Goal: Task Accomplishment & Management: Complete application form

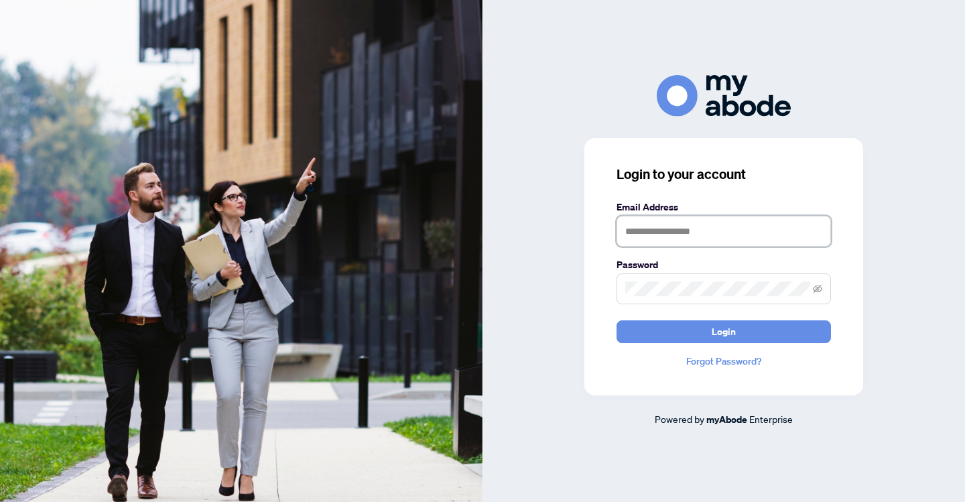
click at [702, 242] on input "text" at bounding box center [723, 231] width 214 height 31
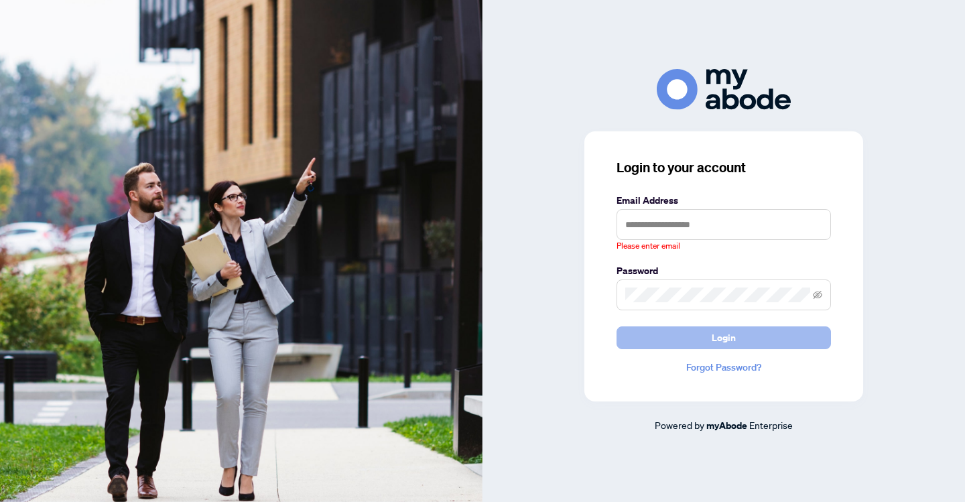
click at [712, 330] on span "Login" at bounding box center [723, 337] width 24 height 21
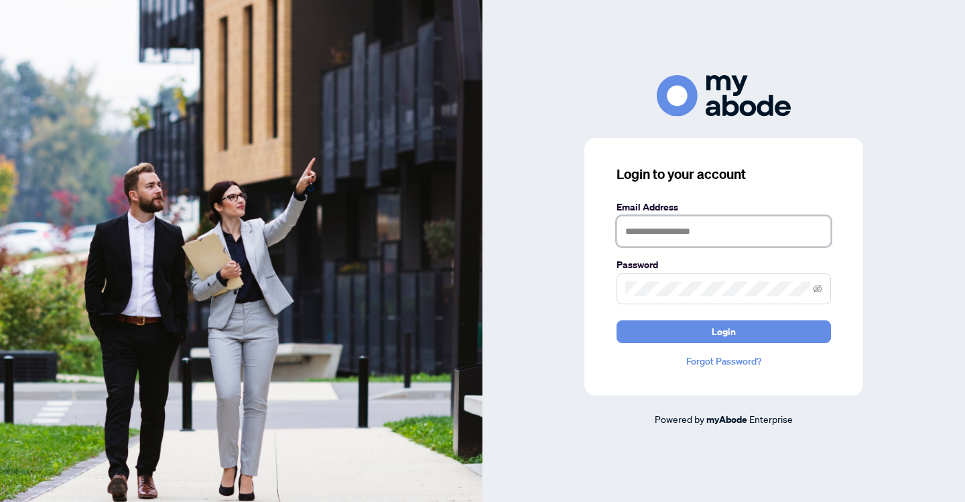
type input "**********"
click at [723, 331] on button "Login" at bounding box center [723, 331] width 214 height 23
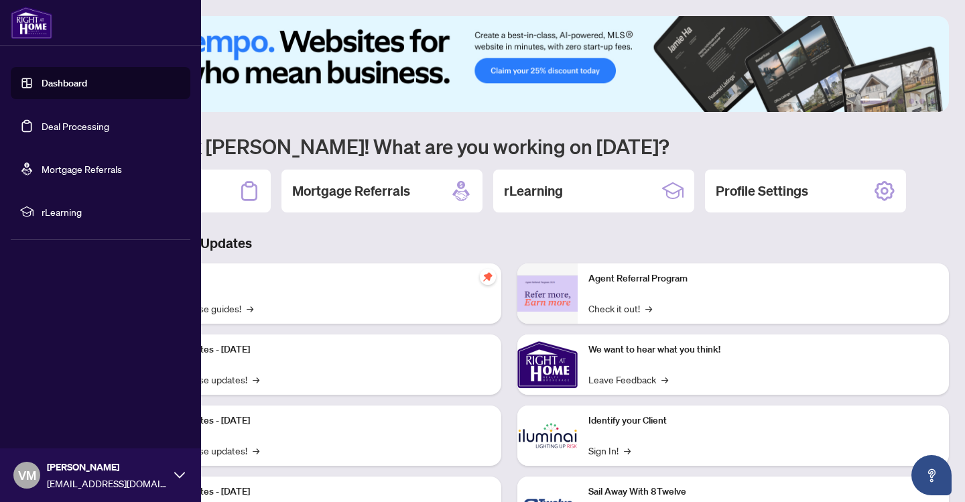
click at [78, 128] on link "Deal Processing" at bounding box center [76, 126] width 68 height 12
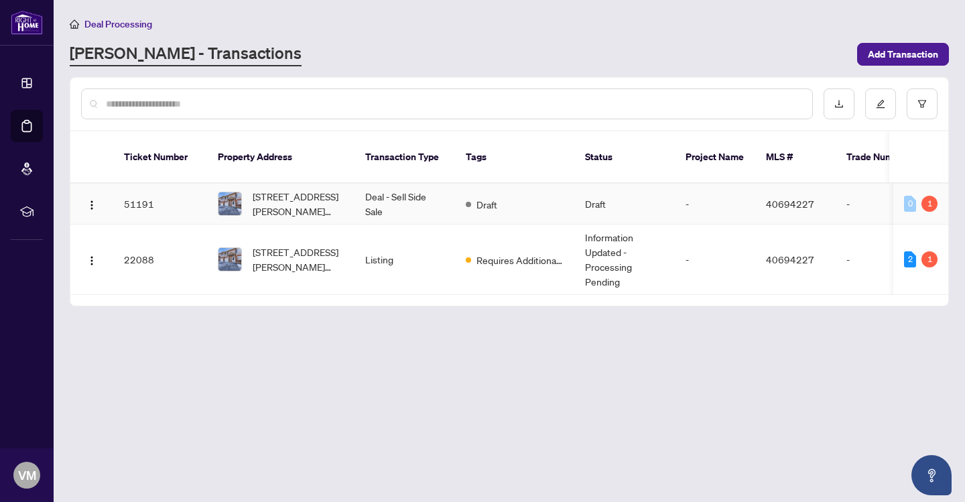
click at [133, 188] on td "51191" at bounding box center [160, 204] width 94 height 41
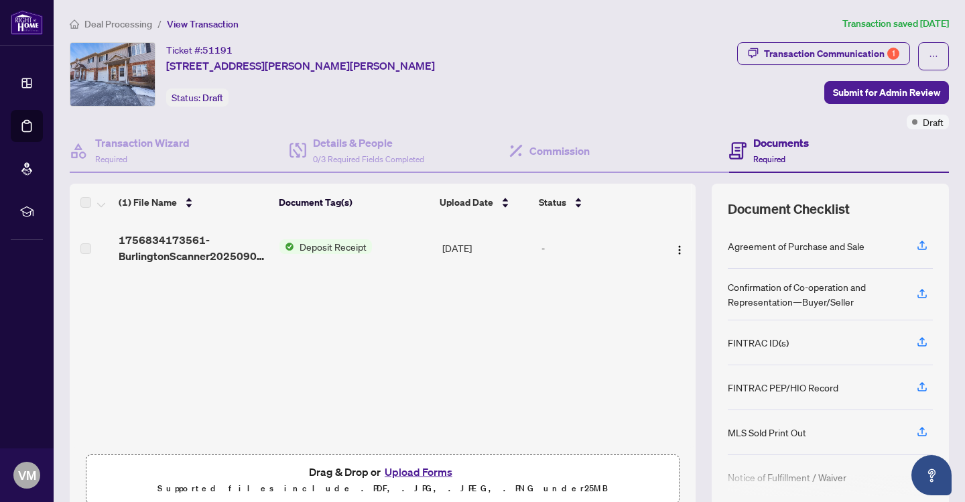
click at [338, 249] on span "Deposit Receipt" at bounding box center [333, 246] width 78 height 15
click at [674, 248] on img "button" at bounding box center [679, 249] width 11 height 11
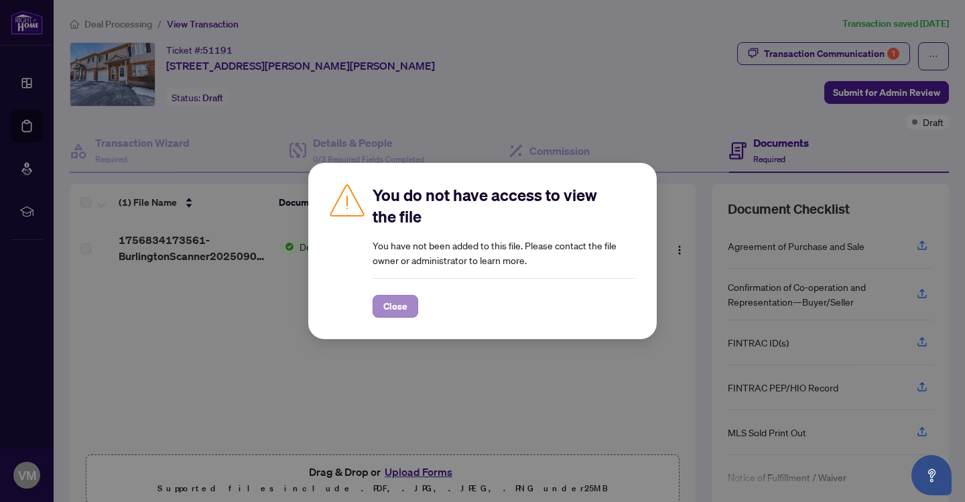
click at [415, 308] on button "Close" at bounding box center [395, 306] width 46 height 23
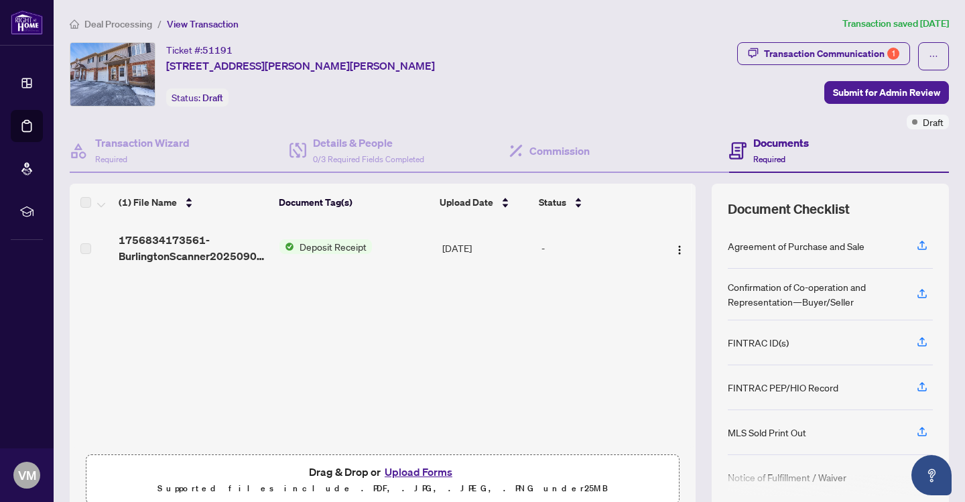
click at [326, 246] on span "Deposit Receipt" at bounding box center [333, 246] width 78 height 15
click at [674, 249] on img "button" at bounding box center [679, 249] width 11 height 11
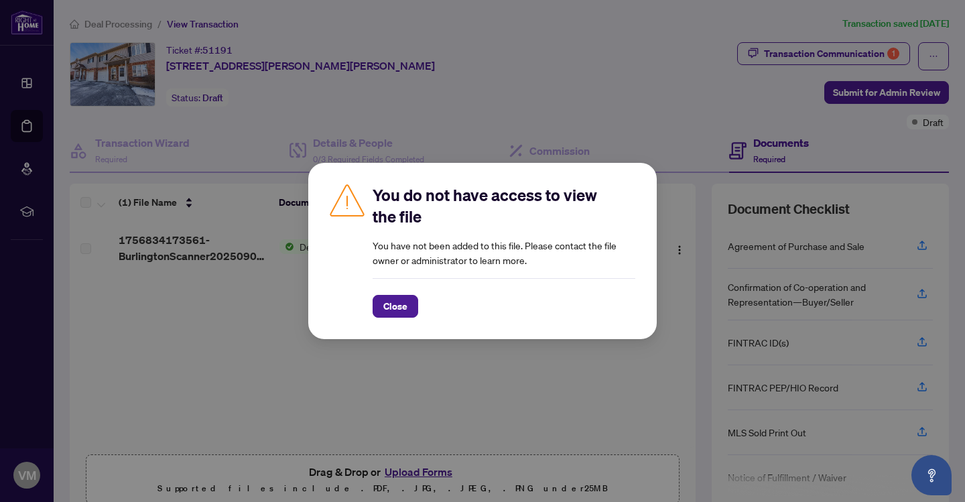
click at [401, 302] on span "Close" at bounding box center [395, 305] width 24 height 21
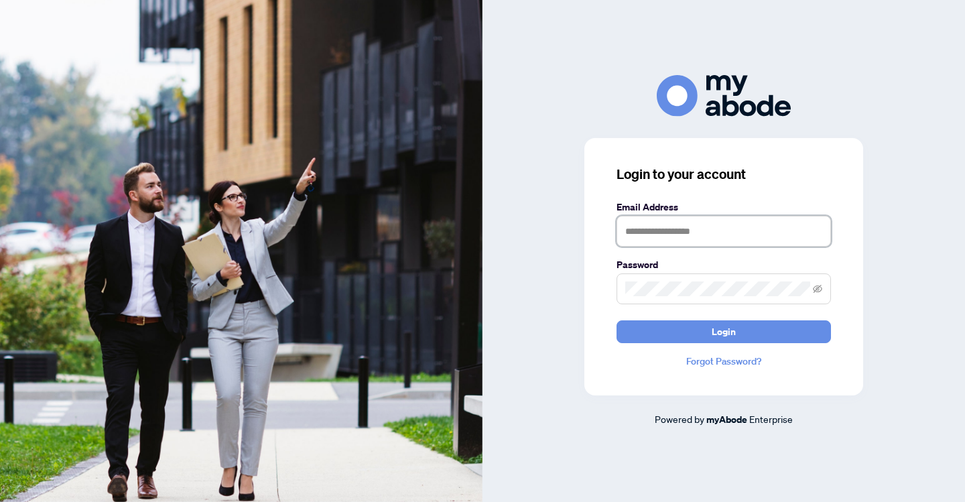
type input "**********"
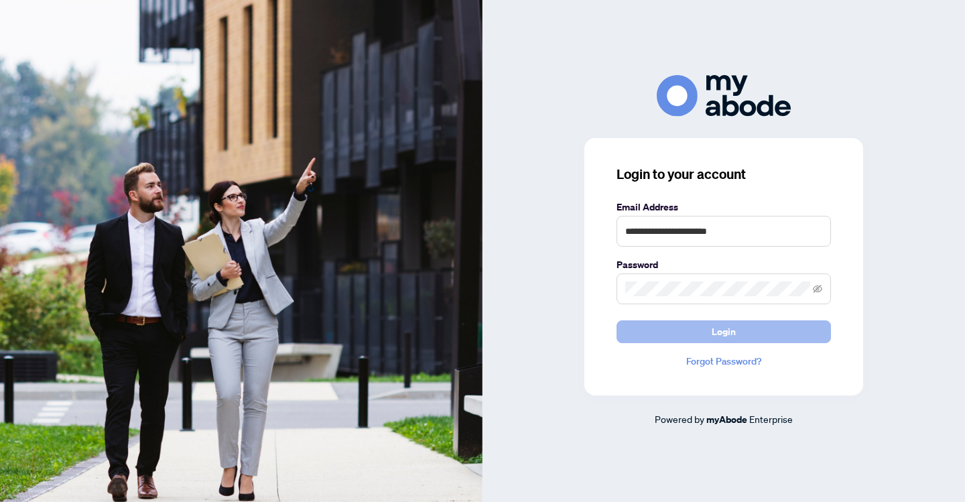
click at [723, 332] on span "Login" at bounding box center [723, 331] width 24 height 21
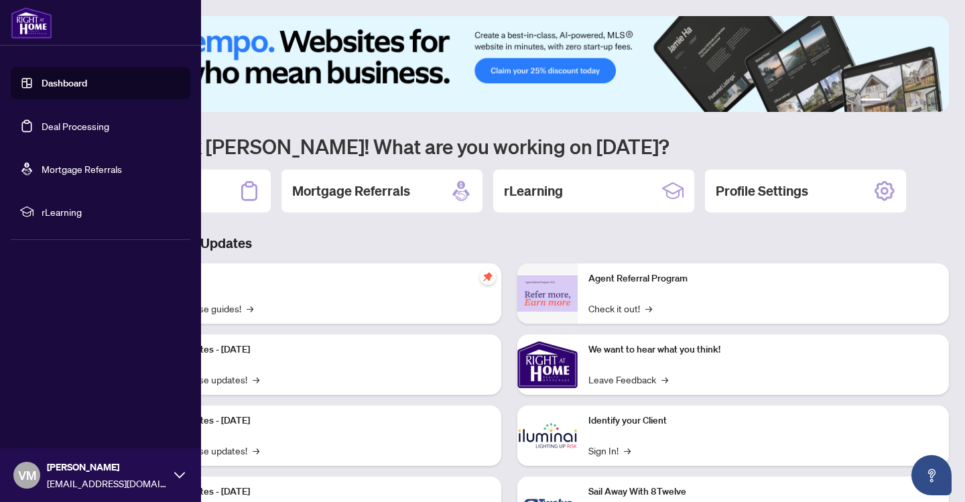
click at [79, 127] on link "Deal Processing" at bounding box center [76, 126] width 68 height 12
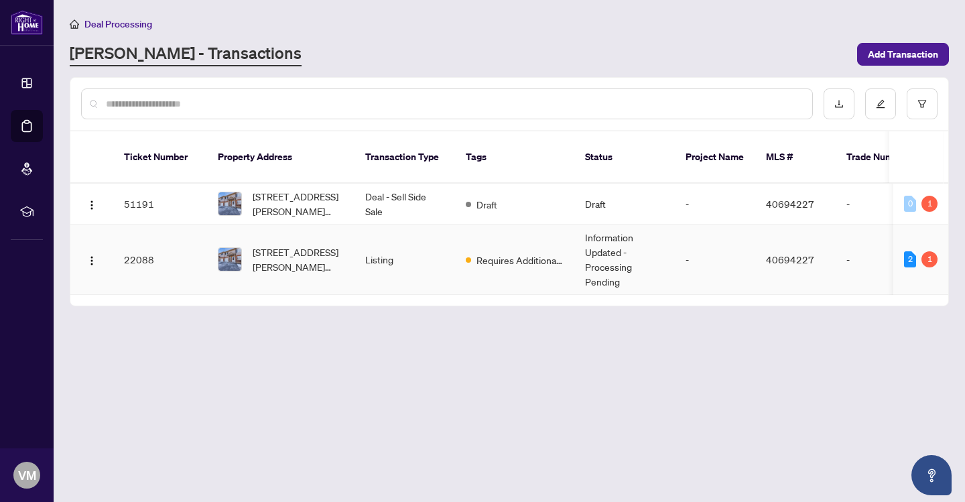
click at [143, 251] on td "22088" at bounding box center [160, 259] width 94 height 70
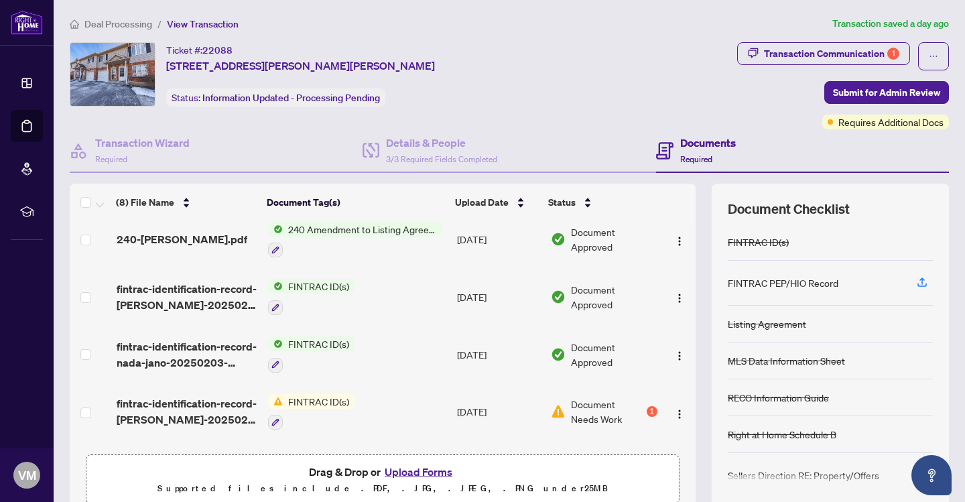
scroll to position [153, 0]
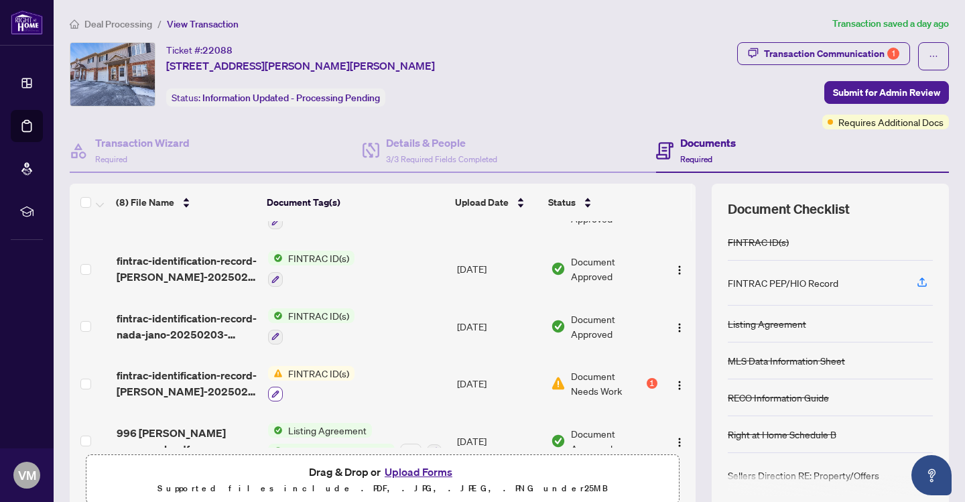
click at [271, 390] on icon "button" at bounding box center [275, 394] width 8 height 8
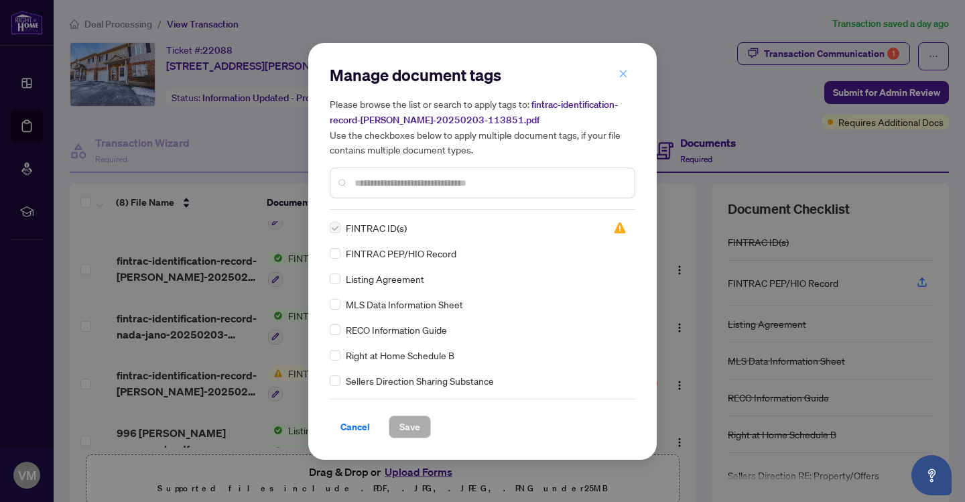
click at [626, 78] on icon "close" at bounding box center [622, 73] width 9 height 9
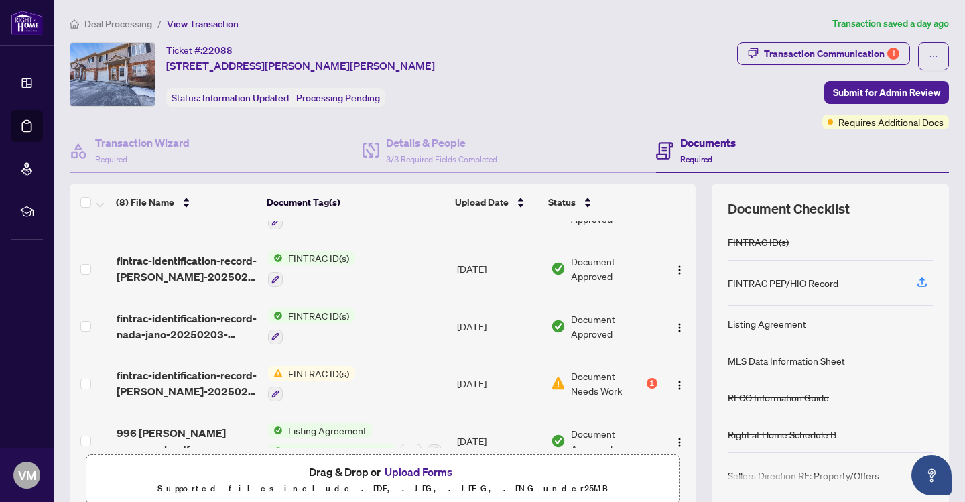
scroll to position [0, 0]
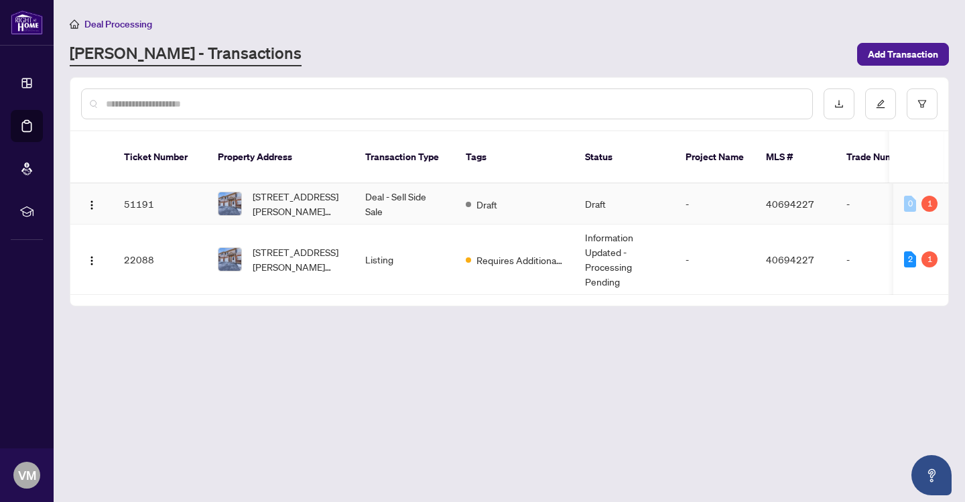
click at [137, 187] on td "51191" at bounding box center [160, 204] width 94 height 41
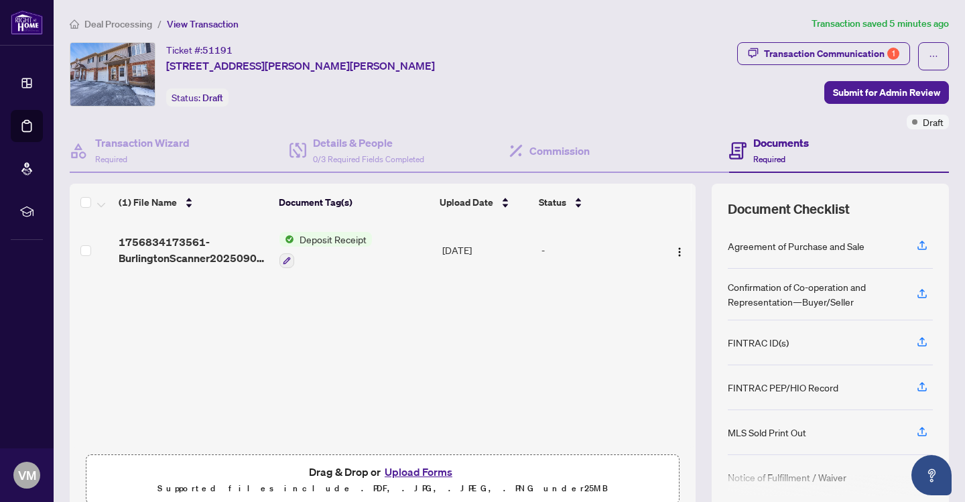
click at [313, 240] on span "Deposit Receipt" at bounding box center [333, 239] width 78 height 15
click at [677, 249] on img "button" at bounding box center [679, 252] width 11 height 11
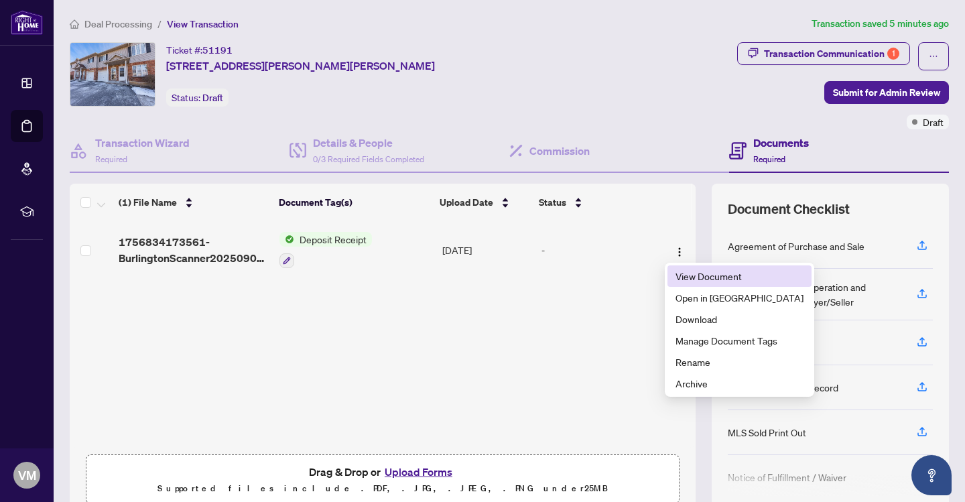
click at [699, 279] on span "View Document" at bounding box center [739, 276] width 128 height 15
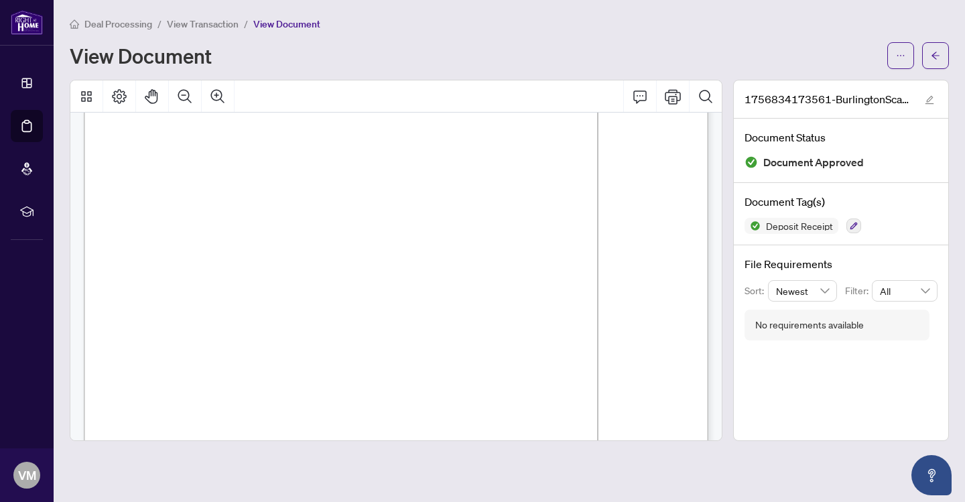
scroll to position [29, 0]
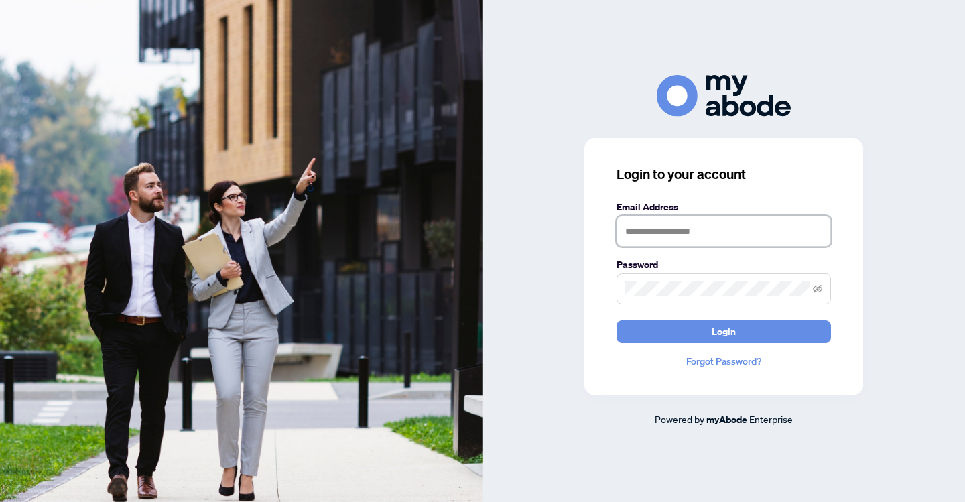
type input "**********"
click at [723, 331] on button "Login" at bounding box center [723, 331] width 214 height 23
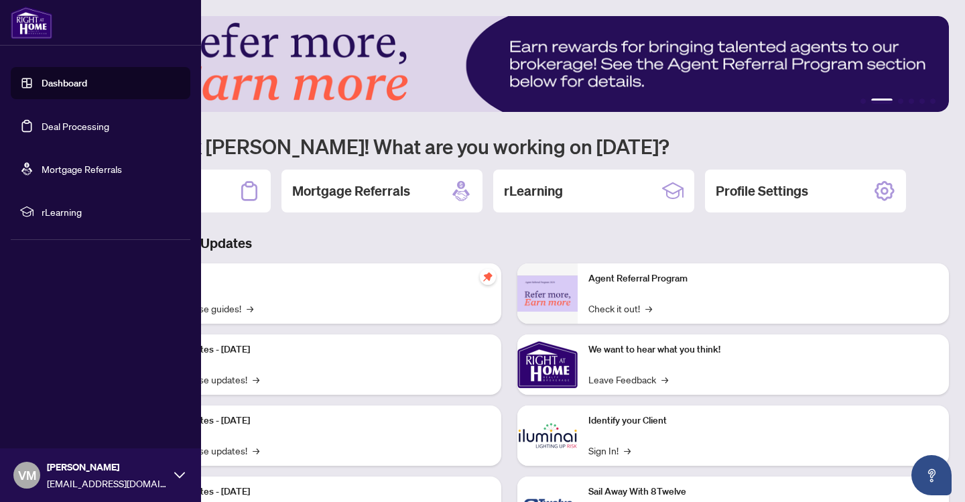
click at [80, 128] on link "Deal Processing" at bounding box center [76, 126] width 68 height 12
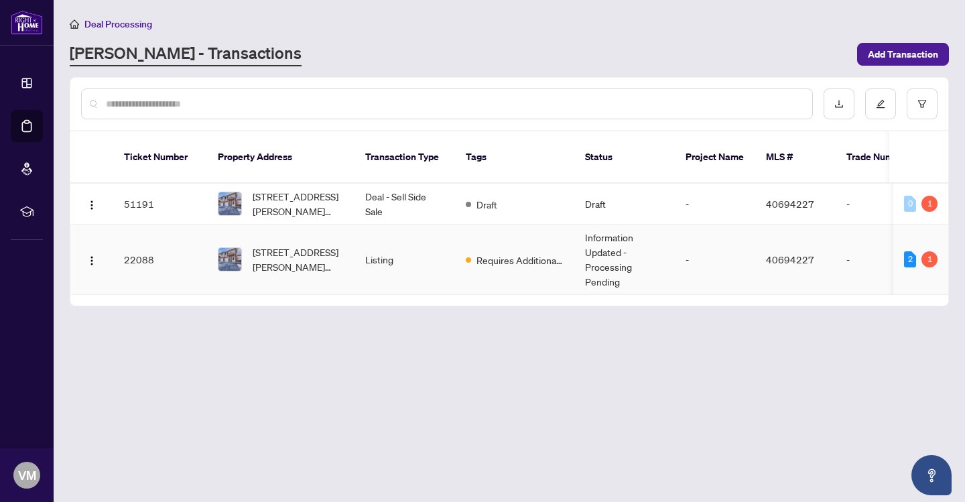
click at [134, 240] on td "22088" at bounding box center [160, 259] width 94 height 70
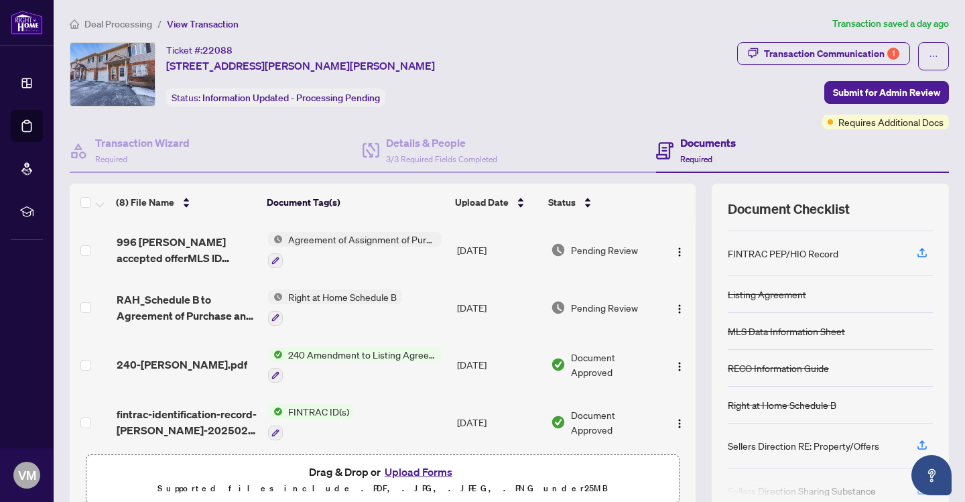
scroll to position [16, 0]
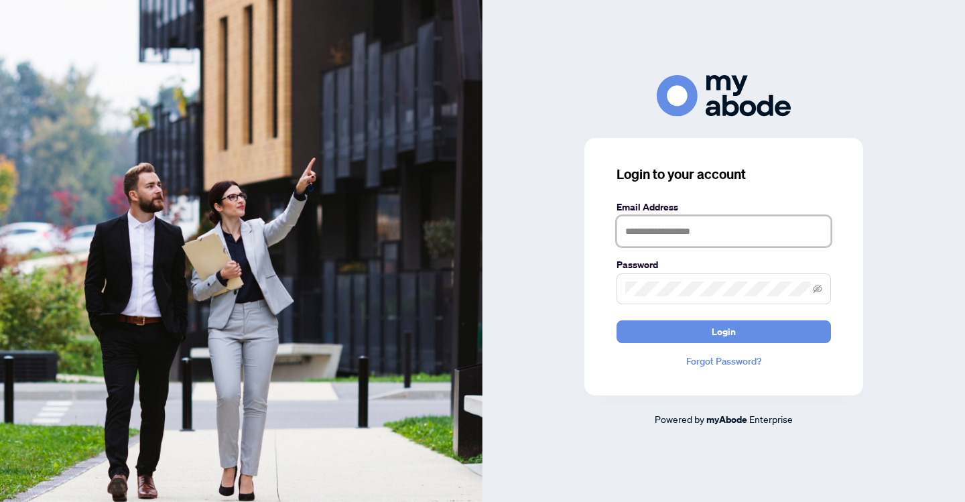
type input "**********"
click at [723, 331] on button "Login" at bounding box center [723, 331] width 214 height 23
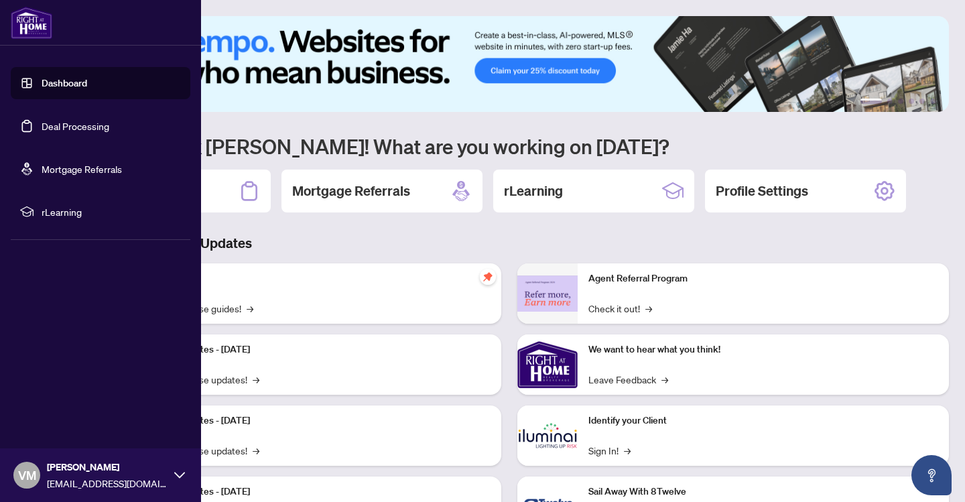
click at [58, 123] on link "Deal Processing" at bounding box center [76, 126] width 68 height 12
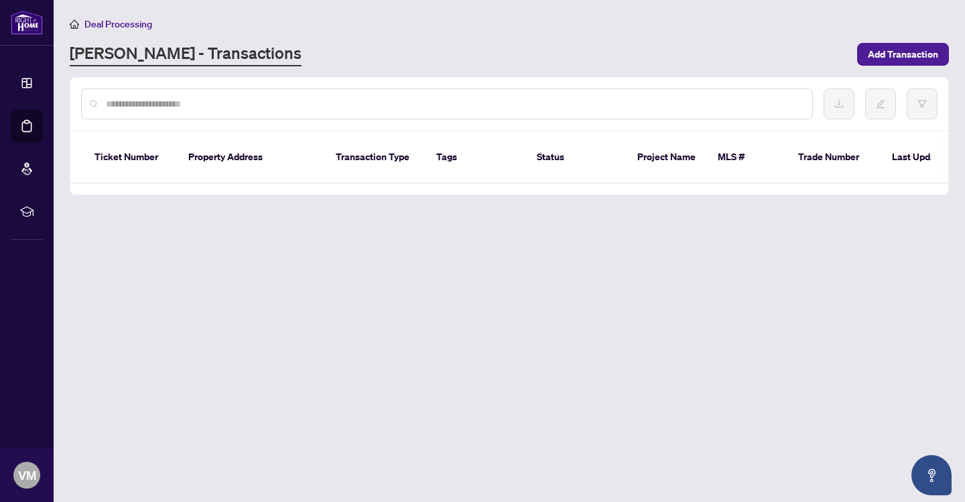
click at [376, 298] on main "Deal Processing RAHR - Transactions Add Transaction Ticket Number Property Addr…" at bounding box center [509, 251] width 911 height 502
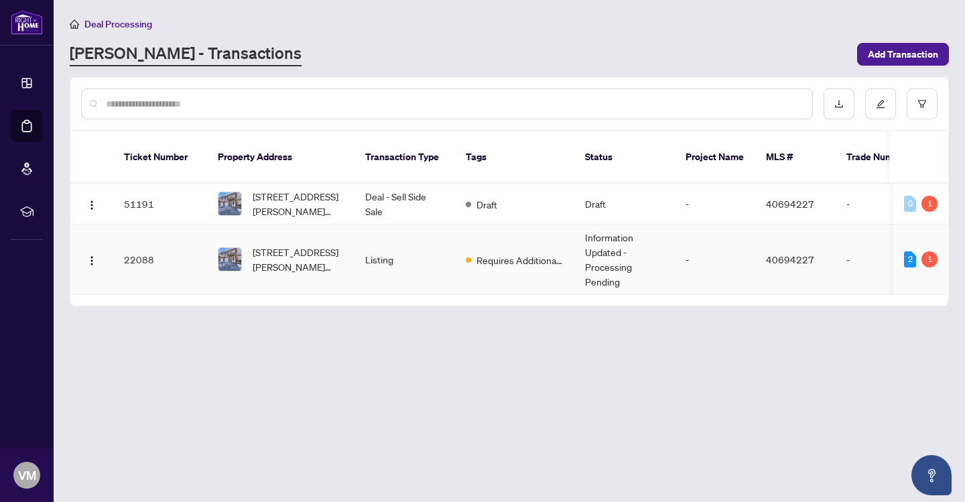
click at [133, 240] on td "22088" at bounding box center [160, 259] width 94 height 70
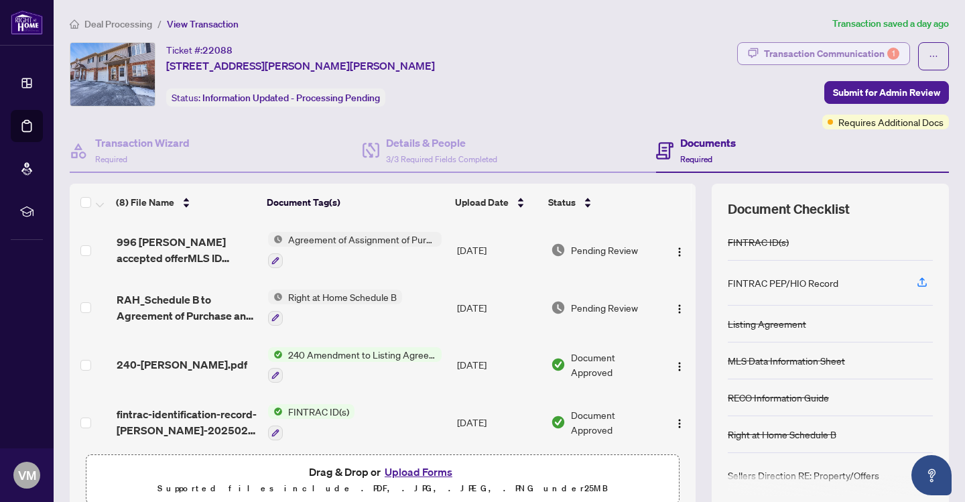
click at [849, 53] on div "Transaction Communication 1" at bounding box center [831, 53] width 135 height 21
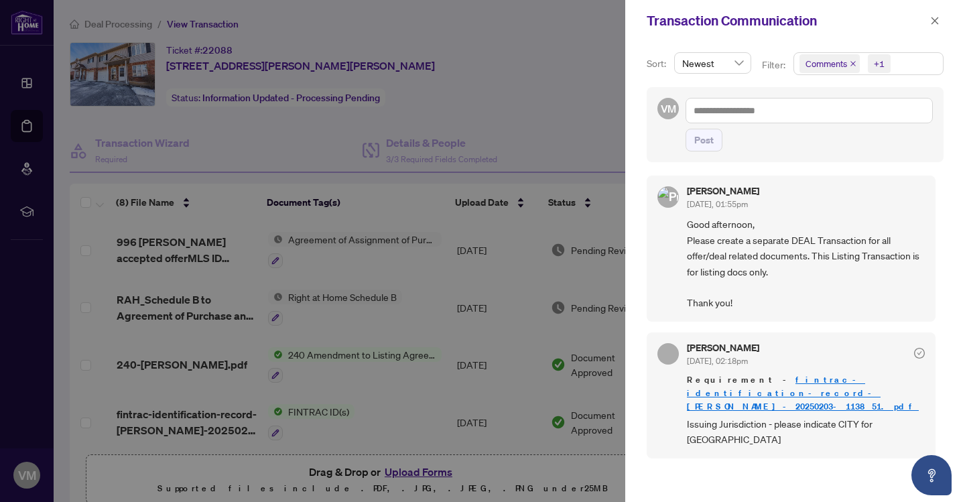
scroll to position [3, 0]
click at [602, 86] on div at bounding box center [482, 251] width 965 height 502
click at [500, 328] on div at bounding box center [482, 251] width 965 height 502
click at [930, 20] on icon "close" at bounding box center [934, 20] width 9 height 9
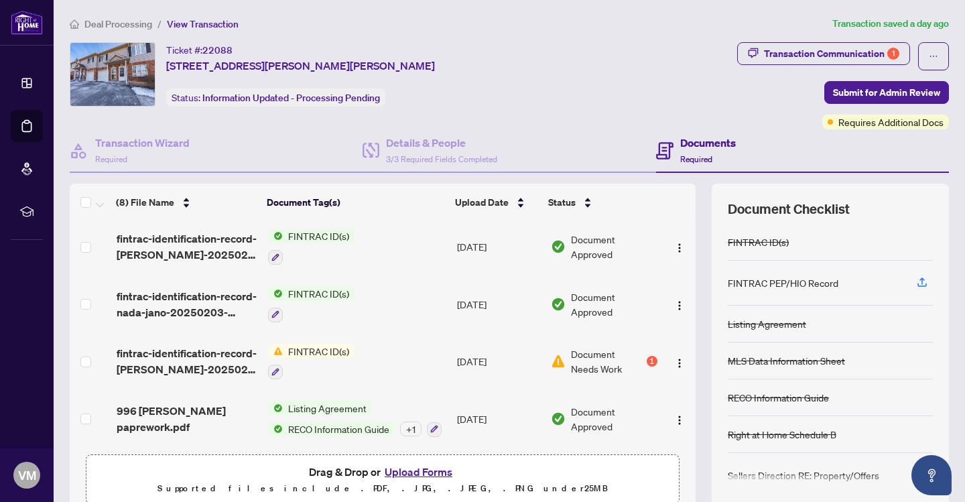
scroll to position [178, 0]
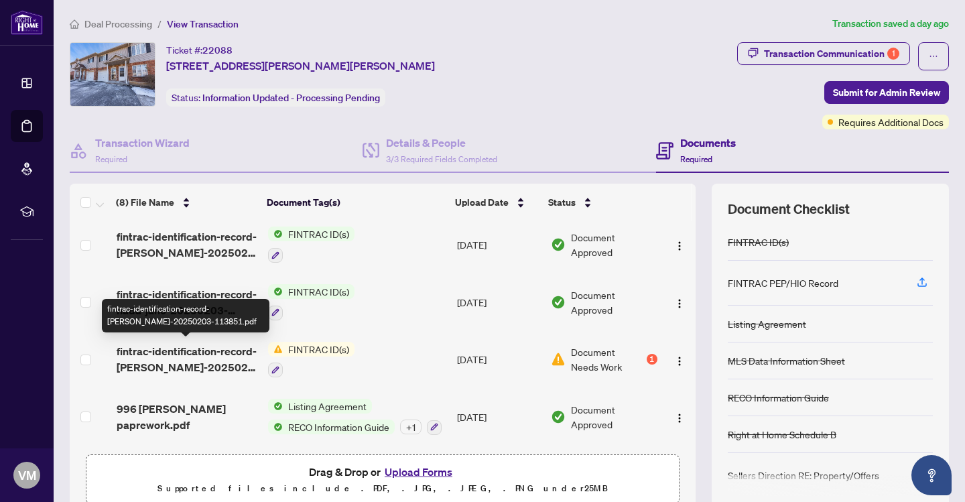
click at [202, 355] on span "fintrac-identification-record-karolj-jano-20250203-113851.pdf" at bounding box center [187, 359] width 141 height 32
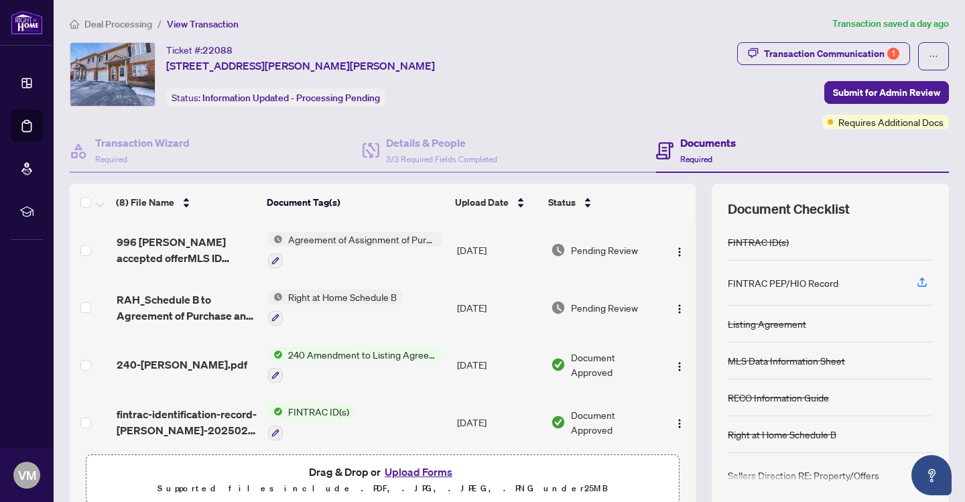
click at [277, 409] on img at bounding box center [275, 411] width 15 height 15
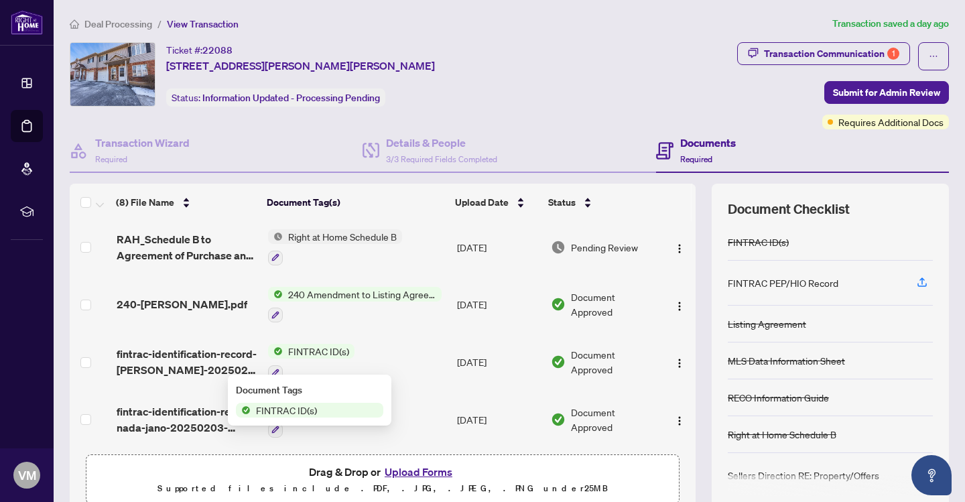
scroll to position [66, 0]
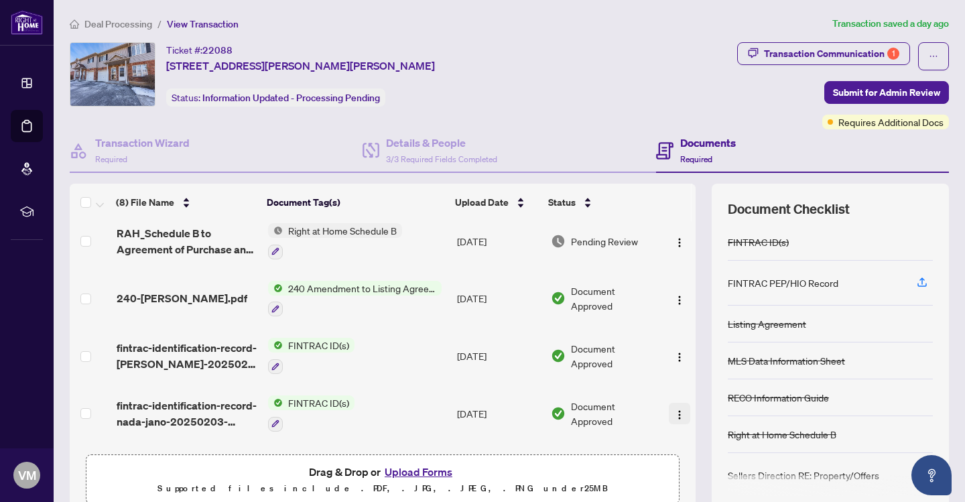
click at [678, 412] on img "button" at bounding box center [679, 414] width 11 height 11
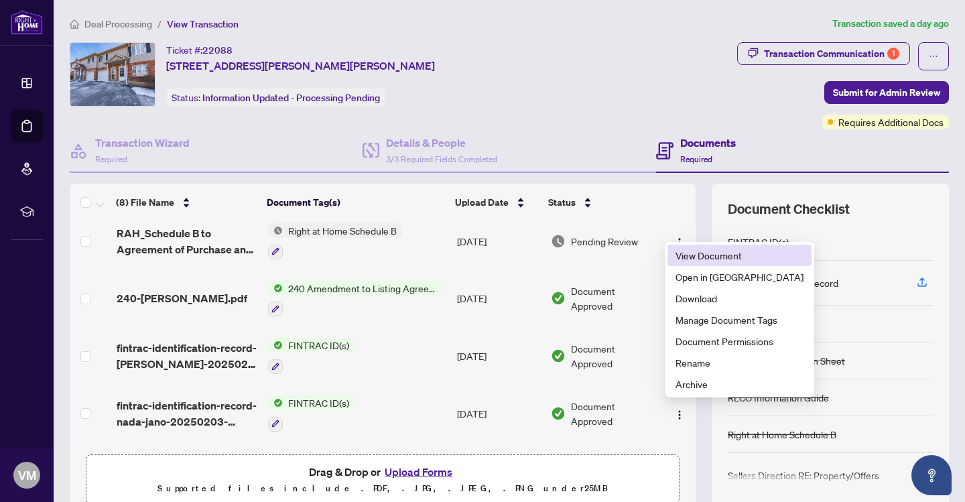
click at [725, 261] on span "View Document" at bounding box center [739, 255] width 128 height 15
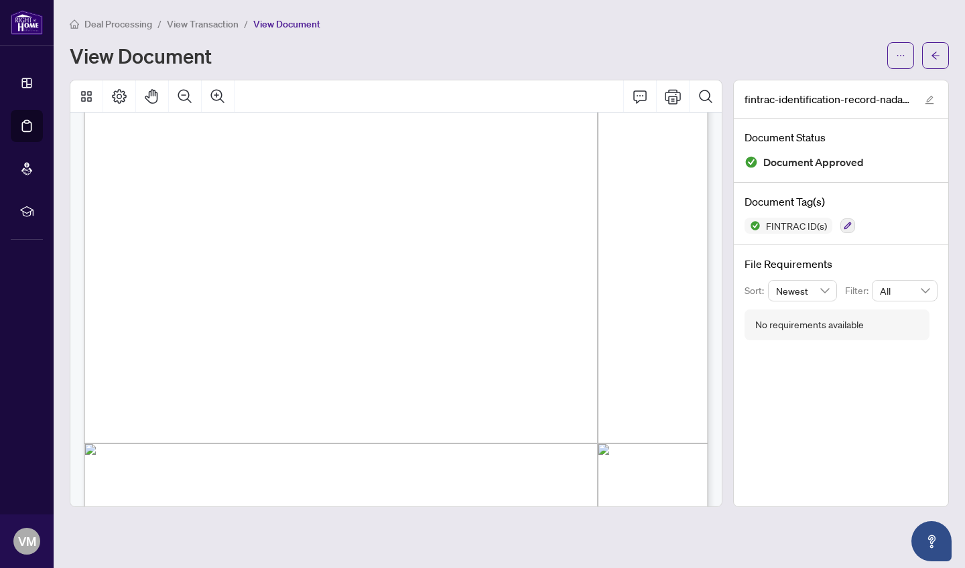
scroll to position [197, 0]
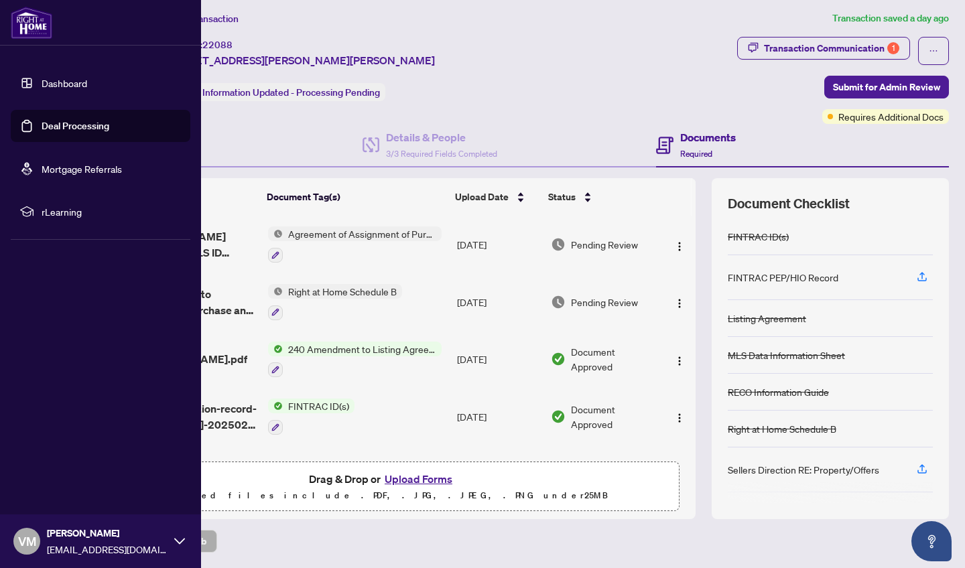
click at [73, 129] on link "Deal Processing" at bounding box center [76, 126] width 68 height 12
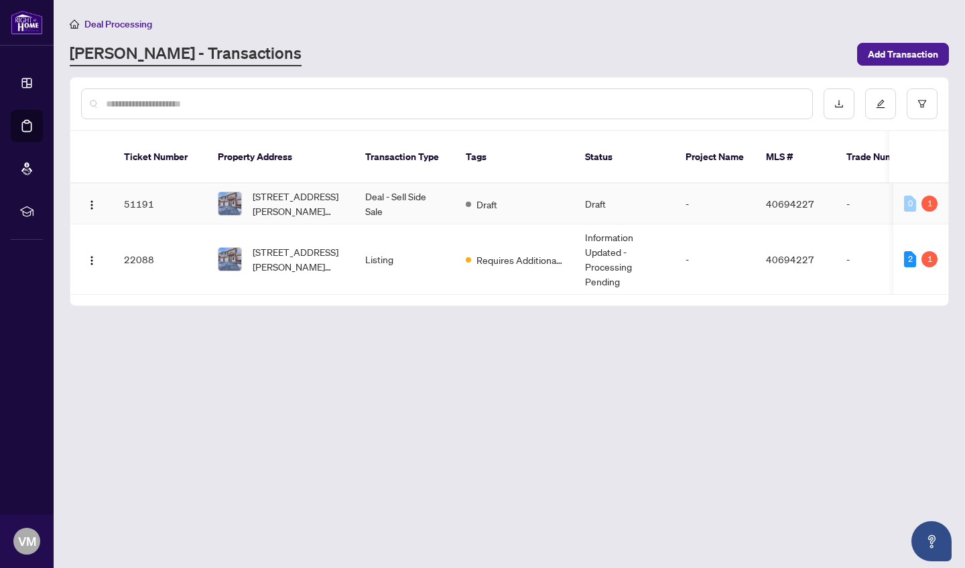
click at [143, 186] on td "51191" at bounding box center [160, 204] width 94 height 41
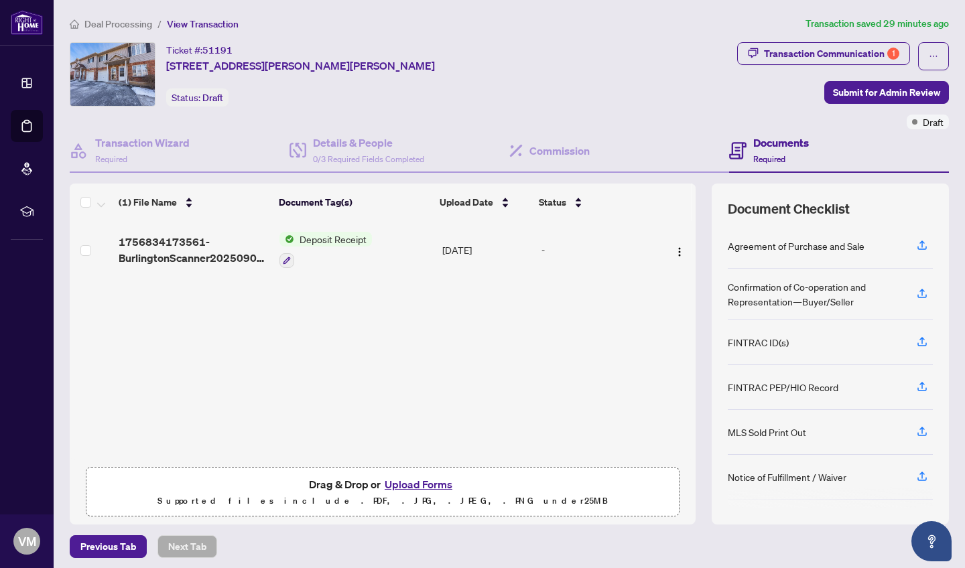
click at [326, 239] on span "Deposit Receipt" at bounding box center [333, 239] width 78 height 15
click at [678, 257] on button "button" at bounding box center [679, 249] width 21 height 21
click at [566, 347] on div "1756834173561-BurlingtonScanner20250902124452.pdf Deposit Receipt Sep/02/2025 -" at bounding box center [383, 340] width 626 height 239
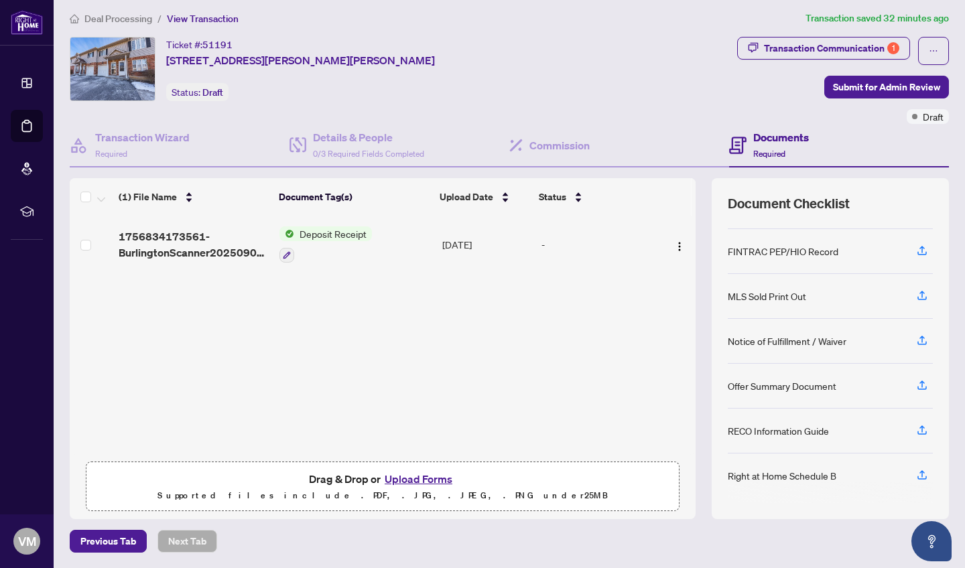
scroll to position [131, 0]
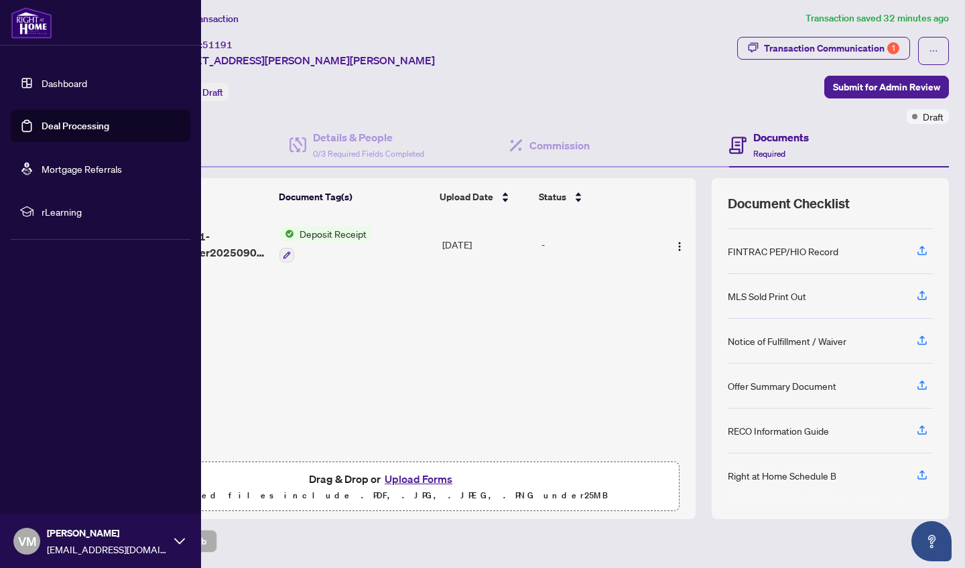
click at [66, 131] on link "Deal Processing" at bounding box center [76, 126] width 68 height 12
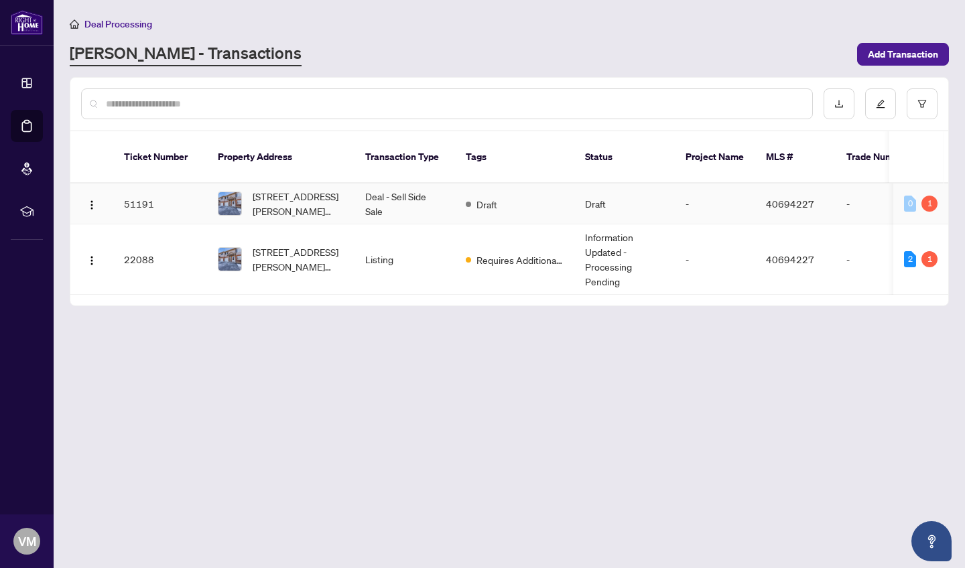
click at [389, 190] on td "Deal - Sell Side Sale" at bounding box center [404, 204] width 100 height 41
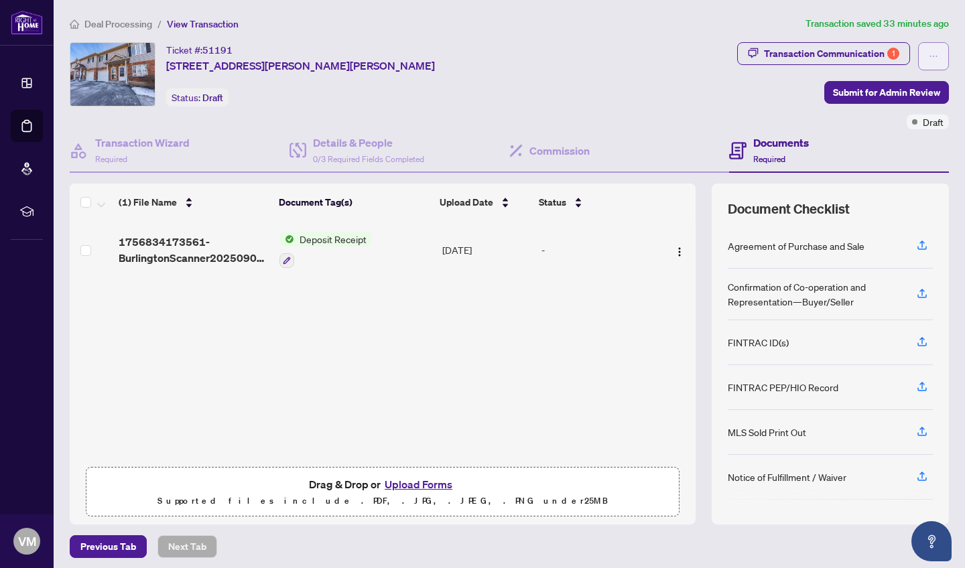
click at [938, 58] on button "button" at bounding box center [933, 56] width 31 height 28
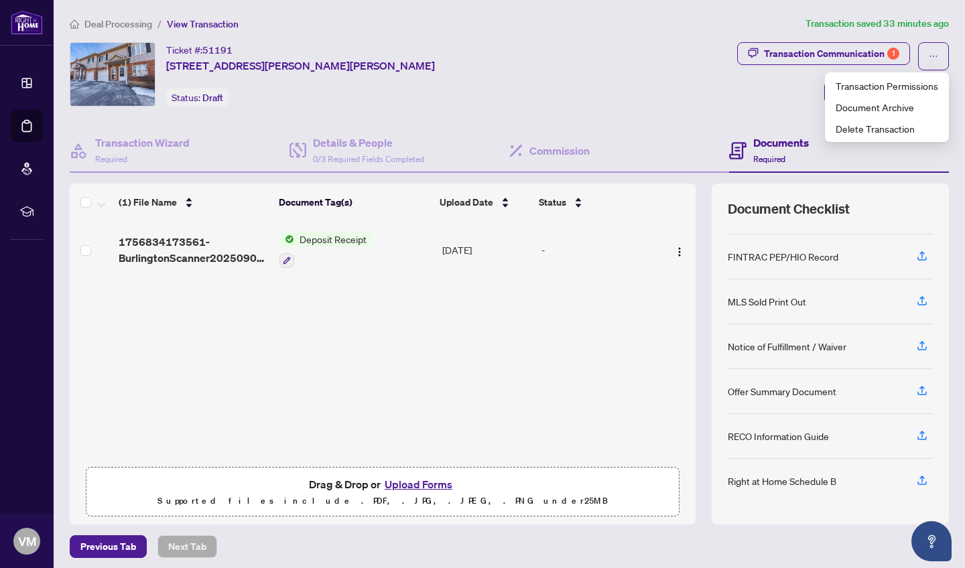
scroll to position [131, 0]
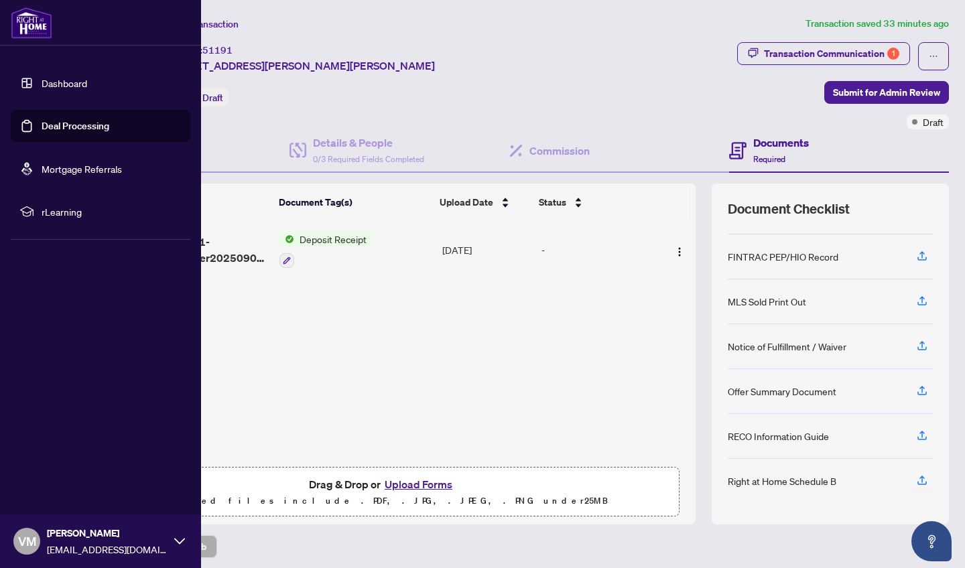
click at [54, 127] on link "Deal Processing" at bounding box center [76, 126] width 68 height 12
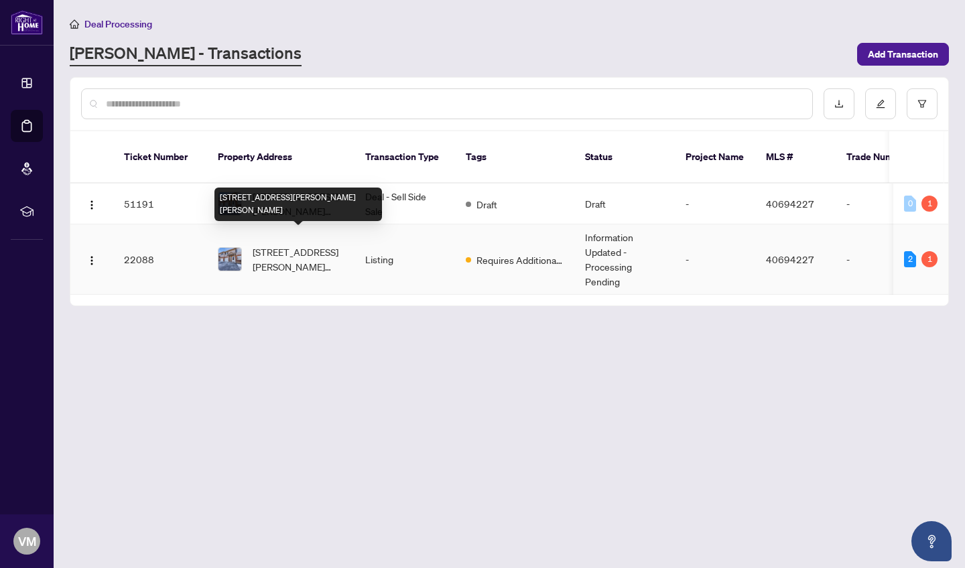
click at [316, 255] on span "[STREET_ADDRESS][PERSON_NAME][PERSON_NAME]" at bounding box center [298, 258] width 91 height 29
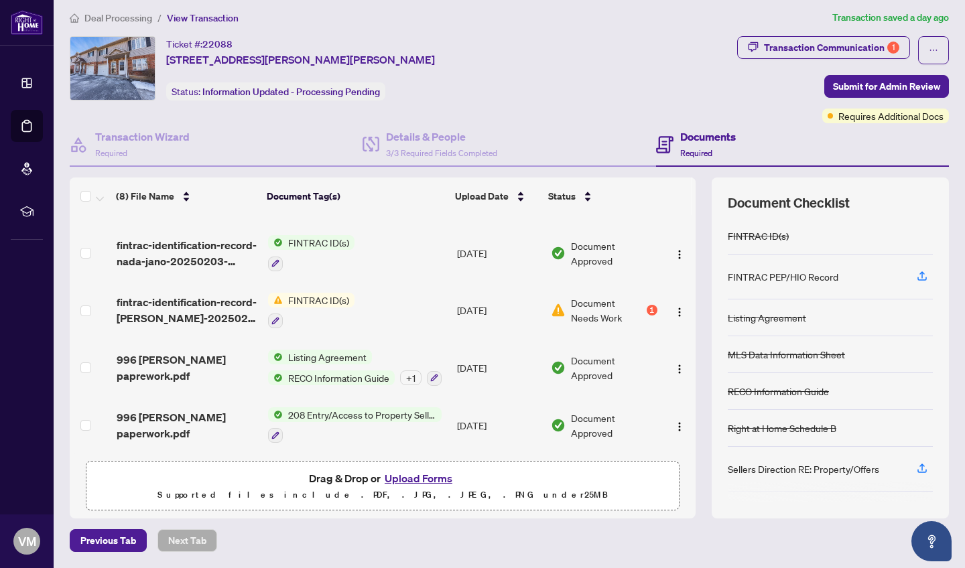
scroll to position [5, 0]
click at [409, 380] on div "+ 1" at bounding box center [410, 378] width 21 height 15
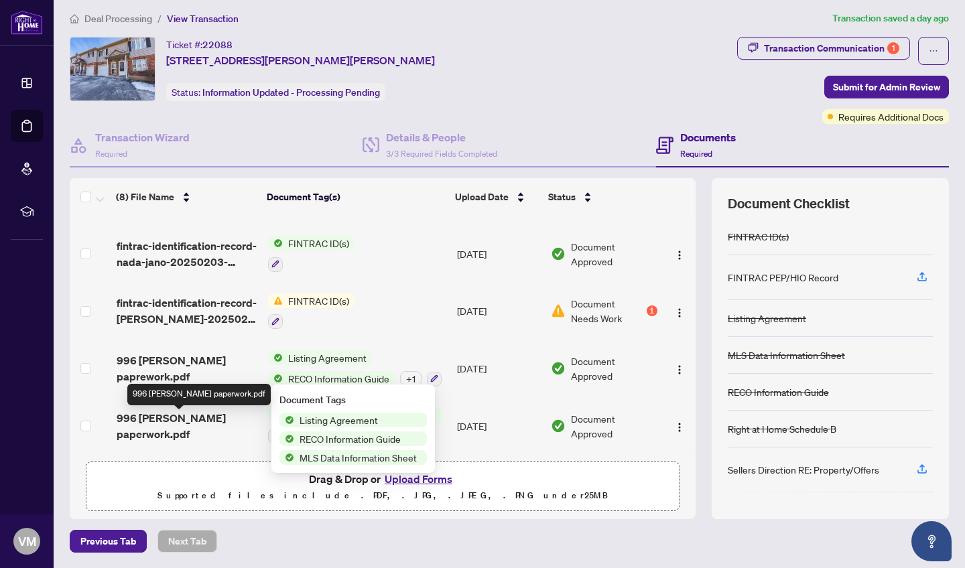
click at [159, 421] on span "996 Rymal paperwork.pdf" at bounding box center [187, 426] width 141 height 32
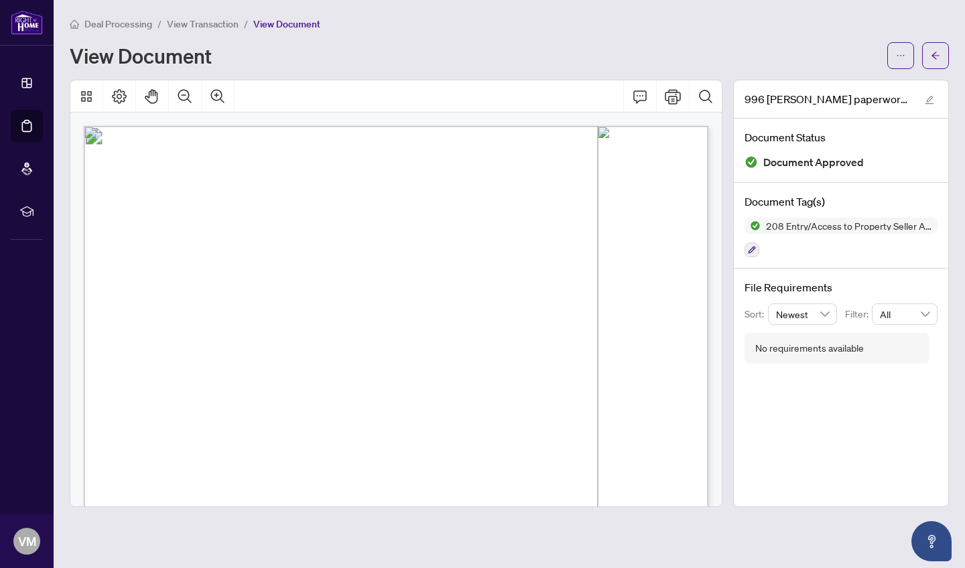
click at [202, 30] on li "View Transaction" at bounding box center [203, 23] width 72 height 15
click at [201, 24] on span "View Transaction" at bounding box center [203, 24] width 72 height 12
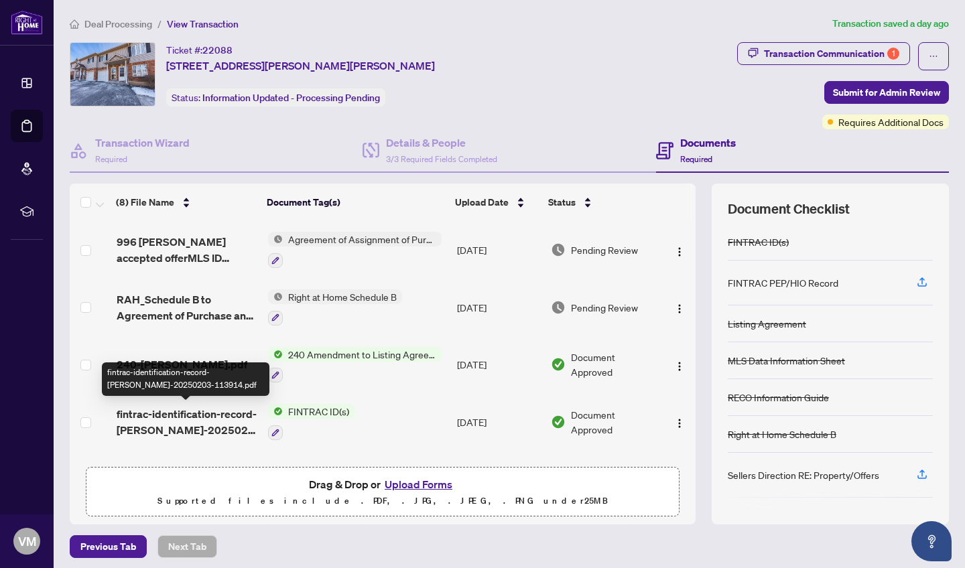
click at [191, 425] on span "fintrac-identification-record-[PERSON_NAME]-20250203-113914.pdf" at bounding box center [187, 422] width 141 height 32
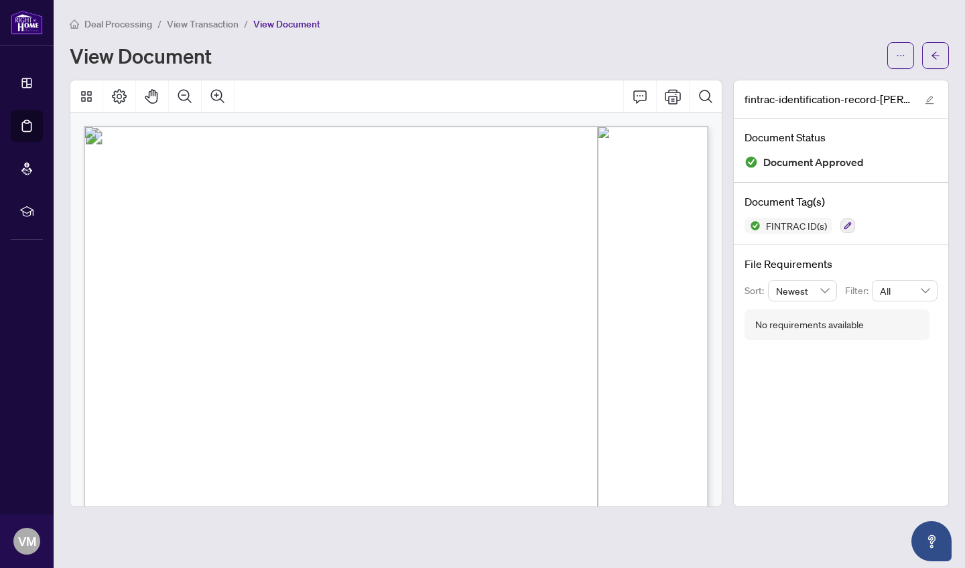
click at [196, 27] on span "View Transaction" at bounding box center [203, 24] width 72 height 12
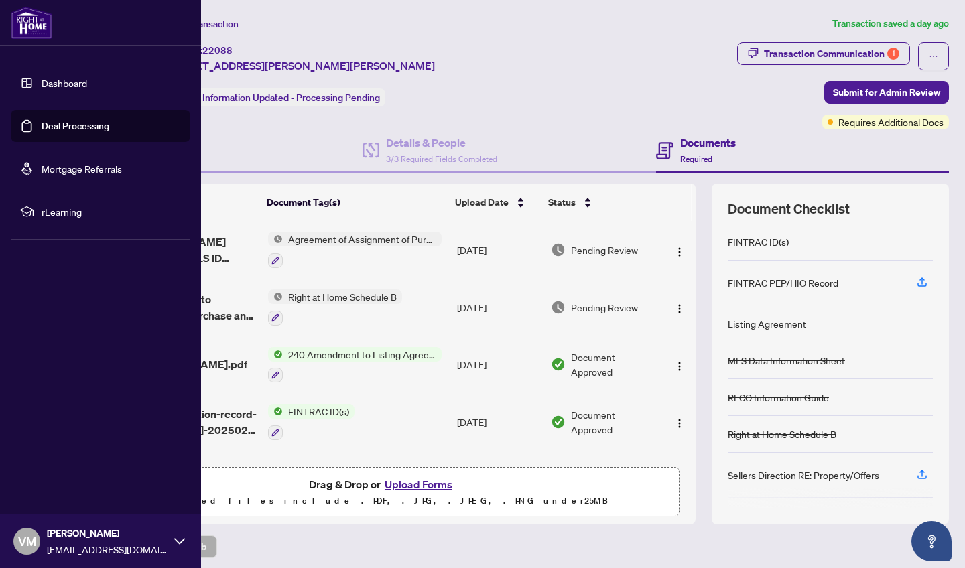
click at [72, 128] on link "Deal Processing" at bounding box center [76, 126] width 68 height 12
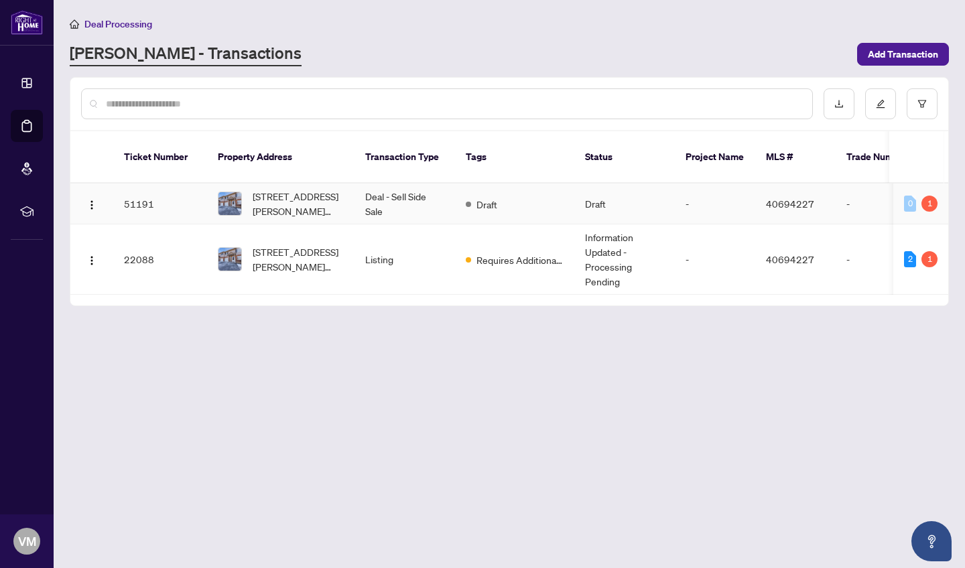
click at [140, 187] on td "51191" at bounding box center [160, 204] width 94 height 41
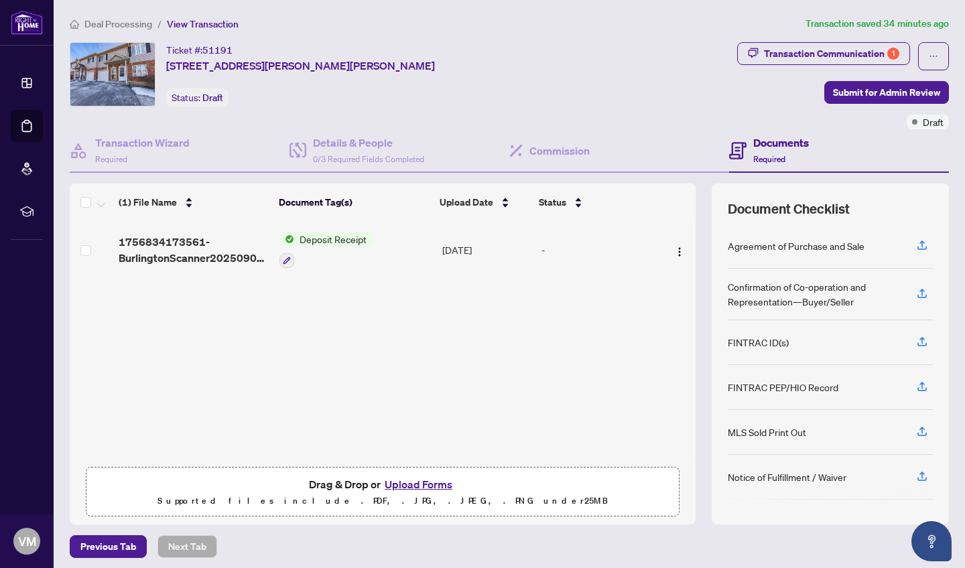
click at [330, 242] on span "Deposit Receipt" at bounding box center [333, 239] width 78 height 15
click at [395, 364] on div "1756834173561-BurlingtonScanner20250902124452.pdf Deposit Receipt Sep/02/2025 -" at bounding box center [383, 340] width 626 height 239
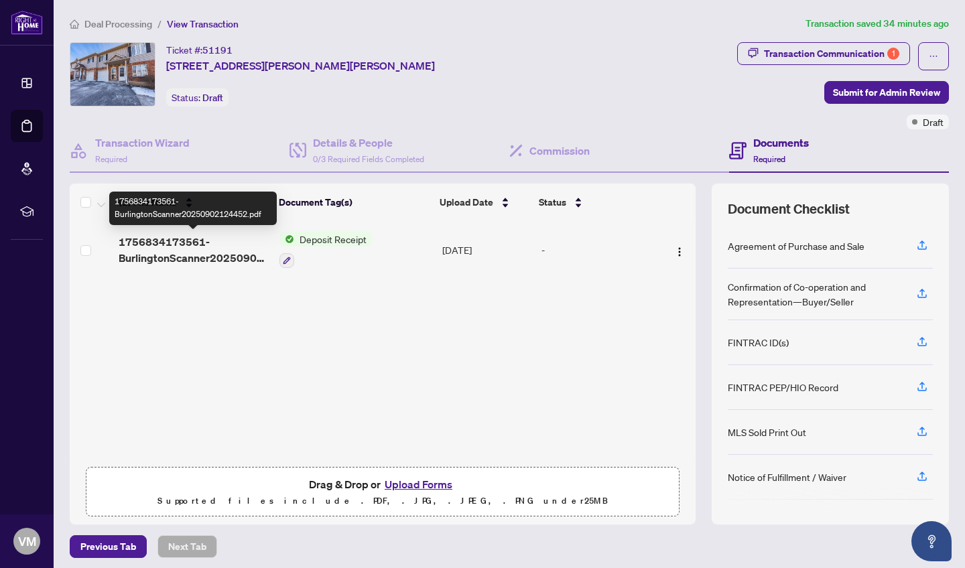
click at [207, 261] on span "1756834173561-BurlingtonScanner20250902124452.pdf" at bounding box center [194, 250] width 150 height 32
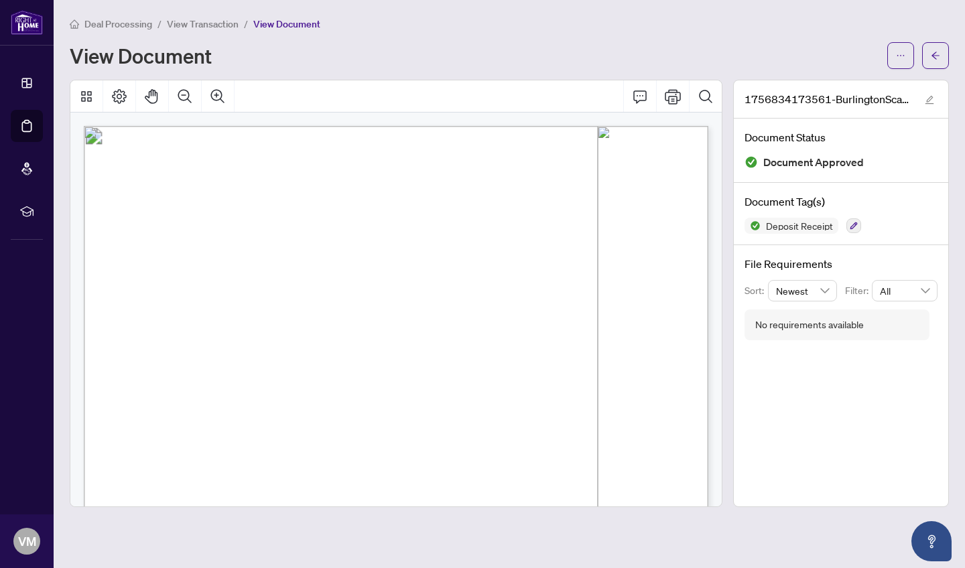
click at [209, 20] on span "View Transaction" at bounding box center [203, 24] width 72 height 12
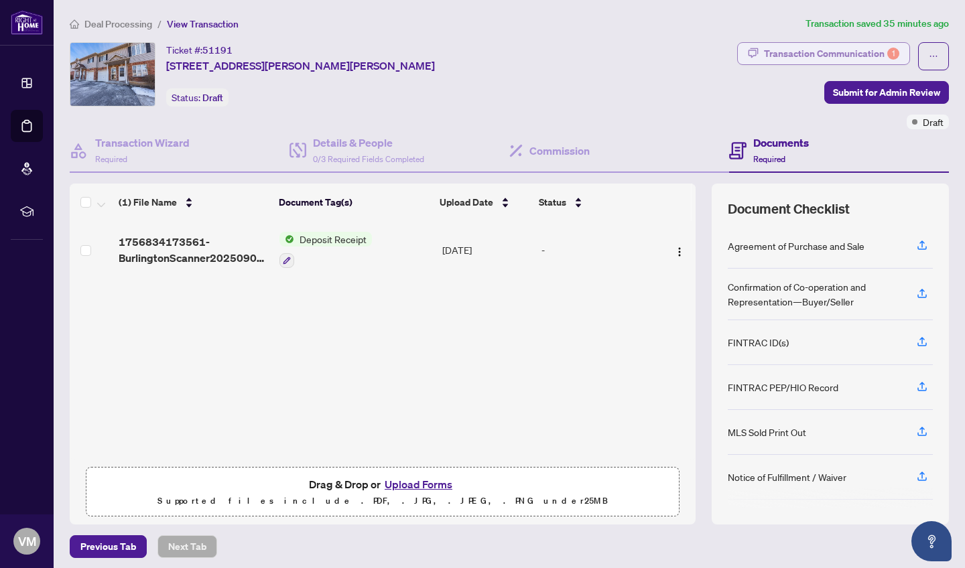
click at [879, 54] on div "Transaction Communication 1" at bounding box center [831, 53] width 135 height 21
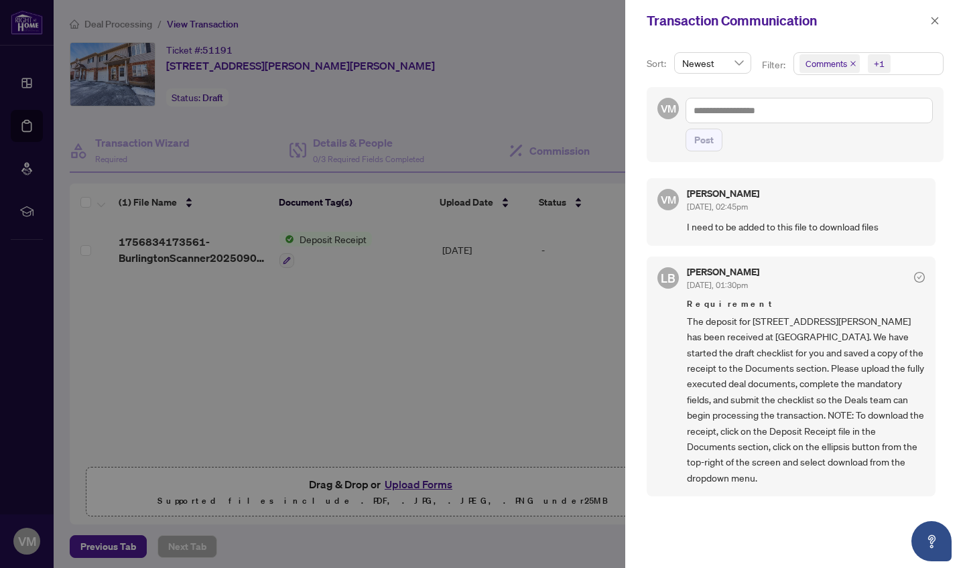
click at [609, 391] on div at bounding box center [482, 284] width 965 height 568
click at [940, 23] on button "button" at bounding box center [934, 21] width 17 height 16
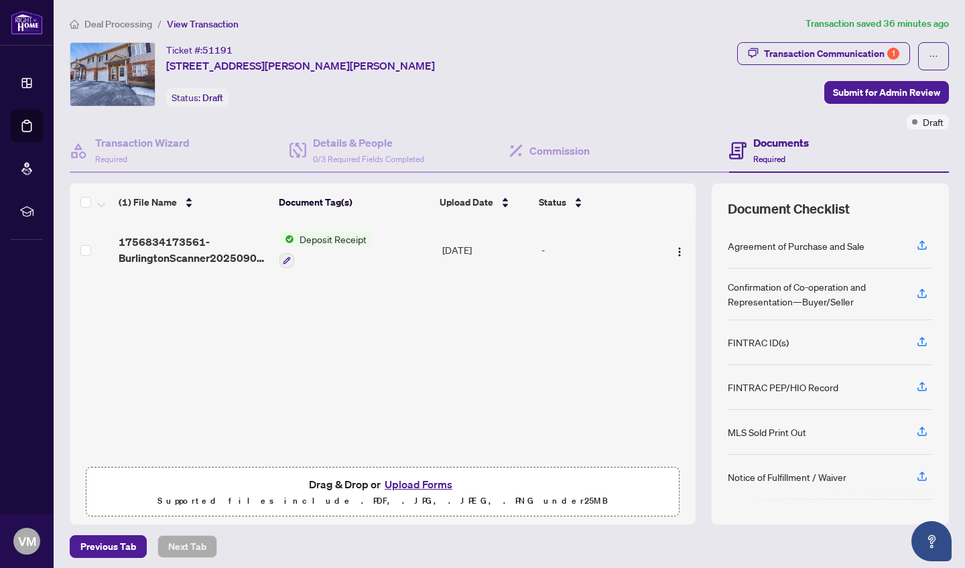
click at [320, 236] on span "Deposit Receipt" at bounding box center [333, 239] width 78 height 15
click at [675, 251] on img "button" at bounding box center [679, 252] width 11 height 11
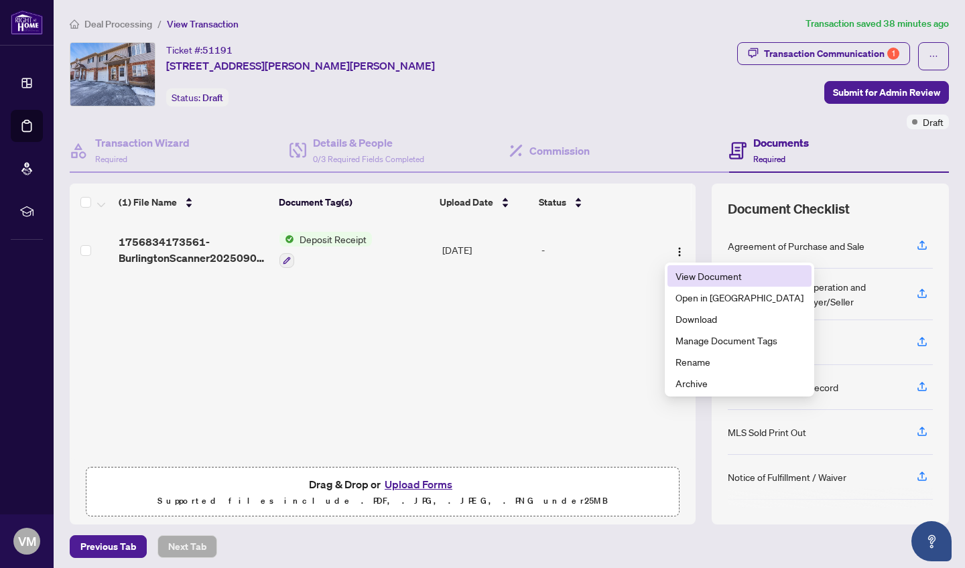
click at [715, 272] on span "View Document" at bounding box center [739, 276] width 128 height 15
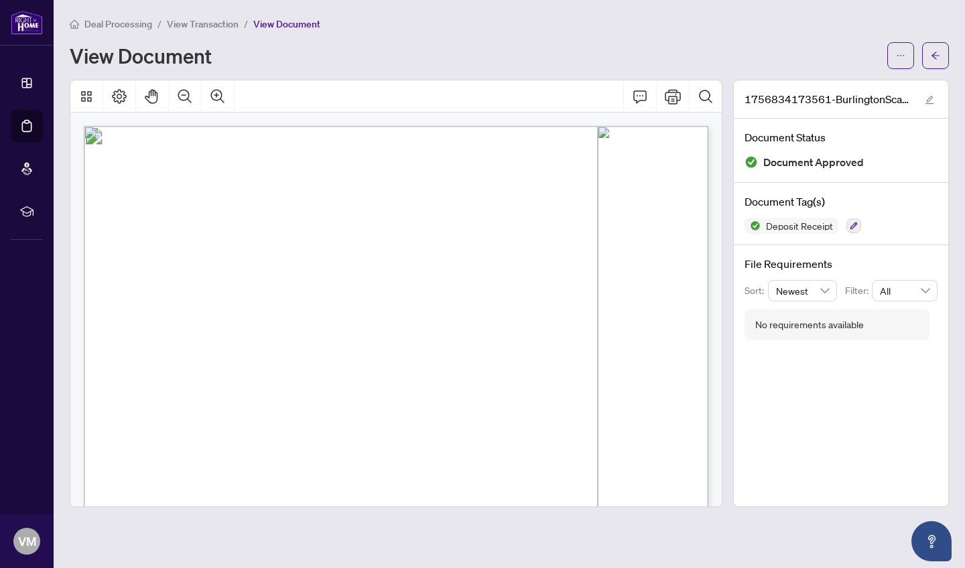
click at [356, 57] on div "View Document" at bounding box center [474, 55] width 809 height 21
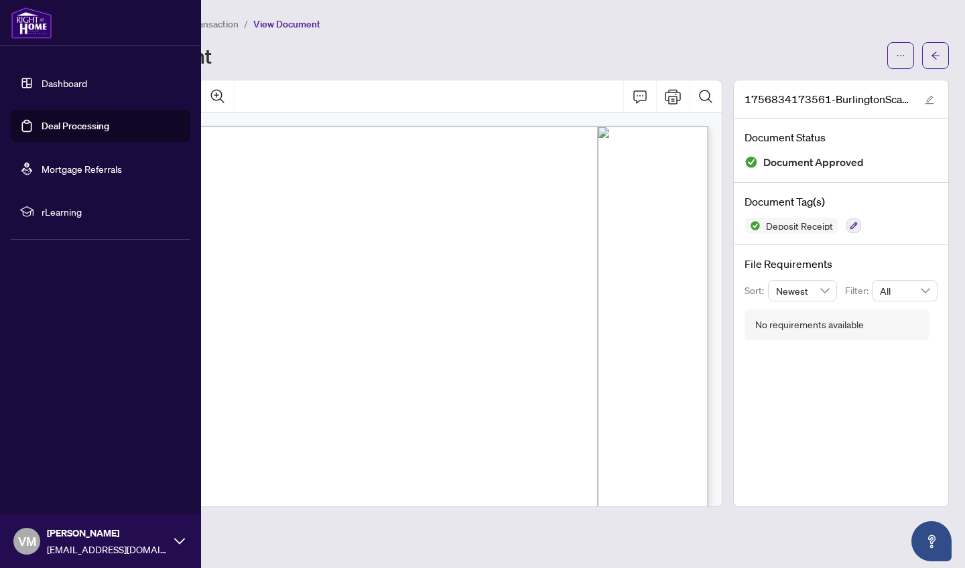
click at [58, 129] on link "Deal Processing" at bounding box center [76, 126] width 68 height 12
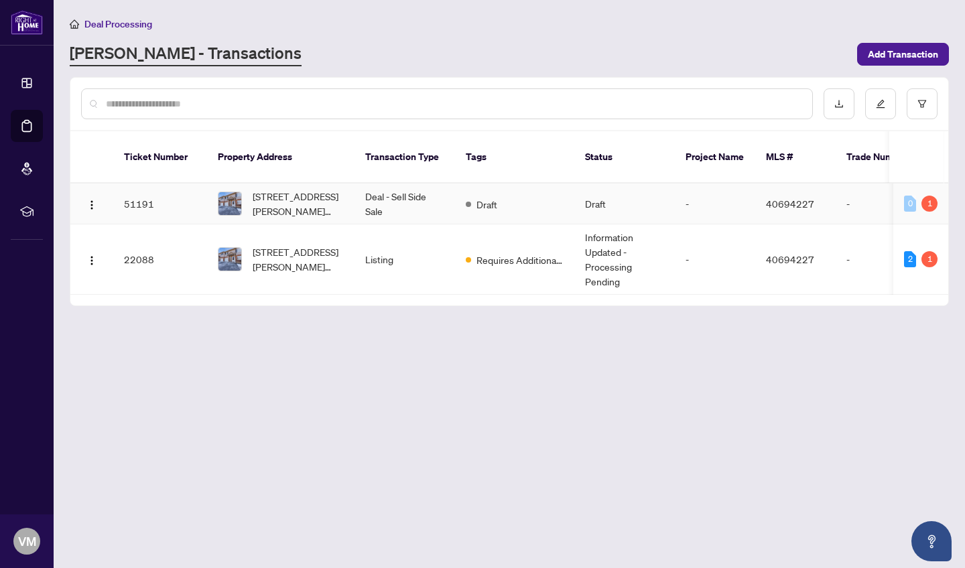
click at [144, 190] on td "51191" at bounding box center [160, 204] width 94 height 41
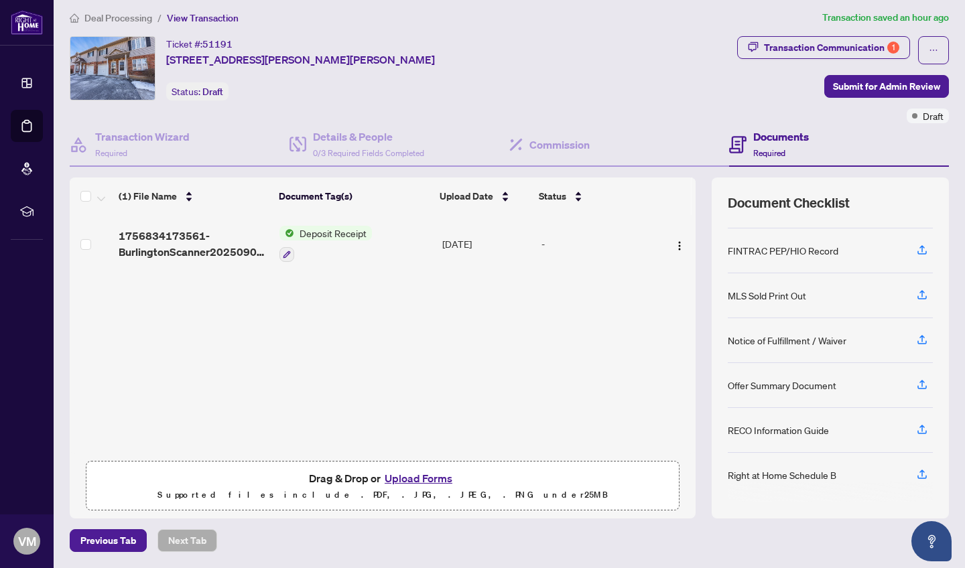
scroll to position [5, 0]
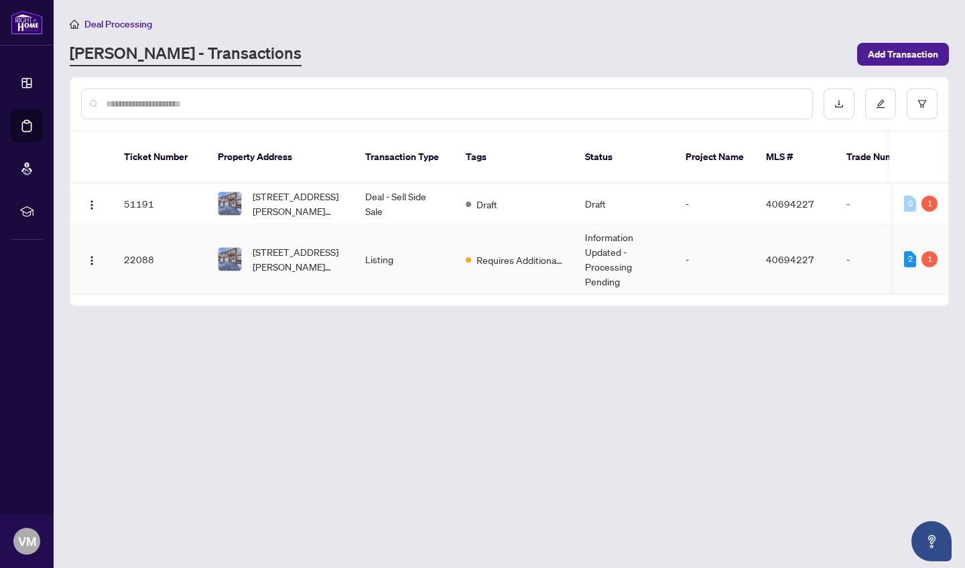
click at [144, 241] on td "22088" at bounding box center [160, 259] width 94 height 70
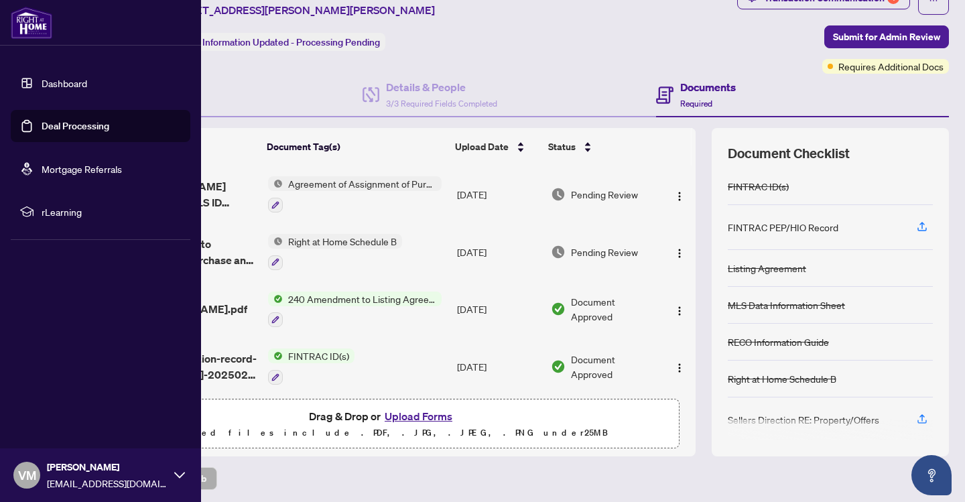
click at [61, 122] on link "Deal Processing" at bounding box center [76, 126] width 68 height 12
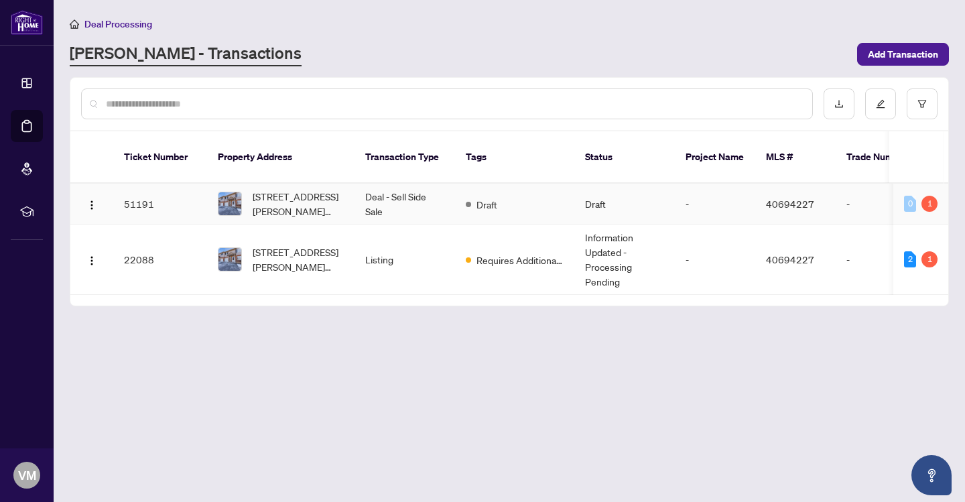
click at [131, 186] on td "51191" at bounding box center [160, 204] width 94 height 41
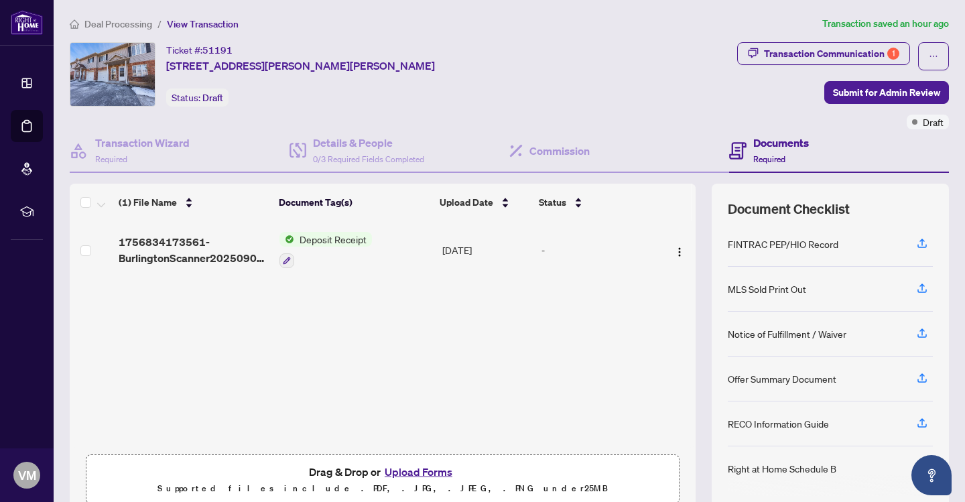
scroll to position [143, 0]
click at [924, 378] on icon "button" at bounding box center [922, 378] width 12 height 12
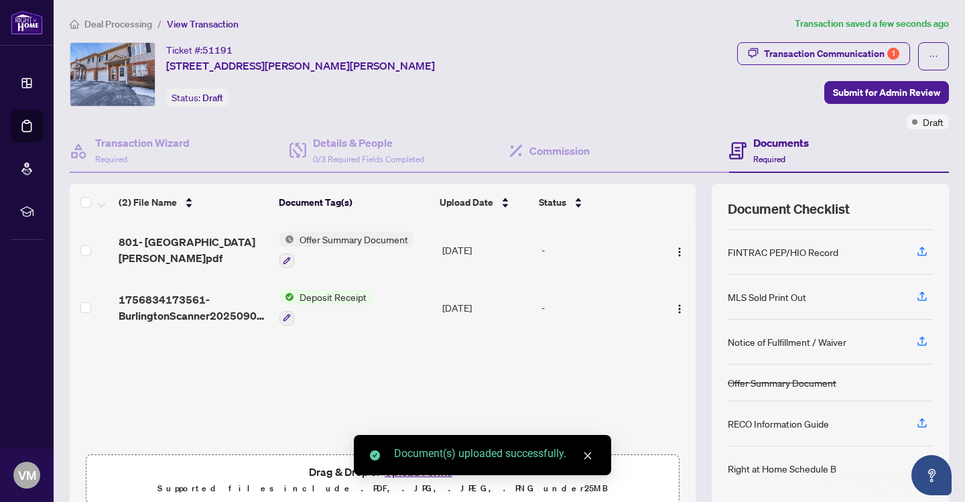
scroll to position [135, 0]
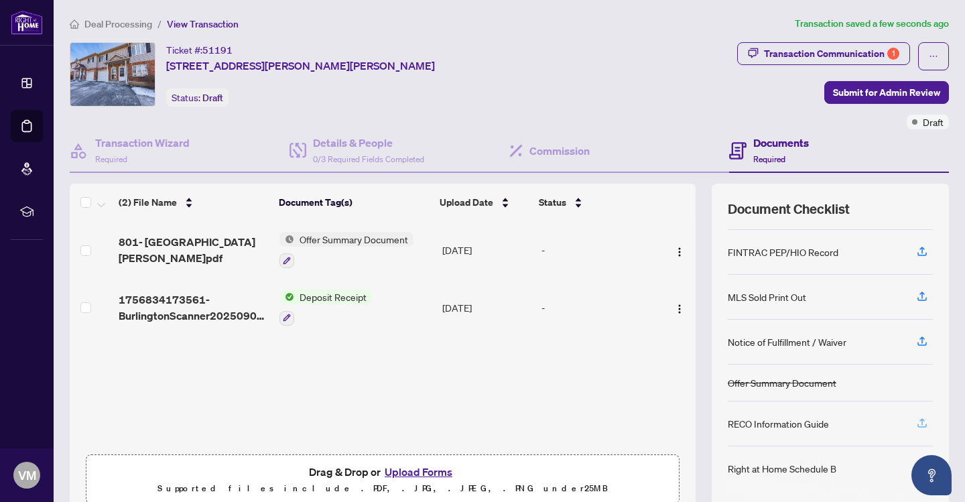
click at [922, 423] on icon "button" at bounding box center [921, 421] width 5 height 7
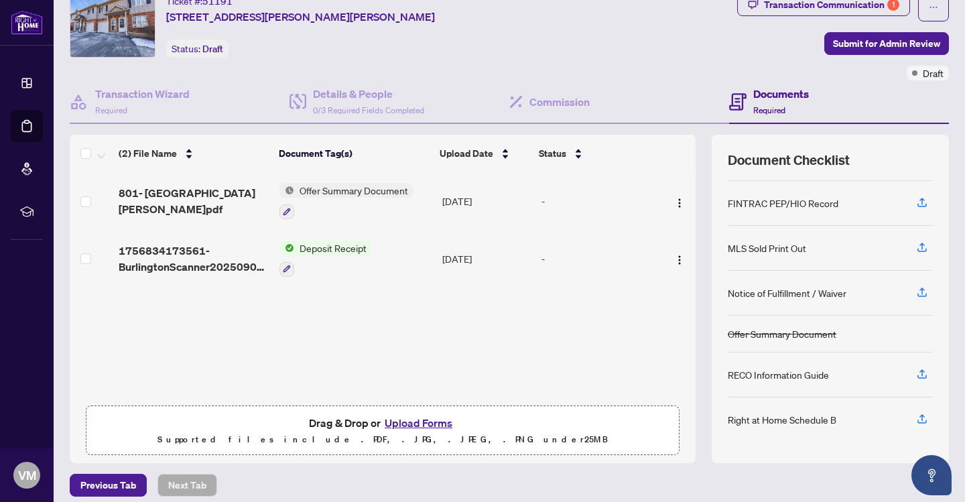
scroll to position [50, 0]
click at [920, 370] on icon "button" at bounding box center [921, 371] width 5 height 7
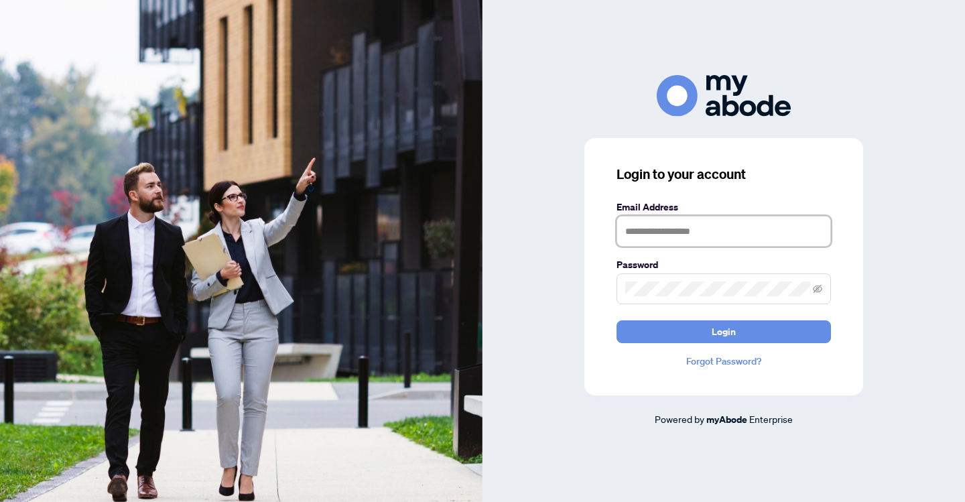
type input "**********"
click at [723, 331] on button "Login" at bounding box center [723, 331] width 214 height 23
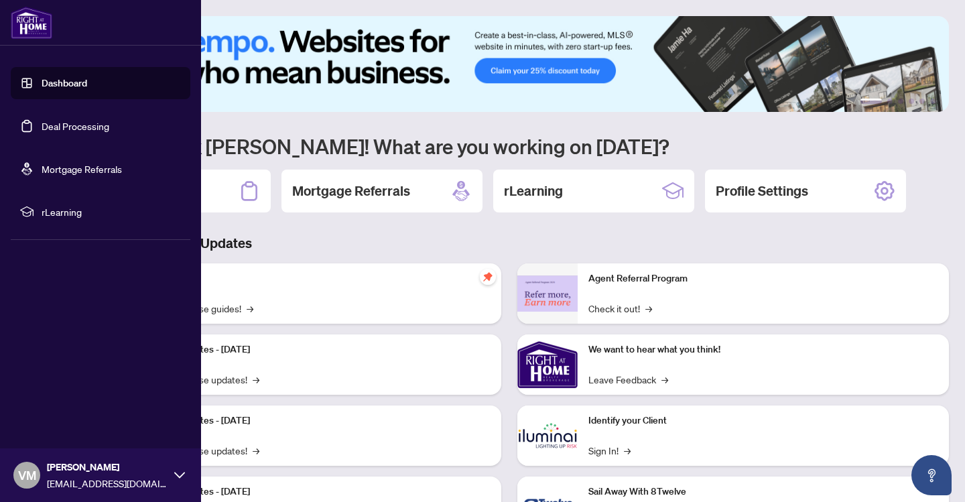
click at [73, 127] on link "Deal Processing" at bounding box center [76, 126] width 68 height 12
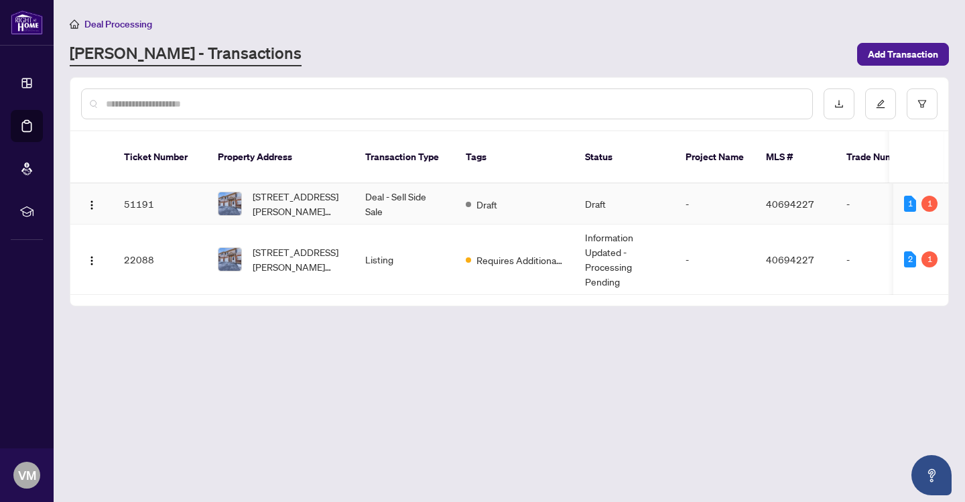
click at [141, 188] on td "51191" at bounding box center [160, 204] width 94 height 41
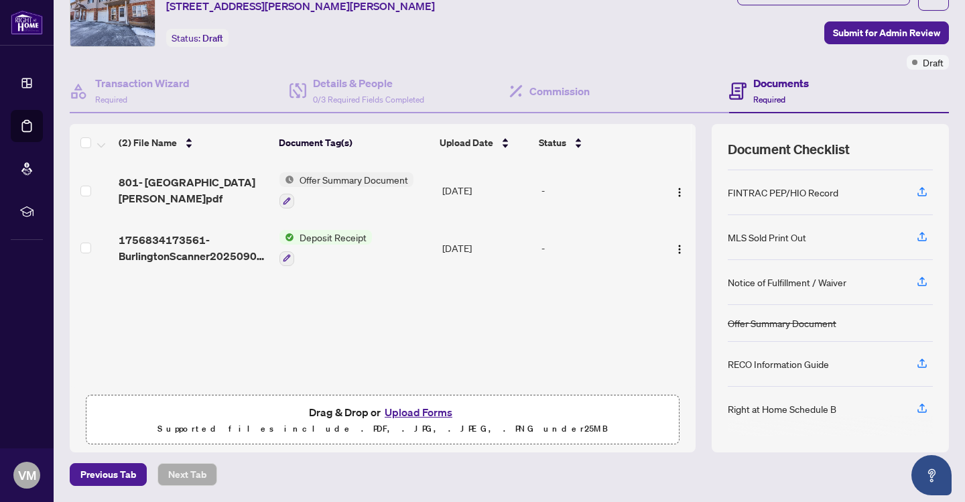
scroll to position [59, 0]
click at [923, 368] on icon "button" at bounding box center [922, 364] width 12 height 12
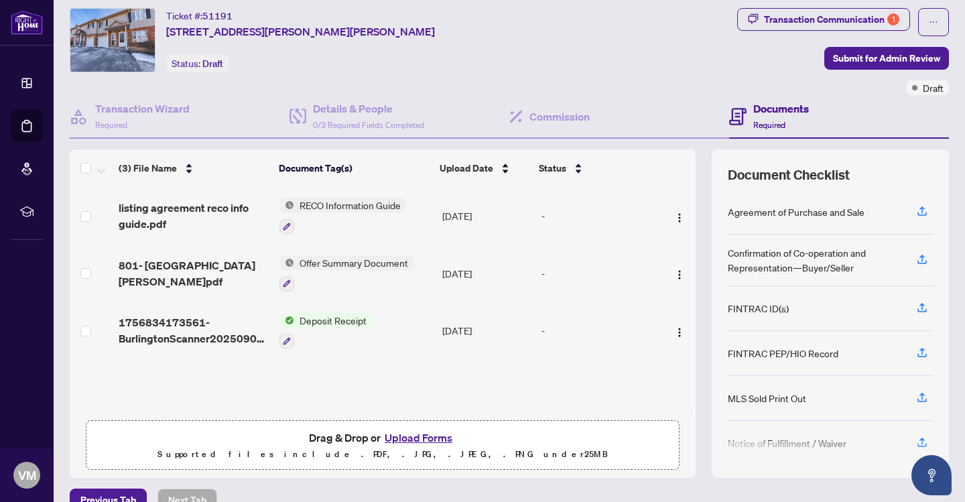
scroll to position [29, 0]
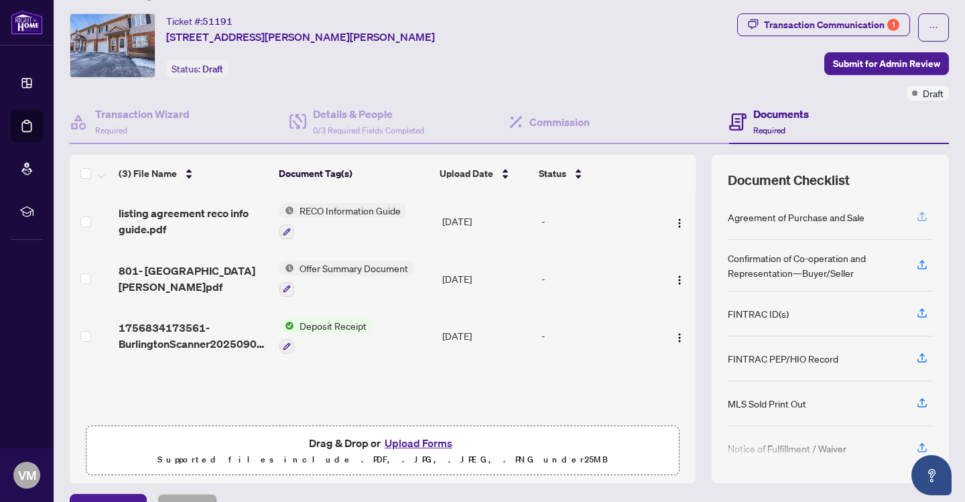
click at [920, 215] on icon "button" at bounding box center [922, 216] width 12 height 12
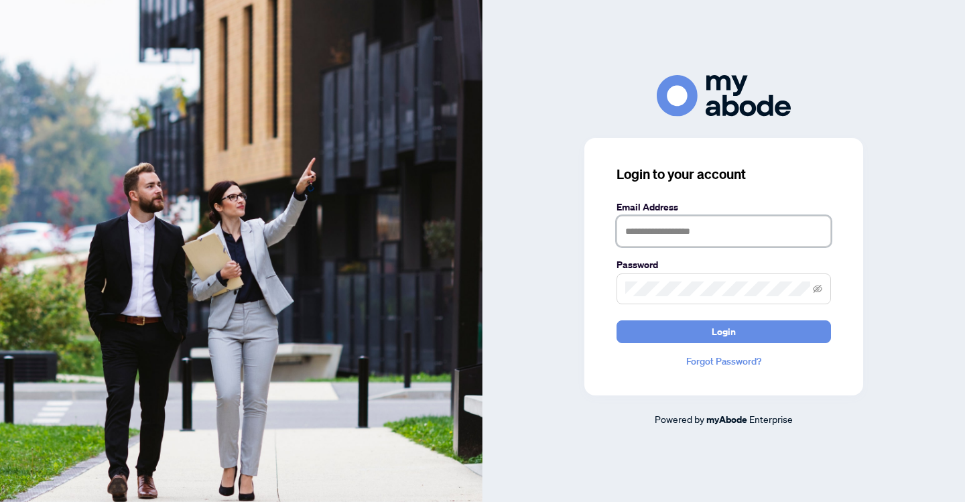
type input "**********"
click at [723, 331] on button "Login" at bounding box center [723, 331] width 214 height 23
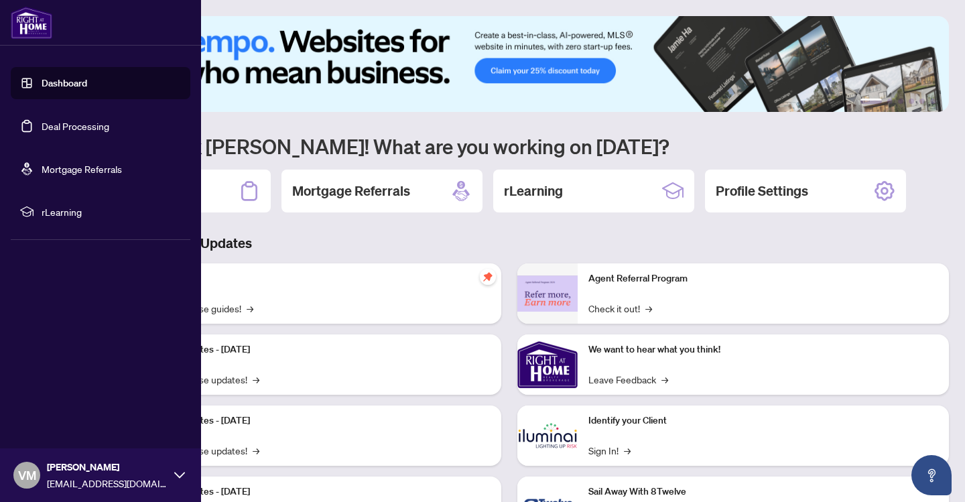
click at [72, 126] on link "Deal Processing" at bounding box center [76, 126] width 68 height 12
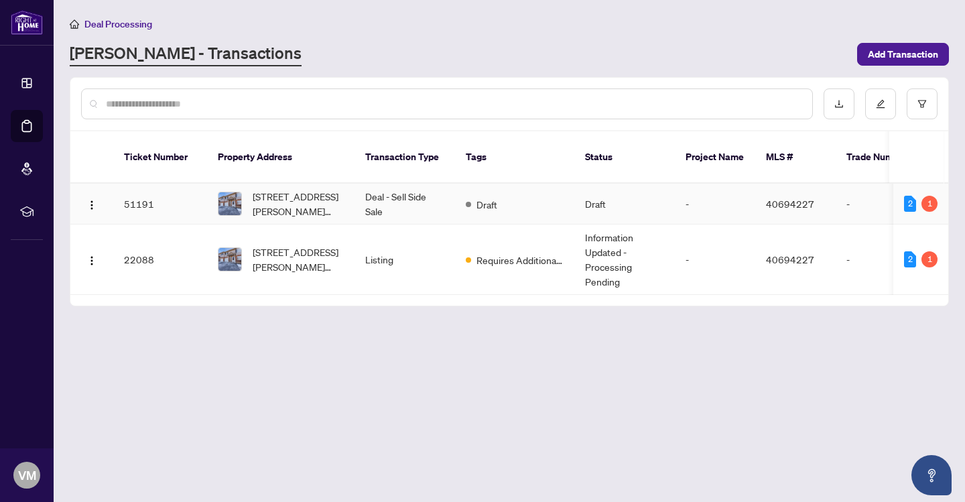
click at [143, 186] on td "51191" at bounding box center [160, 204] width 94 height 41
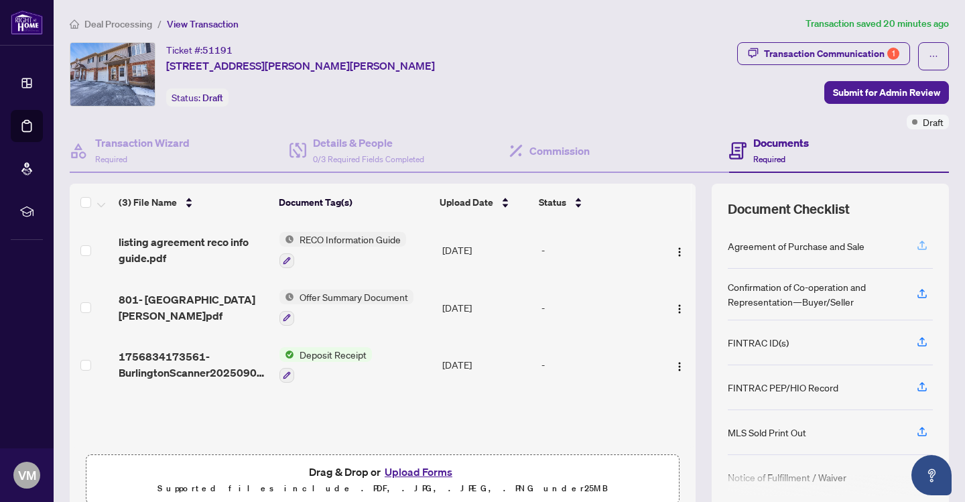
click at [923, 243] on icon "button" at bounding box center [922, 245] width 12 height 12
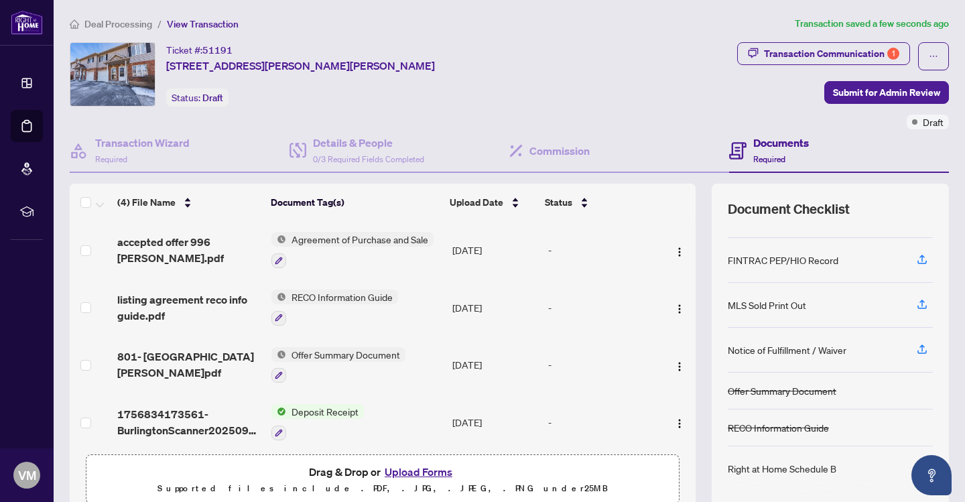
scroll to position [119, 0]
click at [335, 356] on span "Offer Summary Document" at bounding box center [345, 354] width 119 height 15
click at [674, 364] on img "button" at bounding box center [679, 366] width 11 height 11
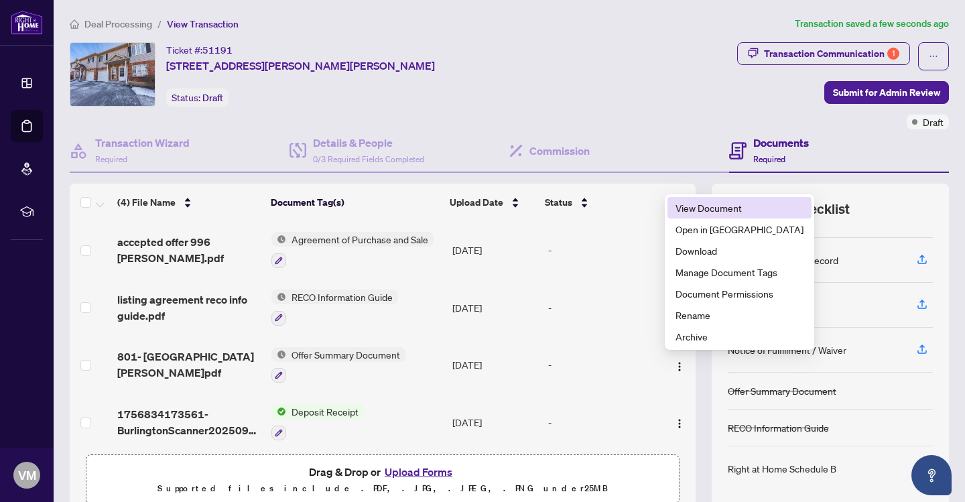
click at [707, 212] on span "View Document" at bounding box center [739, 207] width 128 height 15
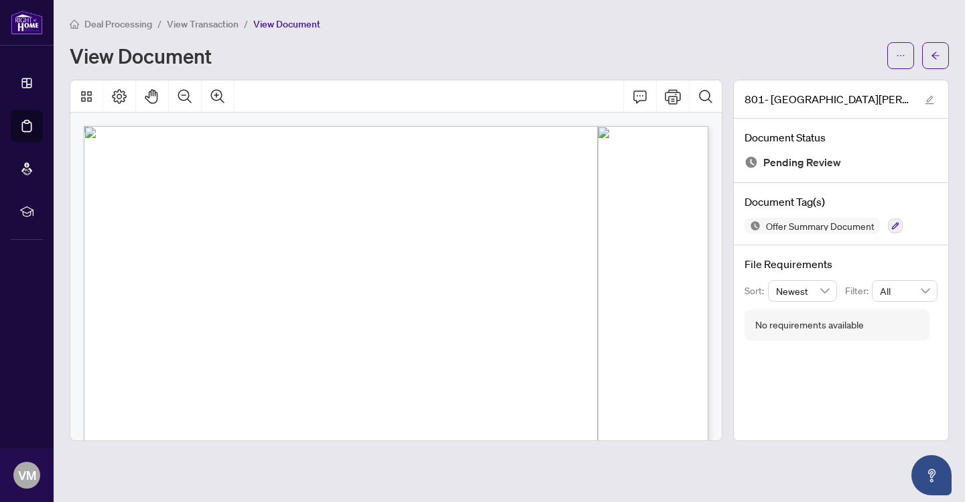
click at [544, 58] on div "View Document" at bounding box center [474, 55] width 809 height 21
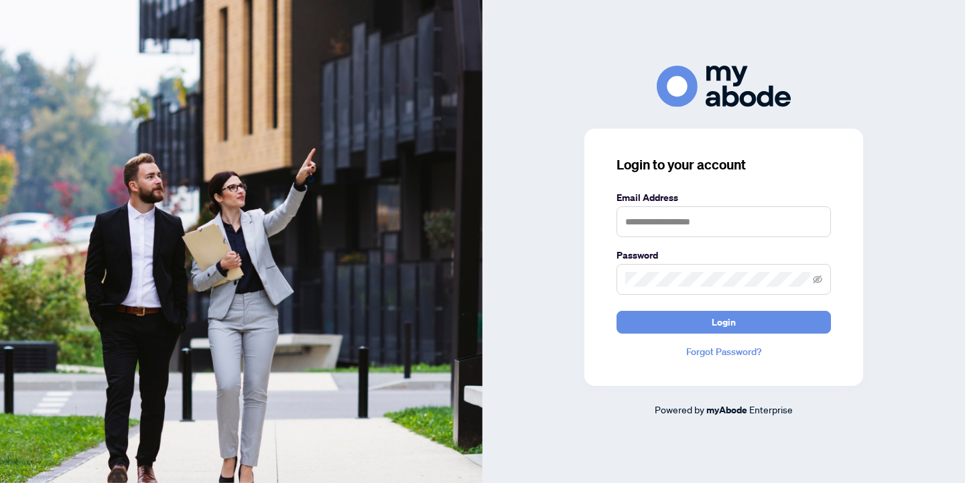
click at [735, 222] on input "text" at bounding box center [723, 221] width 214 height 31
click at [705, 218] on input "text" at bounding box center [723, 221] width 214 height 31
type input "**********"
click at [723, 322] on button "Login" at bounding box center [723, 322] width 214 height 23
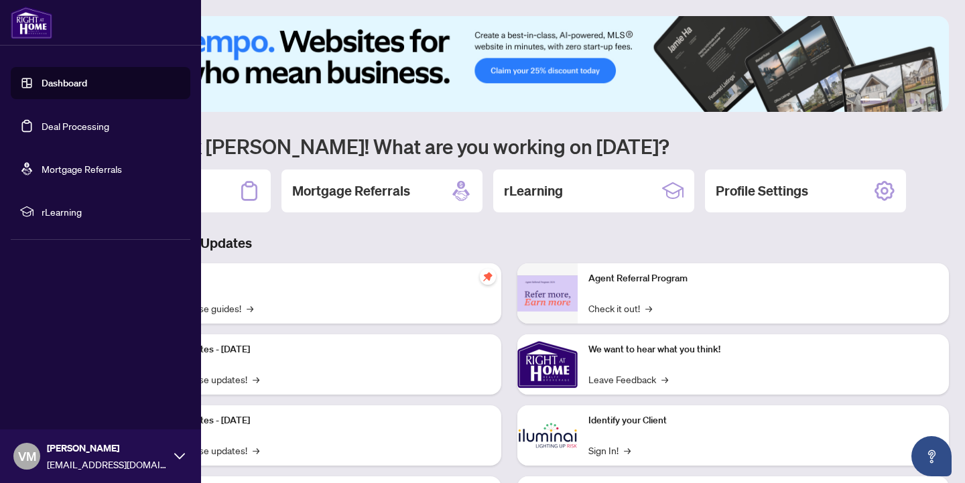
click at [76, 125] on link "Deal Processing" at bounding box center [76, 126] width 68 height 12
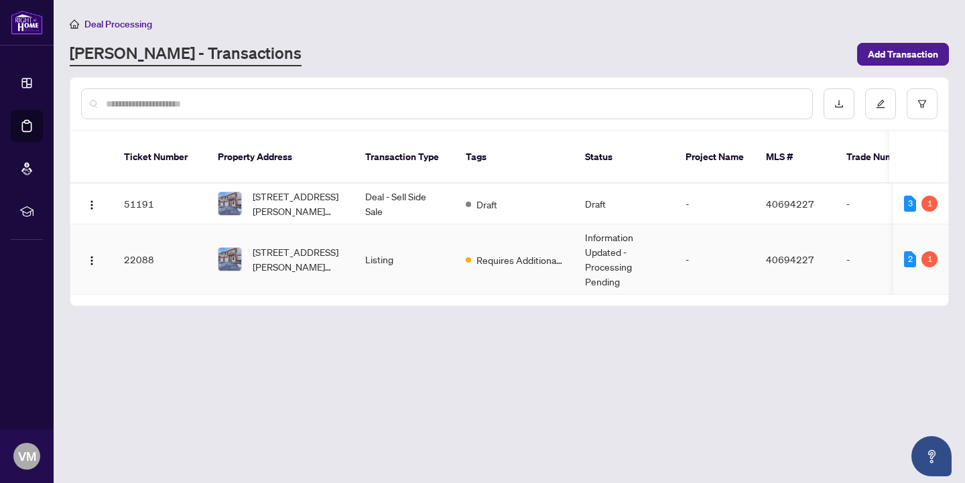
click at [145, 241] on td "22088" at bounding box center [160, 259] width 94 height 70
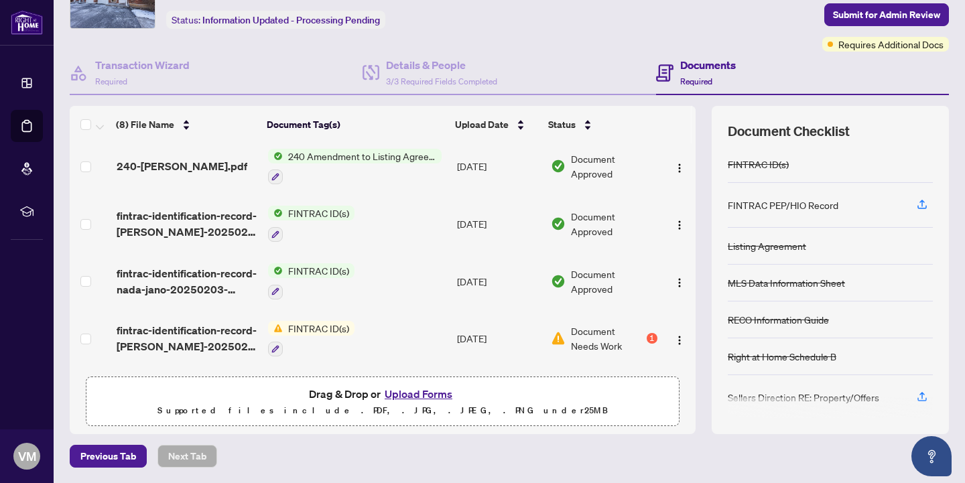
scroll to position [127, 0]
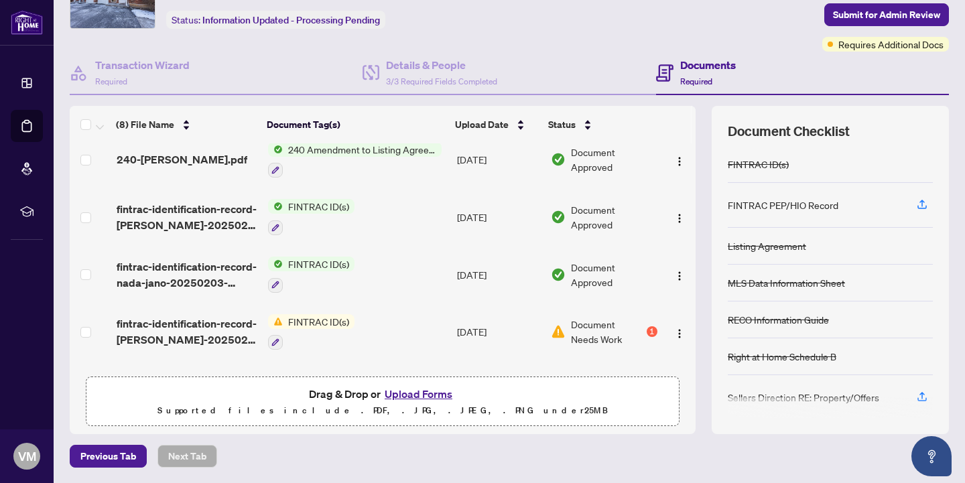
click at [322, 266] on span "FINTRAC ID(s)" at bounding box center [319, 264] width 72 height 15
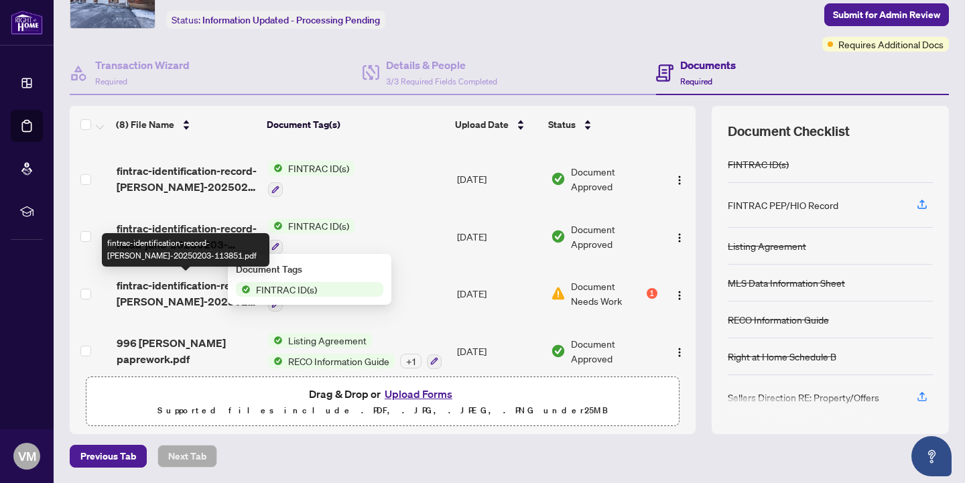
click at [206, 297] on span "fintrac-identification-record-[PERSON_NAME]-20250203-113851.pdf" at bounding box center [187, 293] width 141 height 32
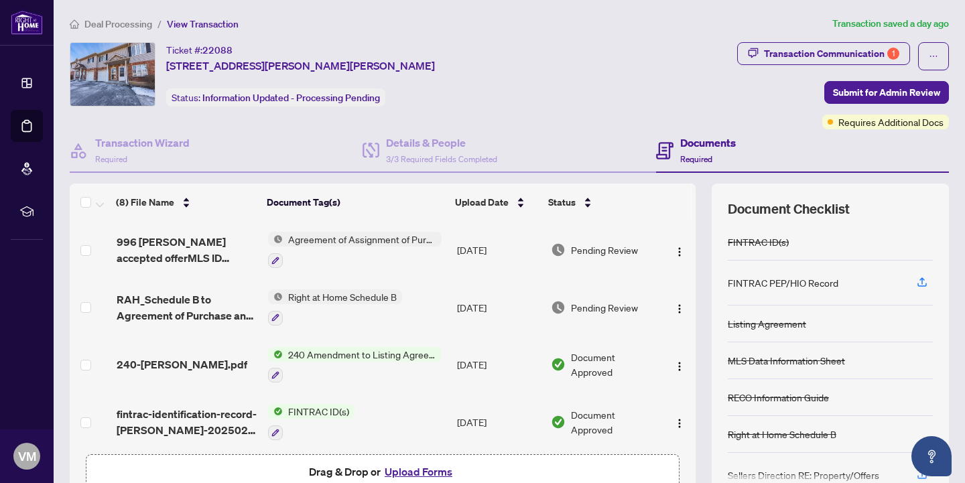
click at [359, 352] on span "240 Amendment to Listing Agreement - Authority to Offer for Sale Price Change/E…" at bounding box center [362, 354] width 159 height 15
click at [437, 324] on td "Right at Home Schedule B" at bounding box center [358, 308] width 190 height 58
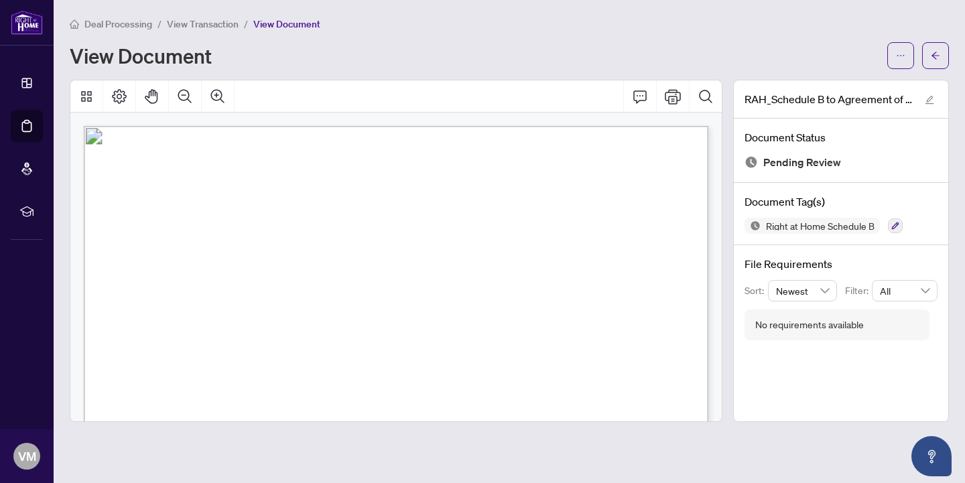
type input "**********"
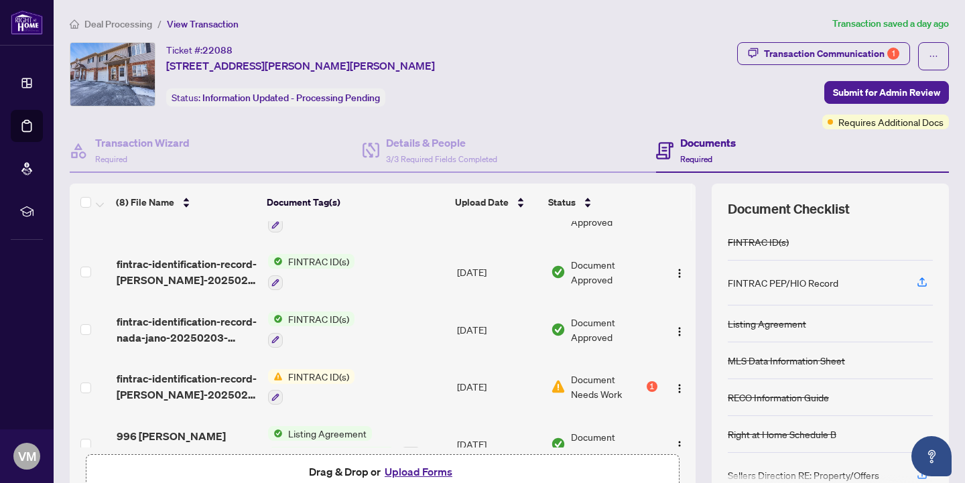
scroll to position [159, 0]
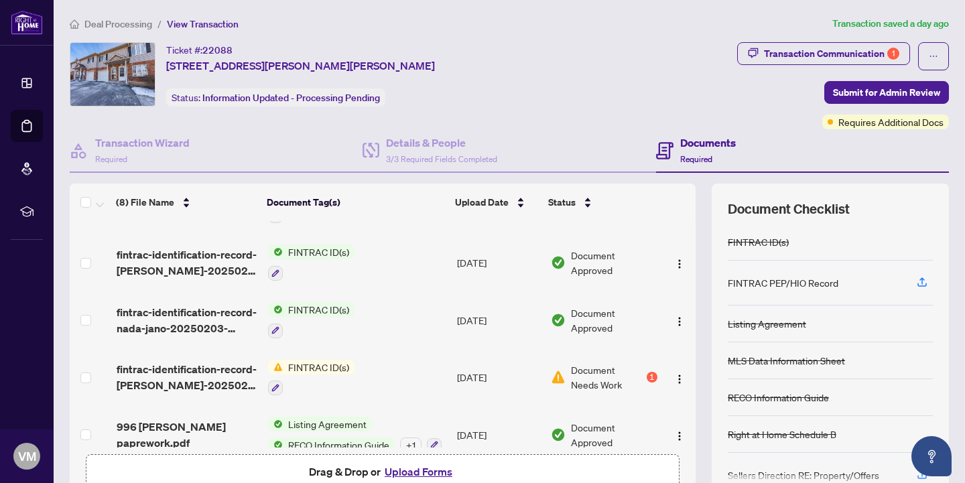
click at [311, 365] on span "FINTRAC ID(s)" at bounding box center [319, 367] width 72 height 15
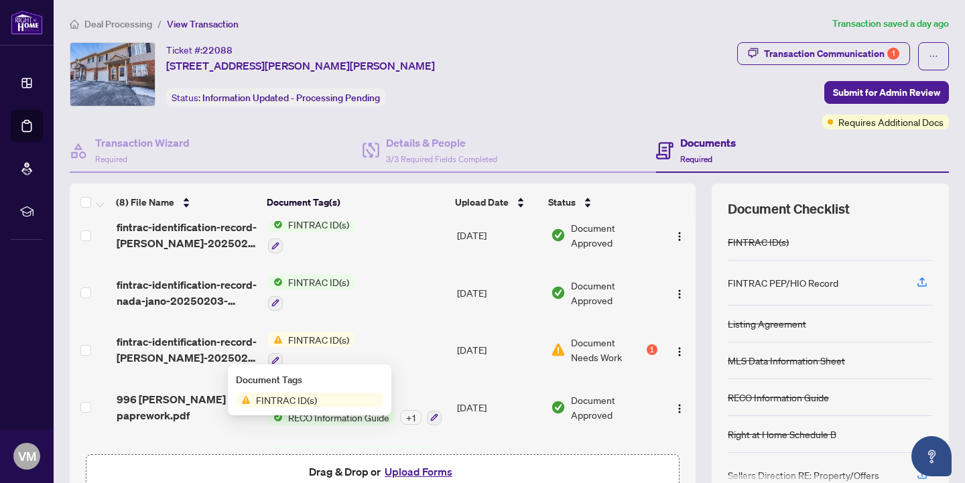
scroll to position [190, 0]
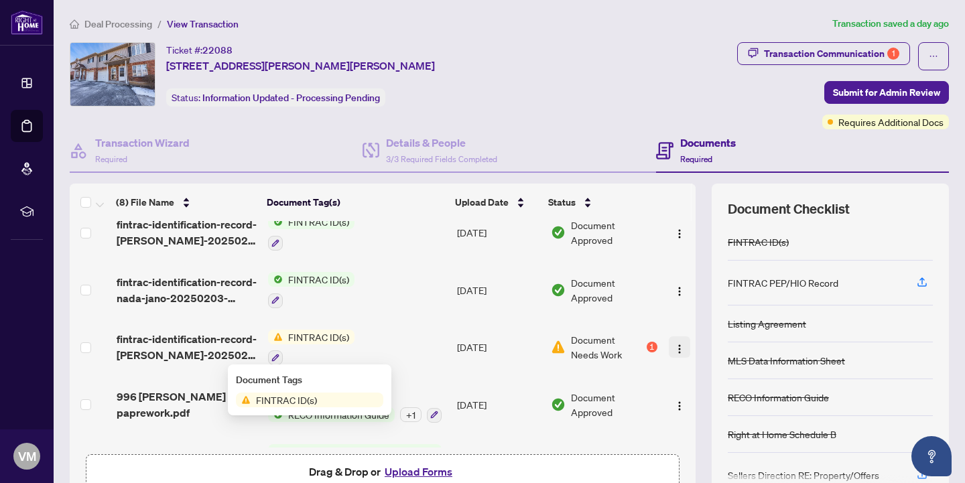
click at [674, 350] on img "button" at bounding box center [679, 349] width 11 height 11
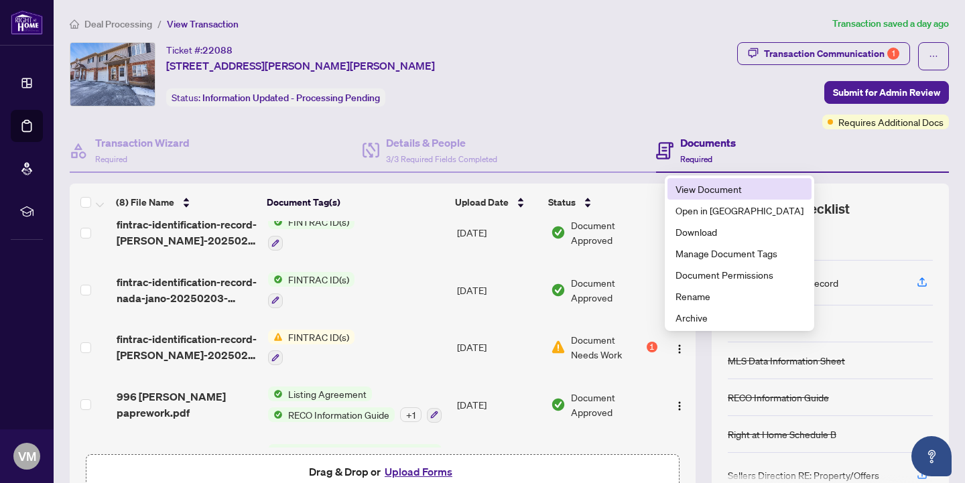
click at [725, 190] on span "View Document" at bounding box center [739, 189] width 128 height 15
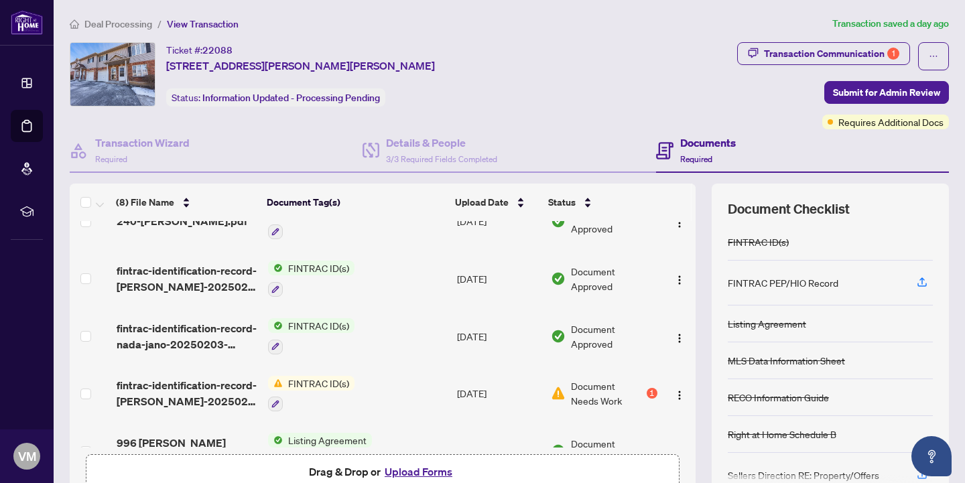
scroll to position [148, 0]
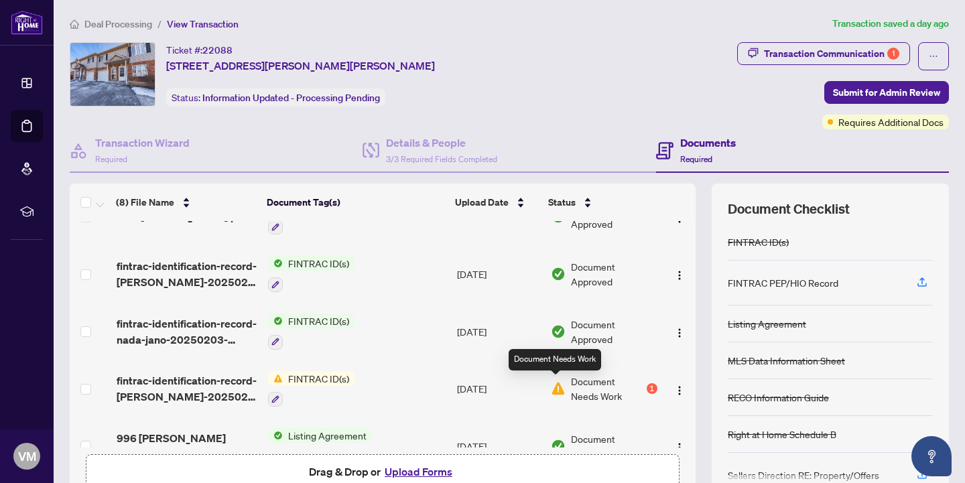
click at [559, 387] on img at bounding box center [558, 388] width 15 height 15
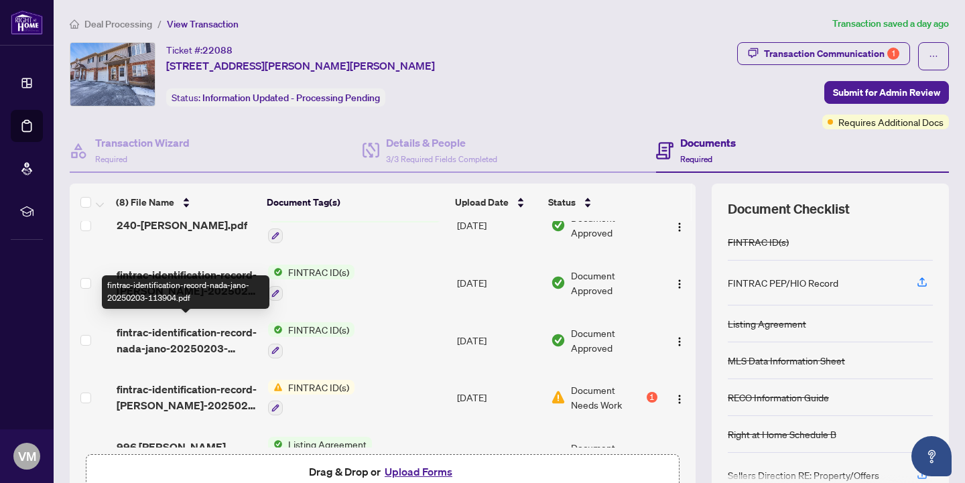
scroll to position [146, 0]
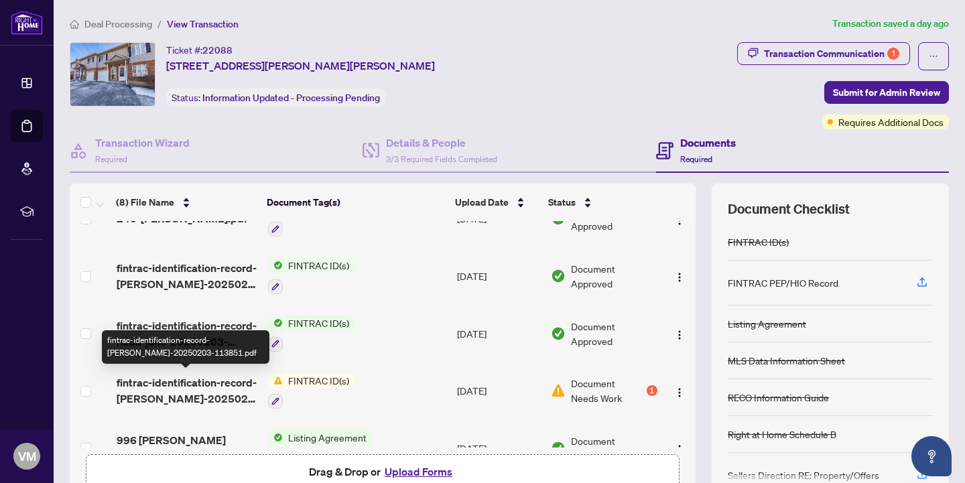
click at [198, 390] on span "fintrac-identification-record-[PERSON_NAME]-20250203-113851.pdf" at bounding box center [187, 390] width 141 height 32
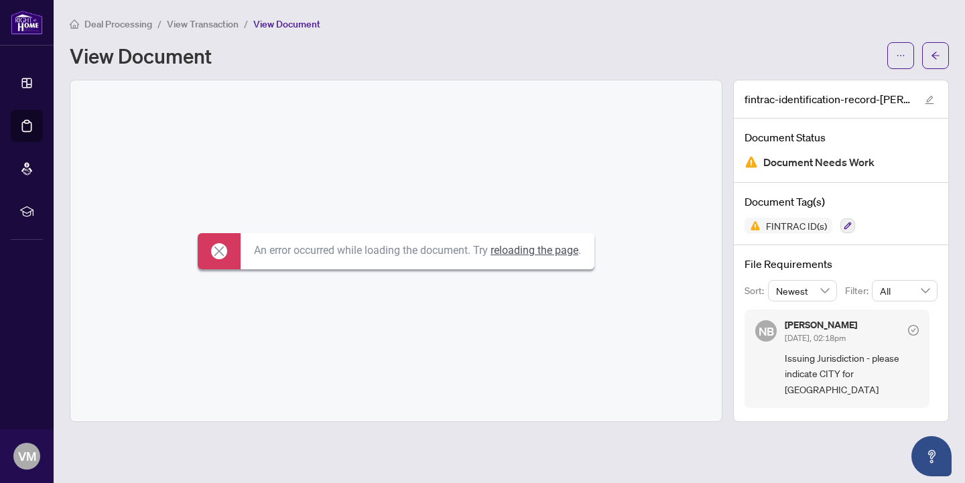
click at [538, 254] on link "reloading the page" at bounding box center [534, 250] width 88 height 13
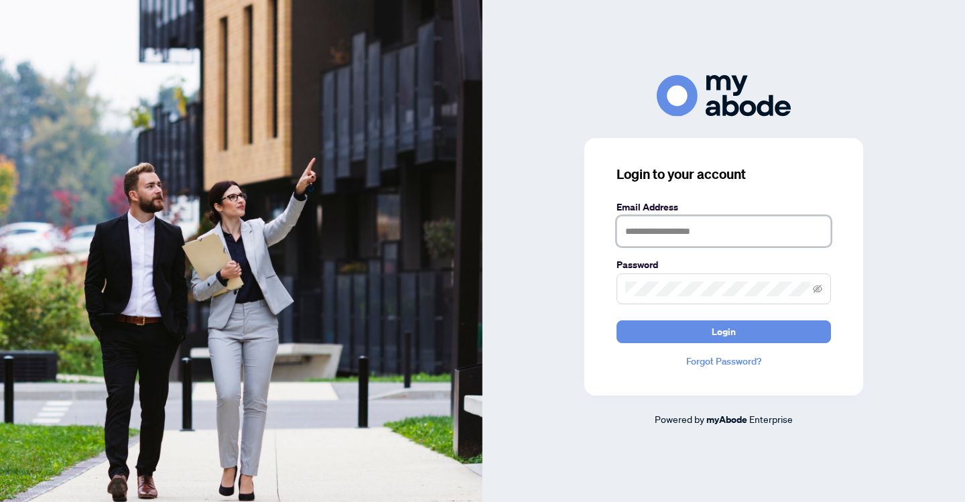
type input "**********"
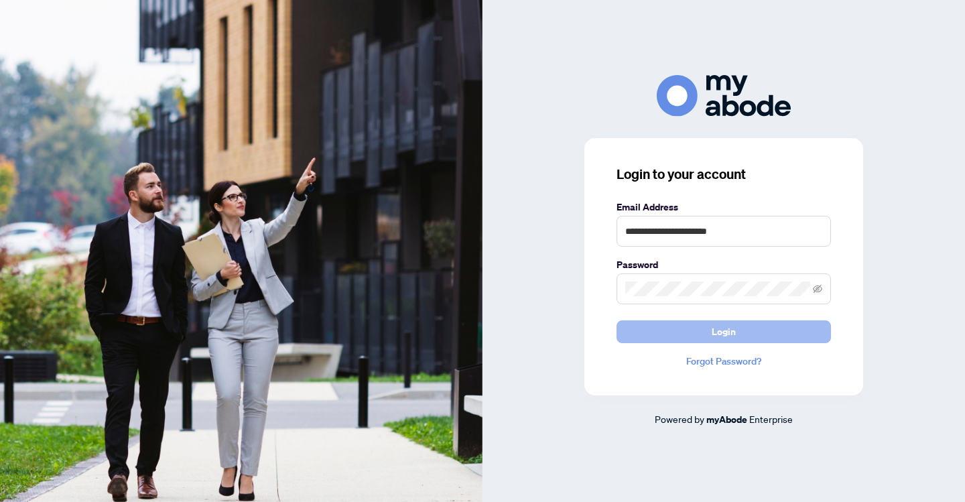
click at [721, 329] on span "Login" at bounding box center [723, 331] width 24 height 21
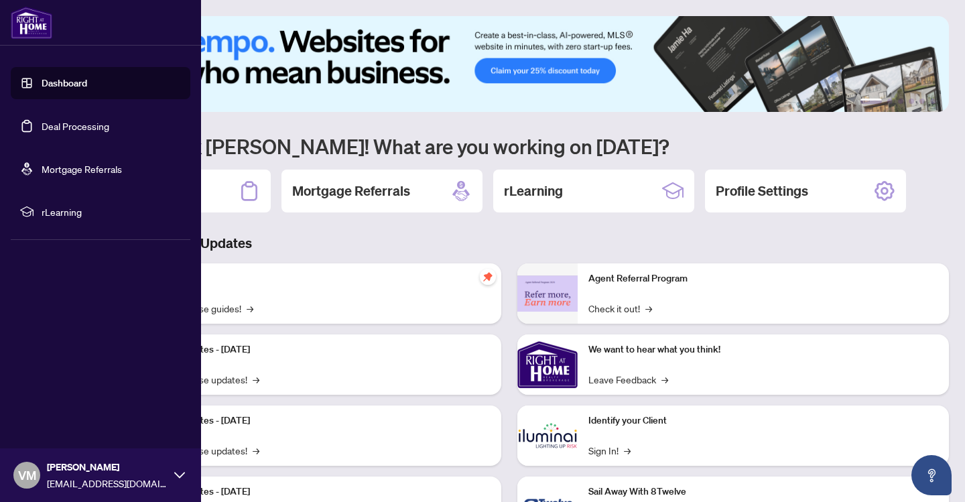
click at [64, 128] on link "Deal Processing" at bounding box center [76, 126] width 68 height 12
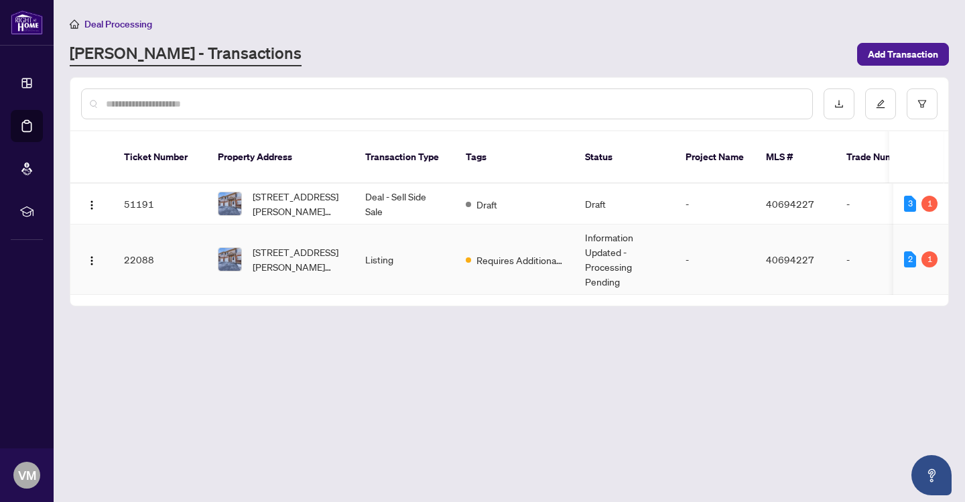
click at [140, 242] on td "22088" at bounding box center [160, 259] width 94 height 70
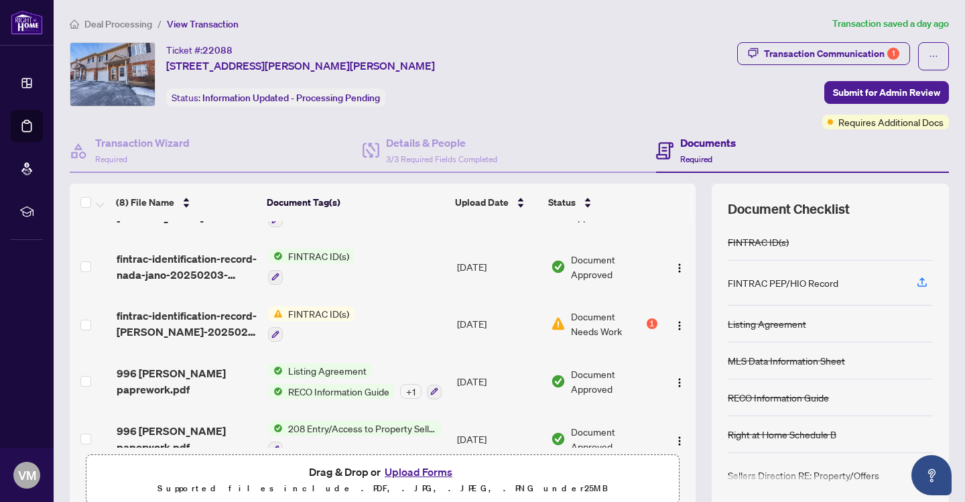
scroll to position [214, 0]
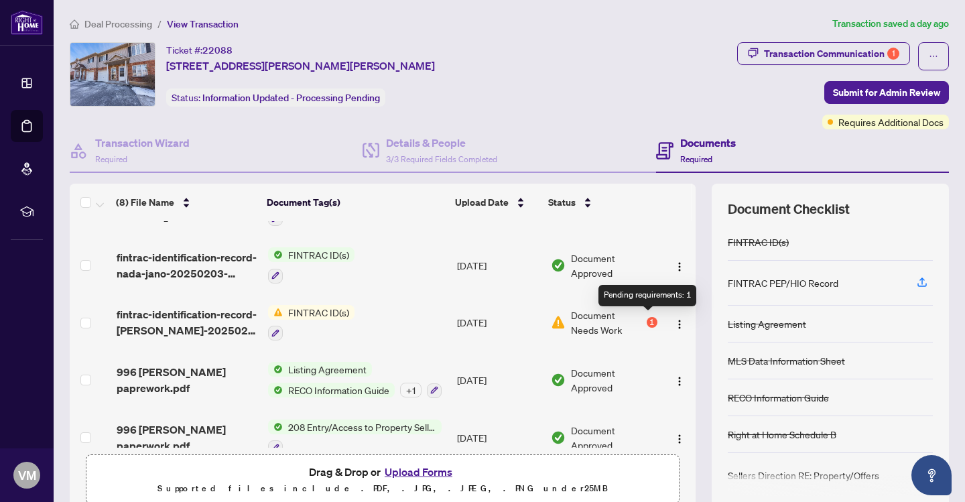
click at [650, 318] on div "1" at bounding box center [651, 322] width 11 height 11
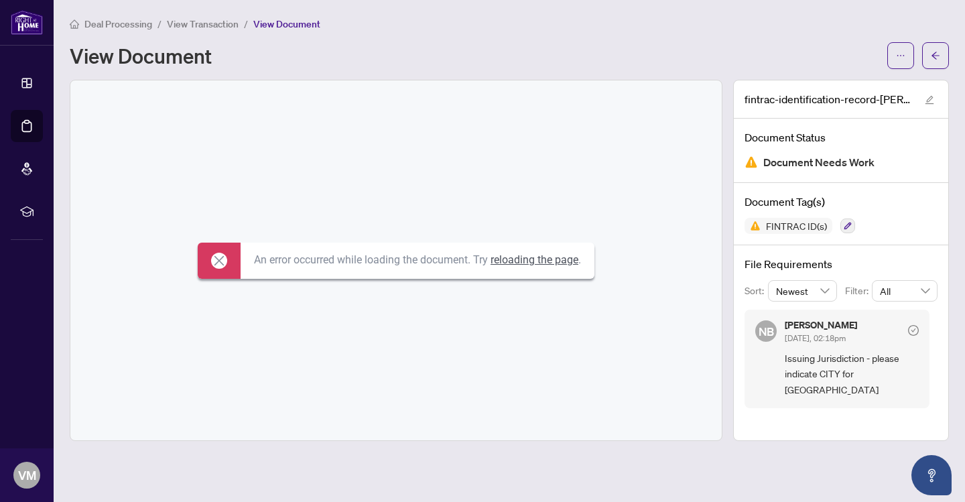
click at [555, 261] on link "reloading the page" at bounding box center [534, 259] width 88 height 13
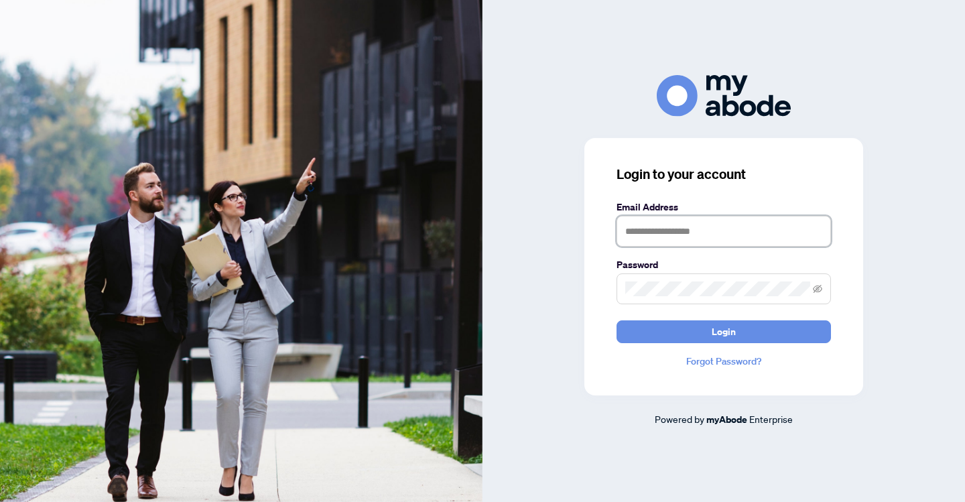
type input "**********"
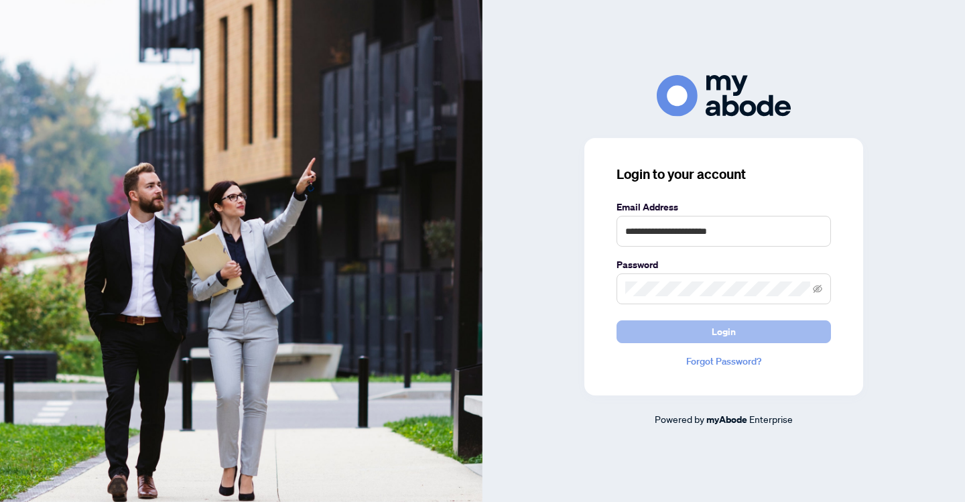
click at [719, 331] on span "Login" at bounding box center [723, 331] width 24 height 21
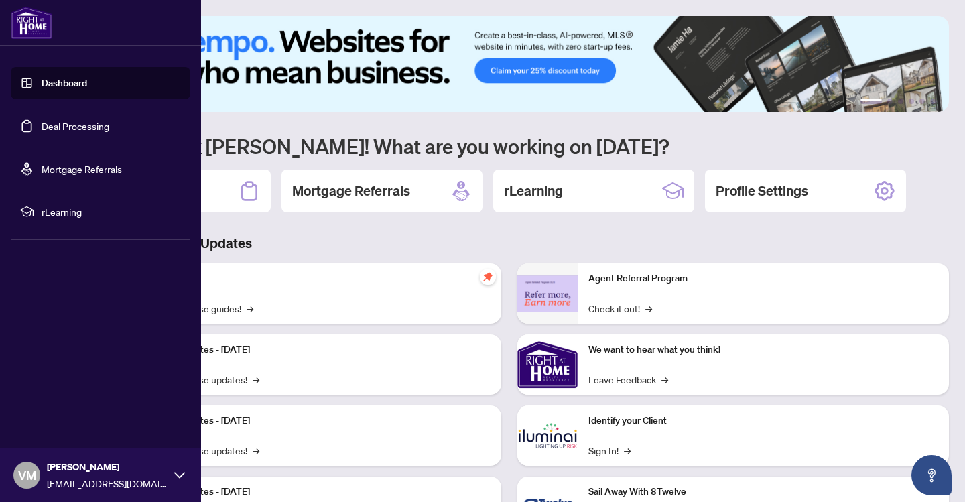
click at [50, 125] on link "Deal Processing" at bounding box center [76, 126] width 68 height 12
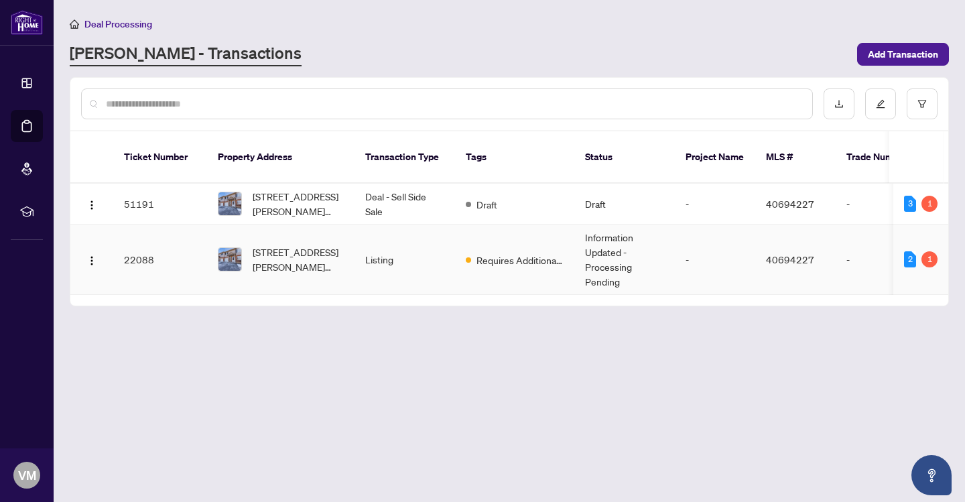
click at [134, 242] on td "22088" at bounding box center [160, 259] width 94 height 70
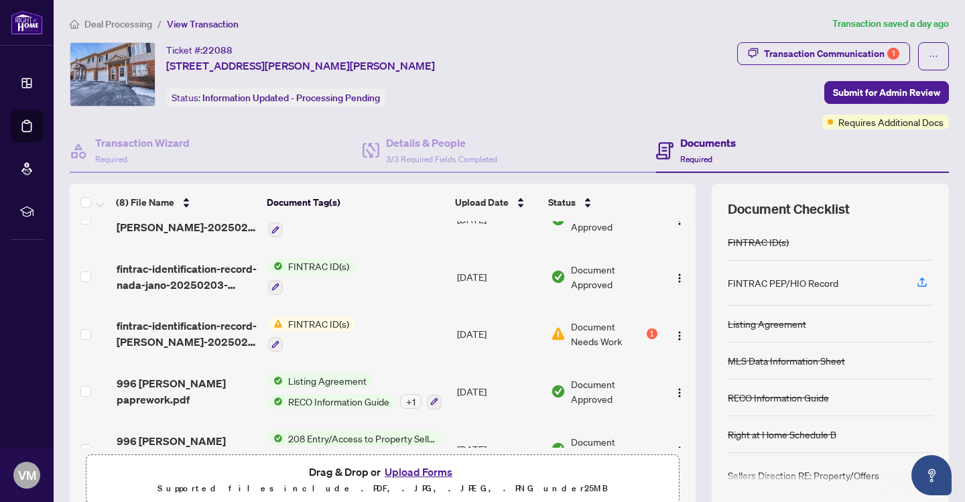
scroll to position [200, 0]
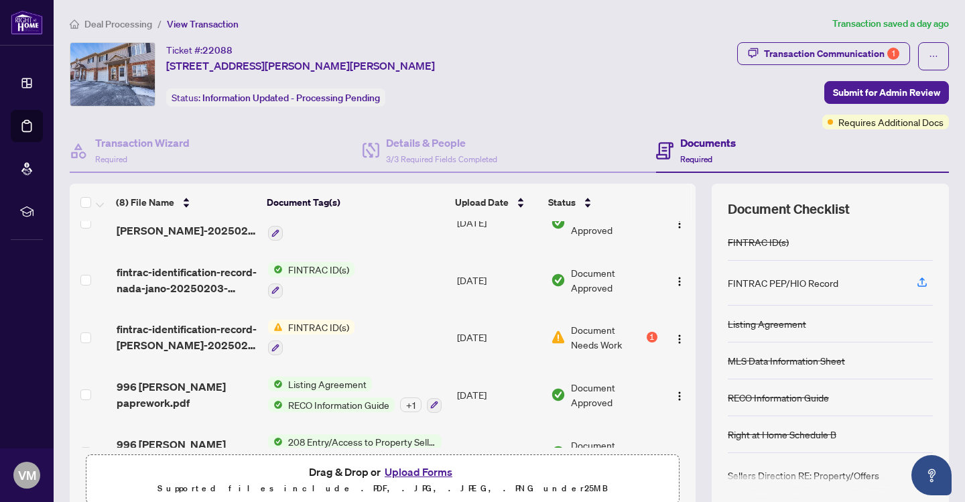
click at [309, 266] on span "FINTRAC ID(s)" at bounding box center [319, 269] width 72 height 15
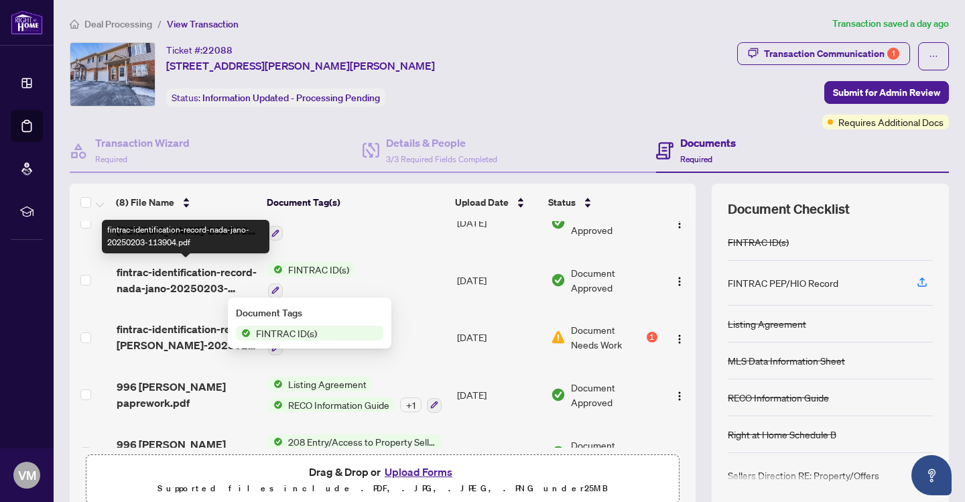
click at [199, 271] on span "fintrac-identification-record-nada-jano-20250203-113904.pdf" at bounding box center [187, 280] width 141 height 32
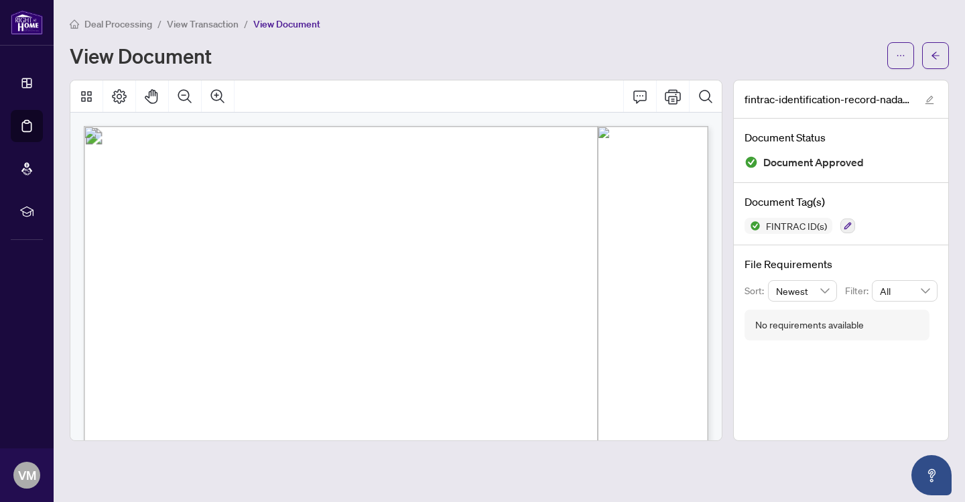
click at [380, 54] on div "View Document" at bounding box center [474, 55] width 809 height 21
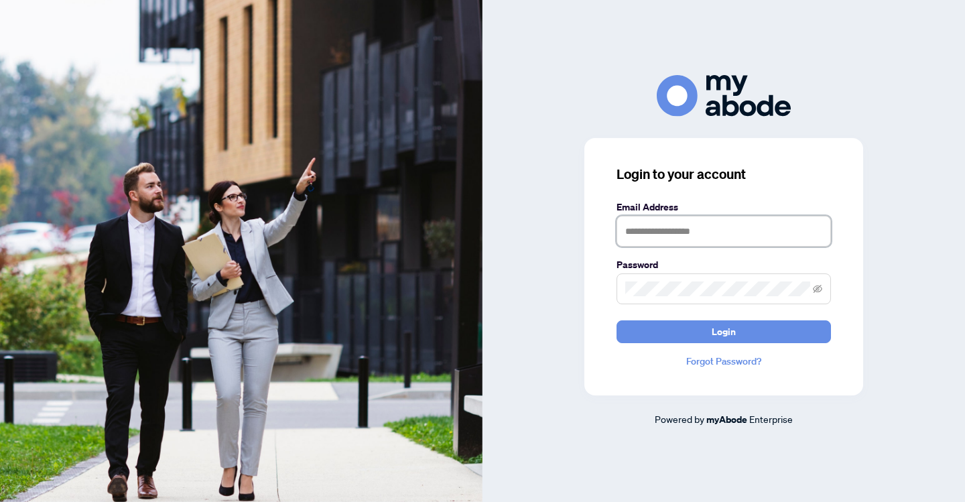
type input "**********"
click at [723, 331] on button "Login" at bounding box center [723, 331] width 214 height 23
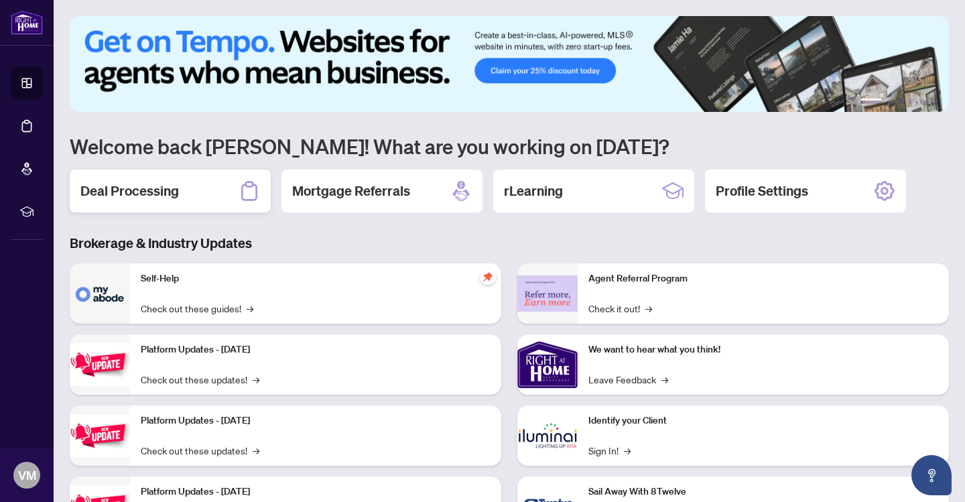
click at [102, 191] on h2 "Deal Processing" at bounding box center [129, 191] width 98 height 19
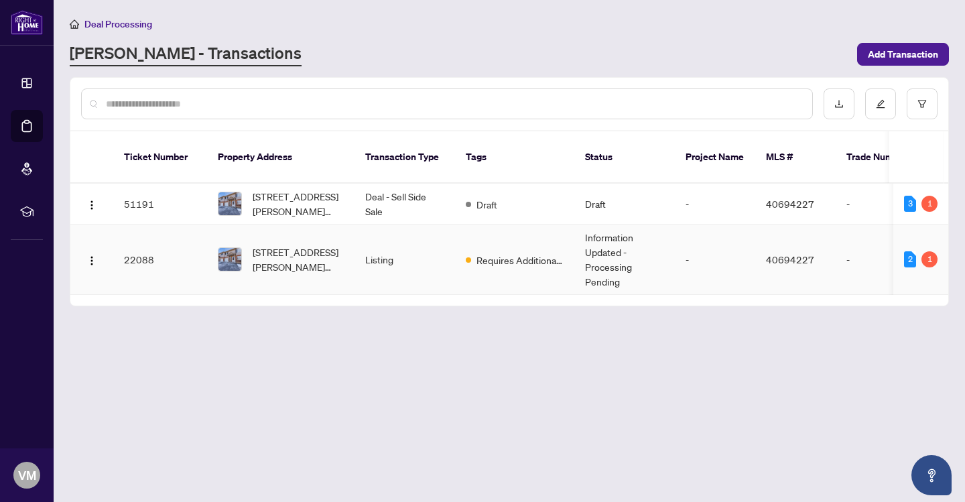
click at [144, 249] on td "22088" at bounding box center [160, 259] width 94 height 70
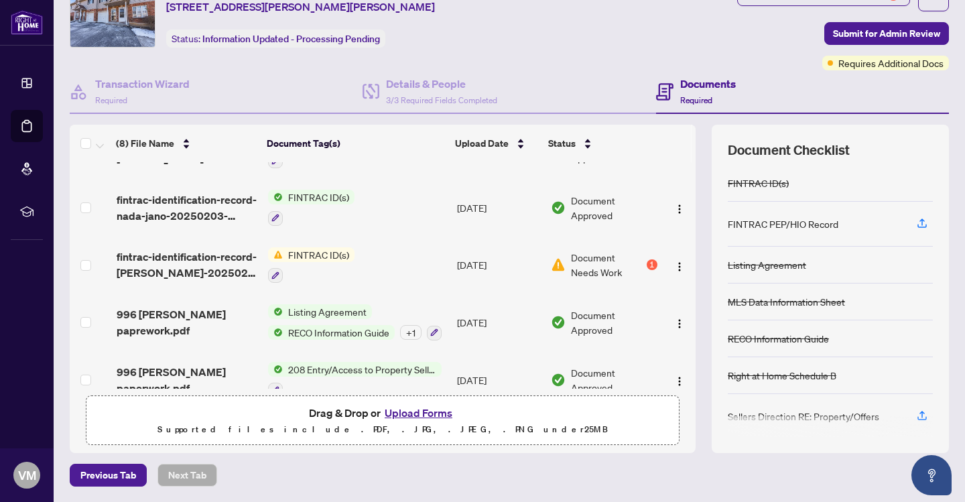
scroll to position [212, 0]
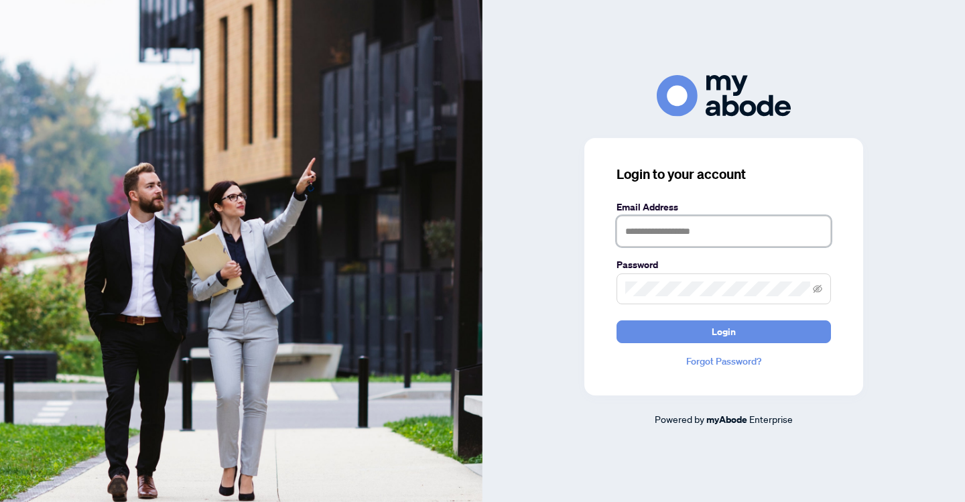
click at [750, 232] on input "text" at bounding box center [723, 231] width 214 height 31
click at [713, 232] on input "text" at bounding box center [723, 231] width 214 height 31
type input "**********"
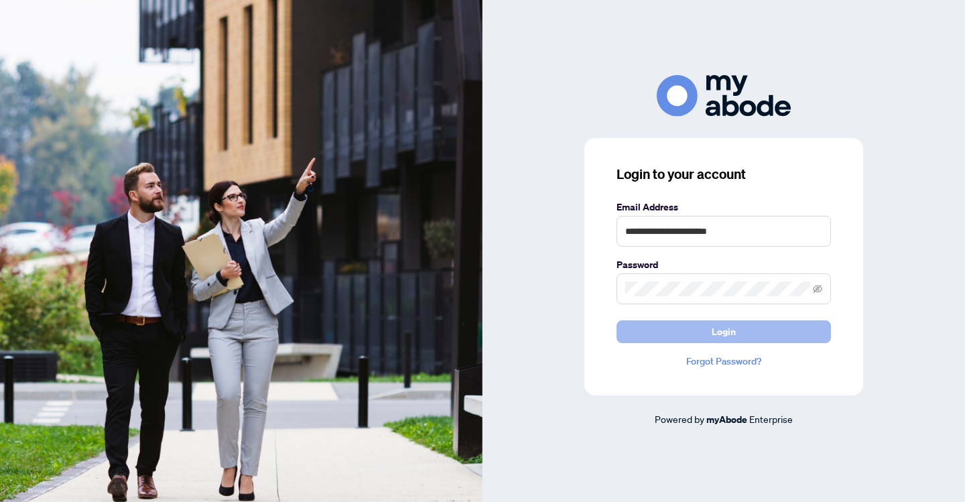
click at [732, 334] on span "Login" at bounding box center [723, 331] width 24 height 21
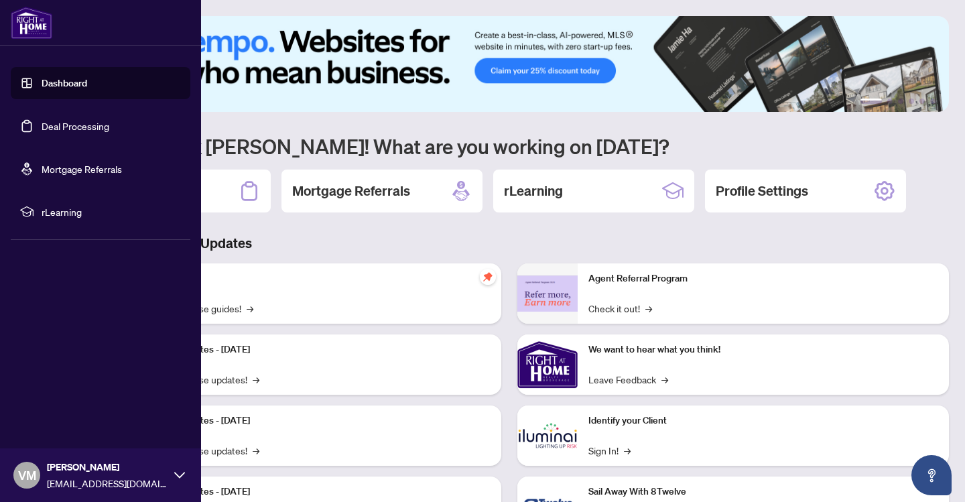
click at [51, 125] on link "Deal Processing" at bounding box center [76, 126] width 68 height 12
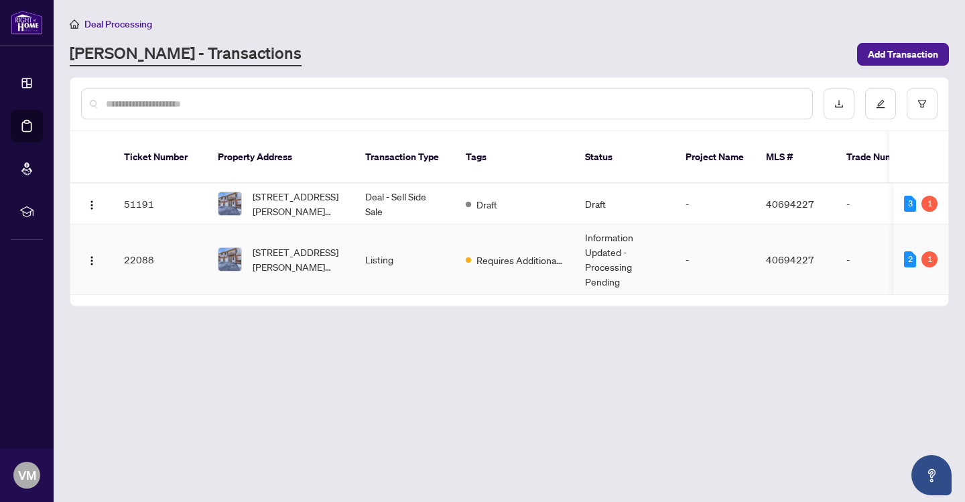
click at [139, 241] on td "22088" at bounding box center [160, 259] width 94 height 70
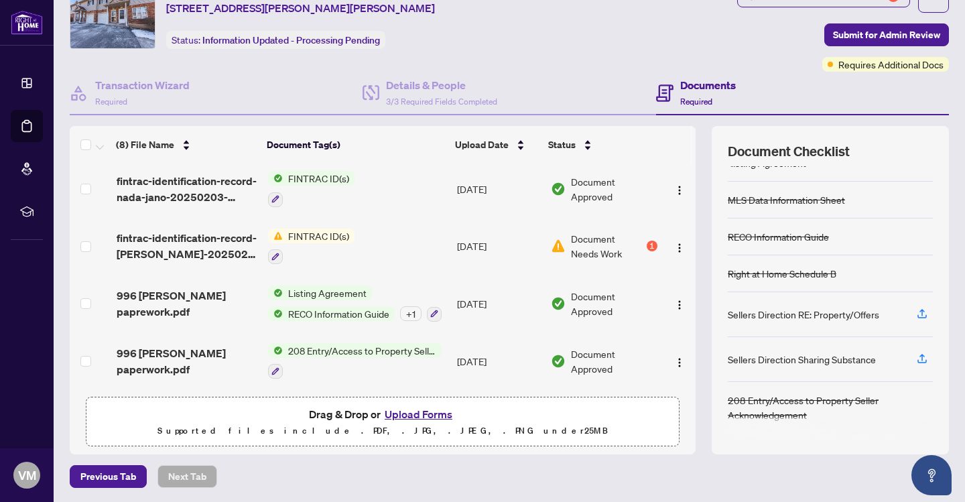
scroll to position [103, 0]
click at [676, 242] on img "button" at bounding box center [679, 247] width 11 height 11
click at [403, 415] on button "Upload Forms" at bounding box center [418, 413] width 76 height 17
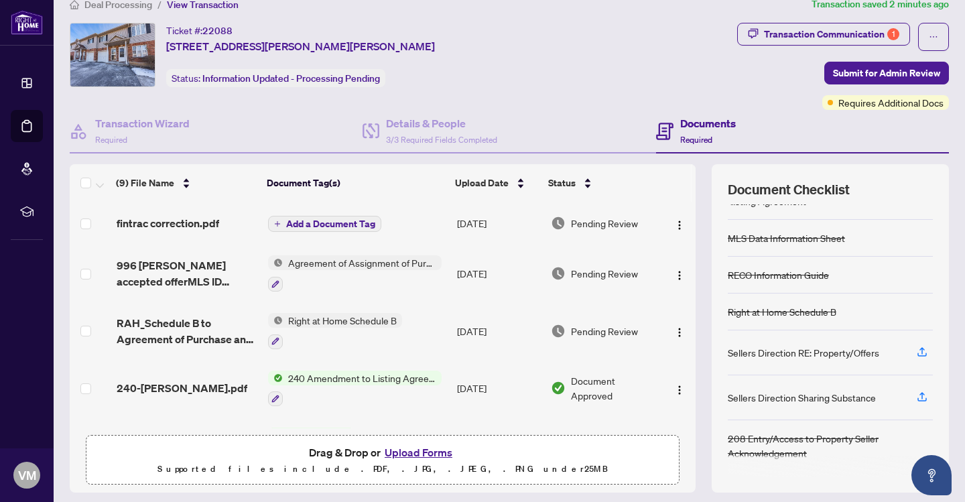
scroll to position [13, 0]
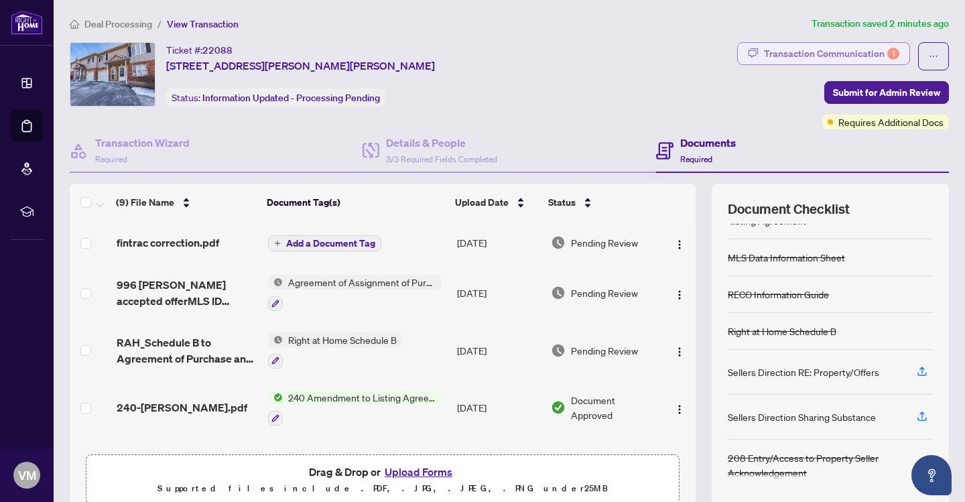
click at [830, 54] on div "Transaction Communication 1" at bounding box center [831, 53] width 135 height 21
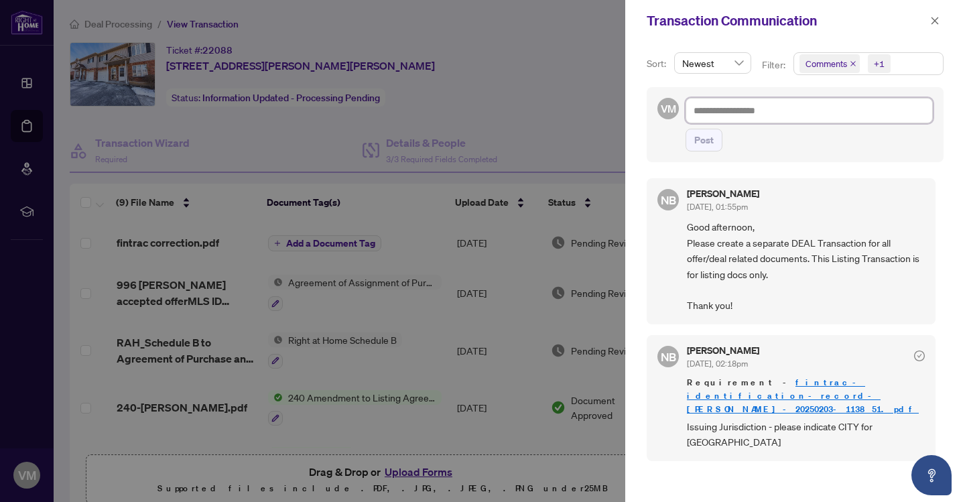
click at [780, 112] on textarea at bounding box center [808, 110] width 247 height 25
click at [560, 464] on div at bounding box center [482, 251] width 965 height 502
click at [149, 470] on div at bounding box center [482, 251] width 965 height 502
click at [932, 21] on icon "close" at bounding box center [934, 20] width 9 height 9
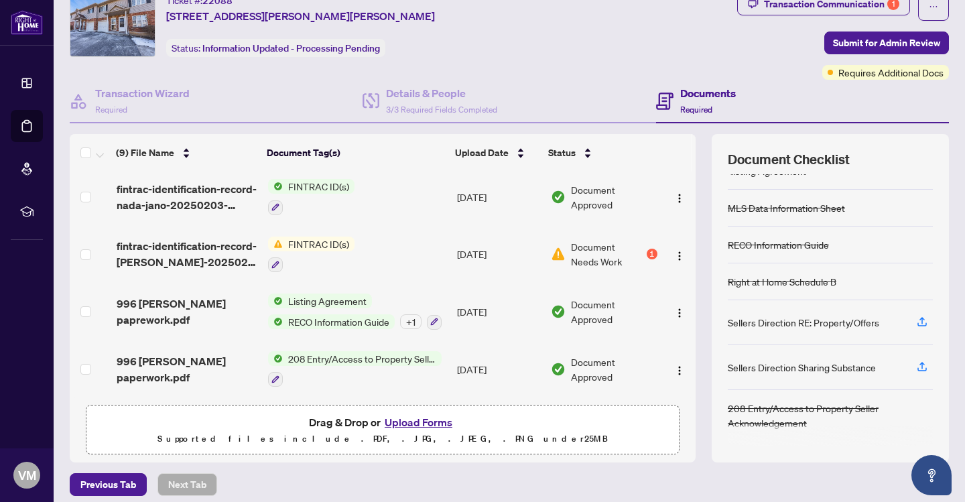
scroll to position [277, 0]
click at [647, 250] on div "1" at bounding box center [651, 254] width 11 height 11
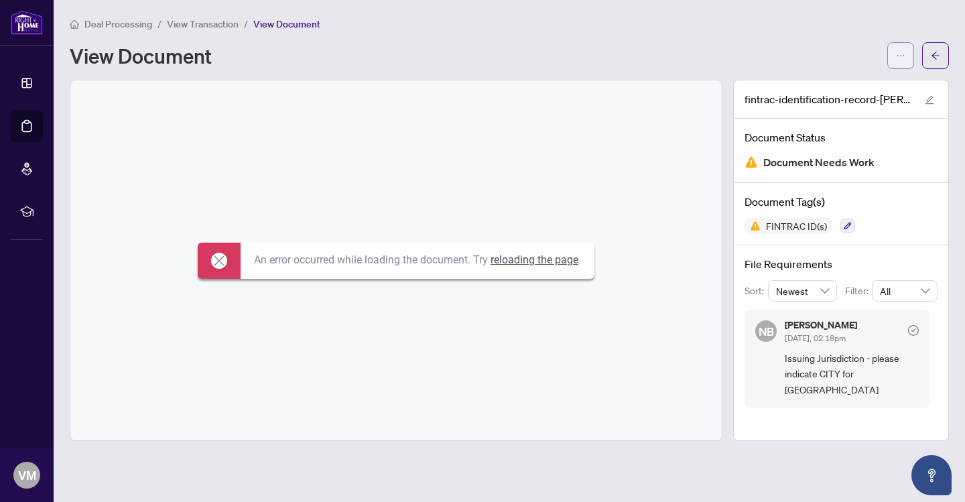
click at [898, 55] on icon "ellipsis" at bounding box center [900, 55] width 9 height 9
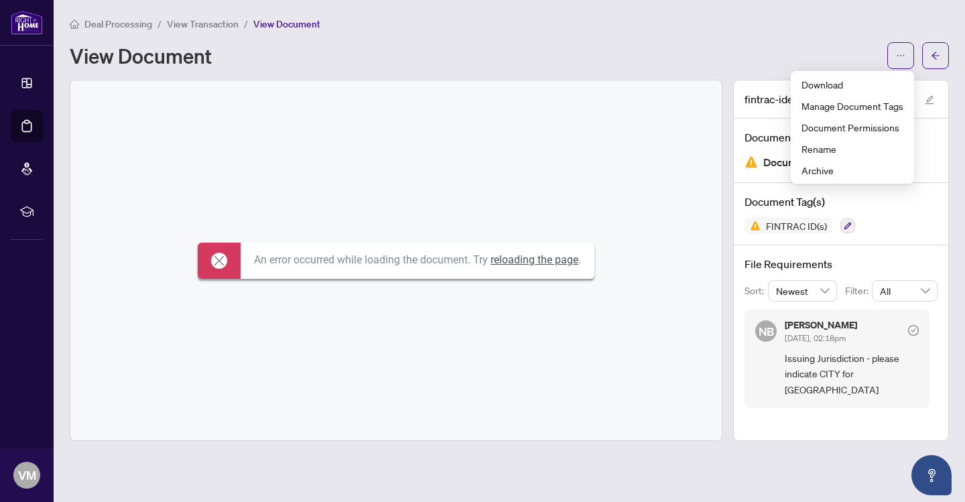
click at [648, 184] on div "An error occurred while loading the document. Try reloading the page ." at bounding box center [395, 260] width 651 height 360
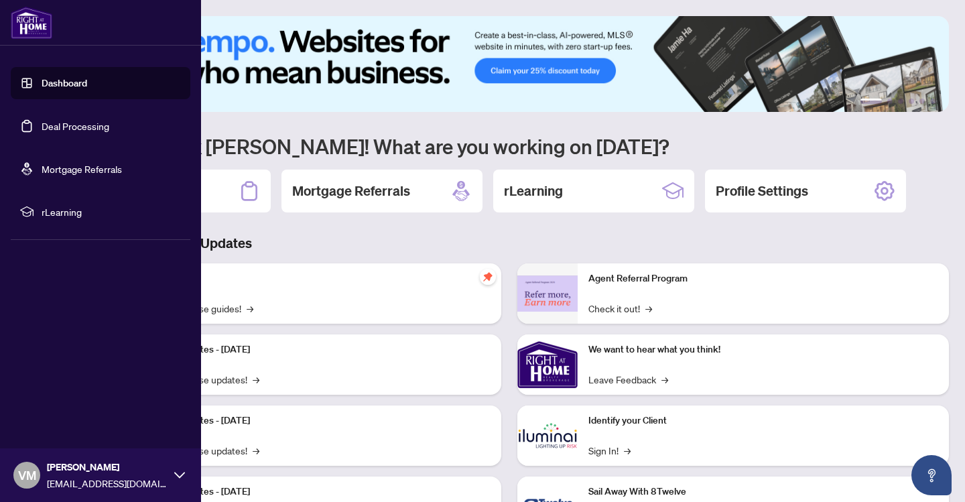
click at [85, 126] on link "Deal Processing" at bounding box center [76, 126] width 68 height 12
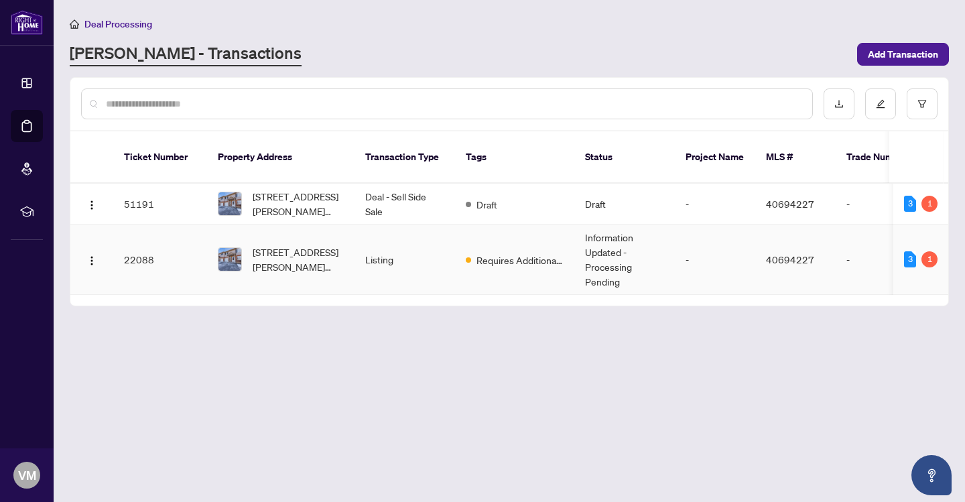
click at [143, 243] on td "22088" at bounding box center [160, 259] width 94 height 70
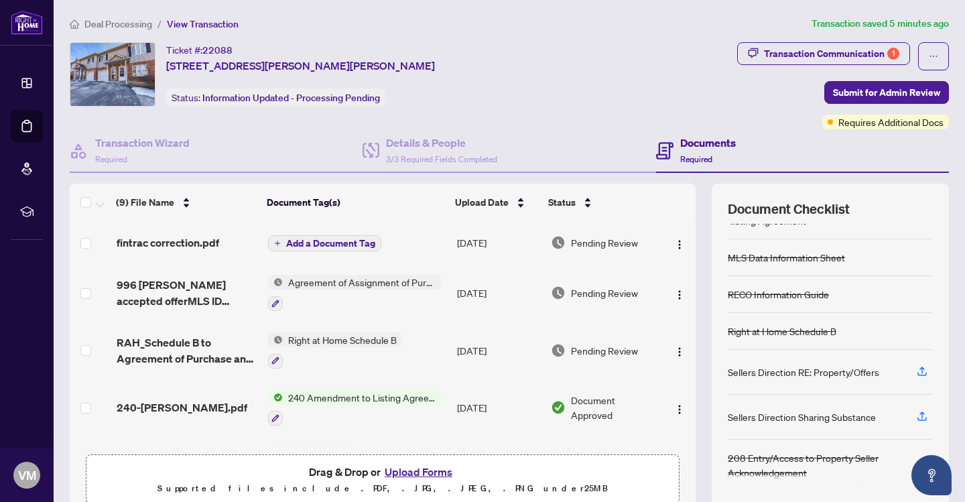
scroll to position [103, 0]
click at [742, 417] on div "Sellers Direction Sharing Substance" at bounding box center [801, 416] width 148 height 15
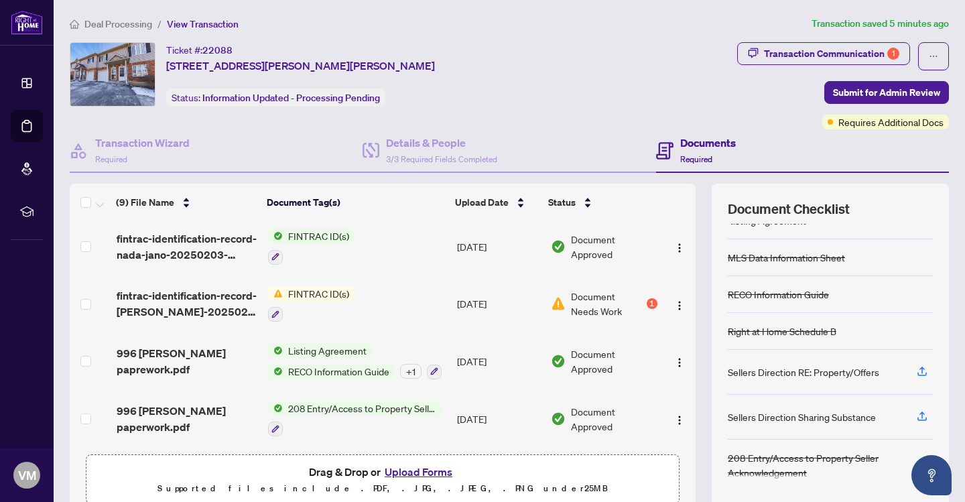
scroll to position [0, 0]
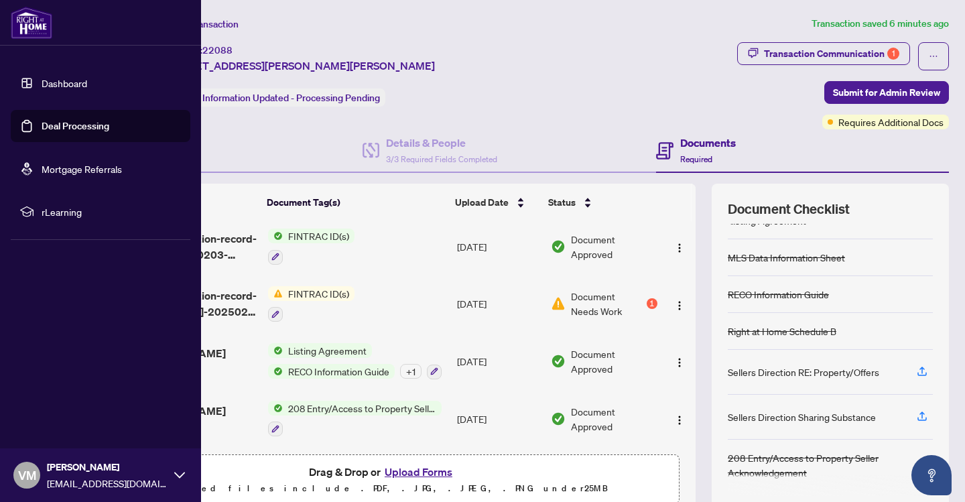
click at [57, 128] on link "Deal Processing" at bounding box center [76, 126] width 68 height 12
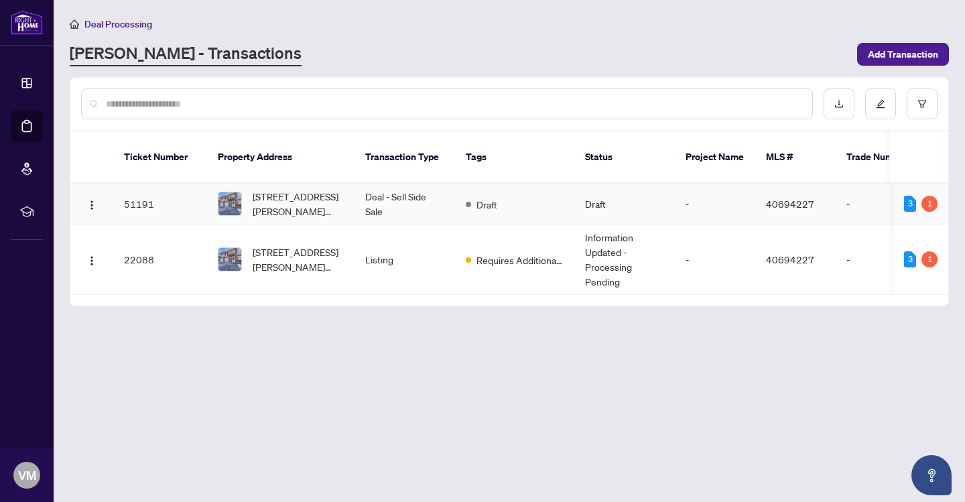
click at [131, 192] on td "51191" at bounding box center [160, 204] width 94 height 41
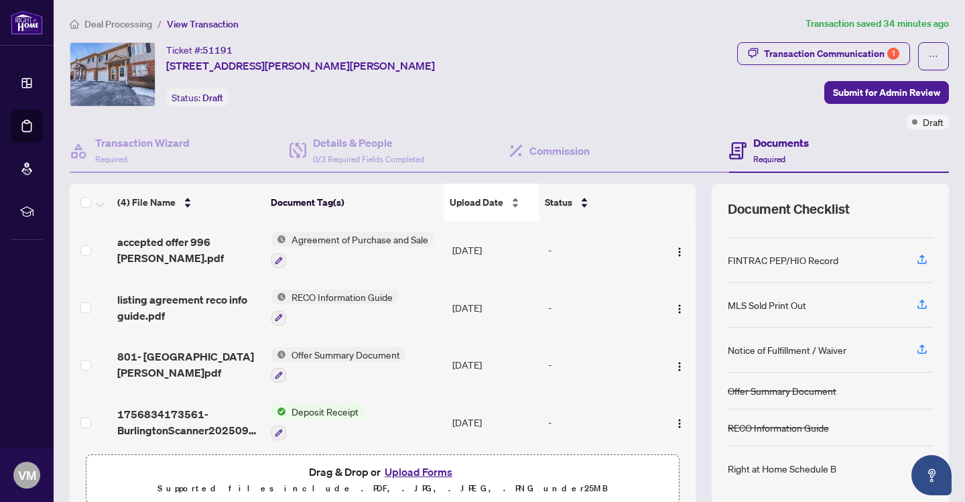
scroll to position [119, 0]
click at [143, 144] on h4 "Transaction Wizard" at bounding box center [142, 143] width 94 height 16
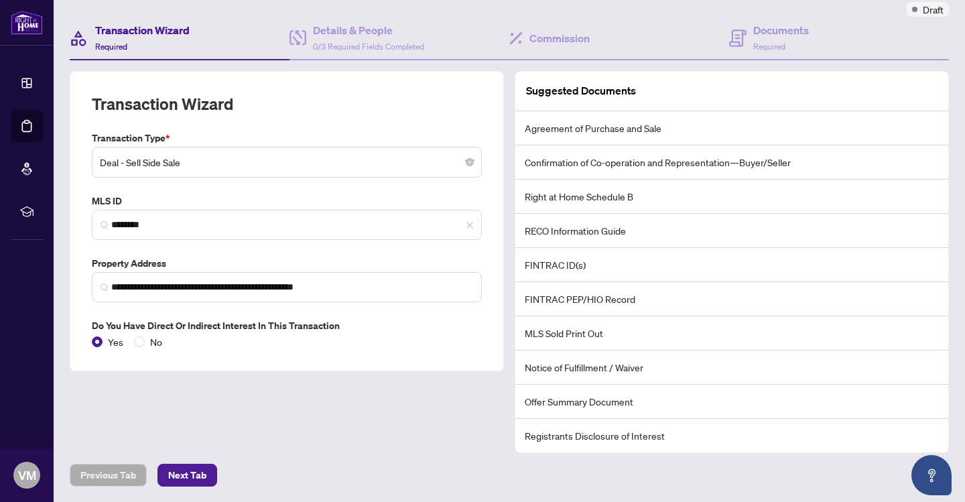
scroll to position [112, 0]
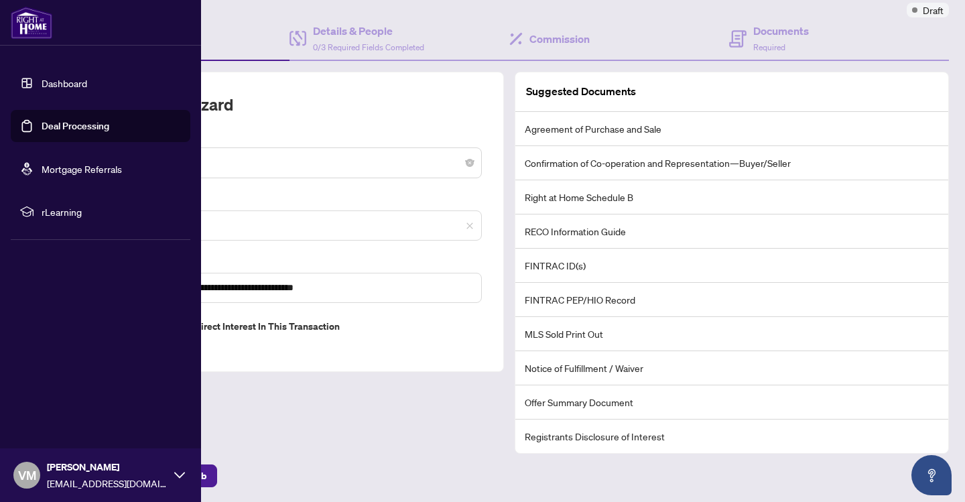
click at [52, 129] on link "Deal Processing" at bounding box center [76, 126] width 68 height 12
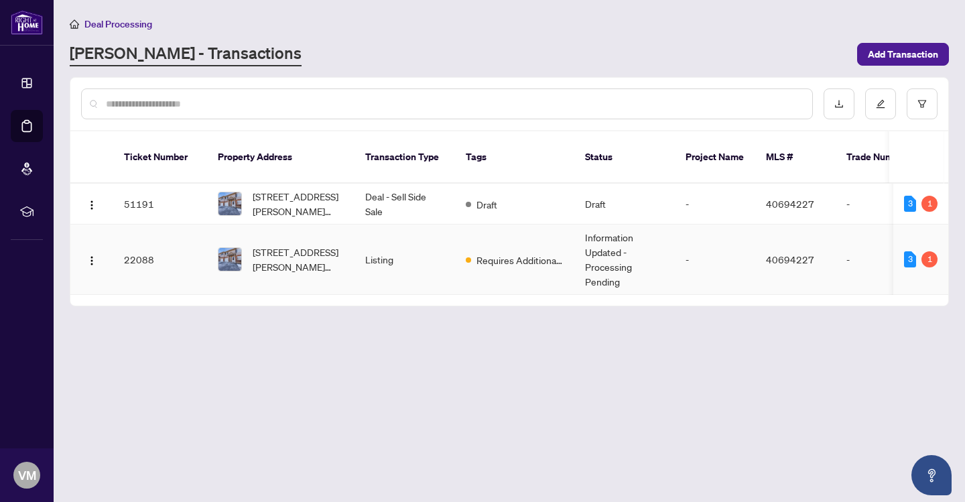
click at [143, 242] on td "22088" at bounding box center [160, 259] width 94 height 70
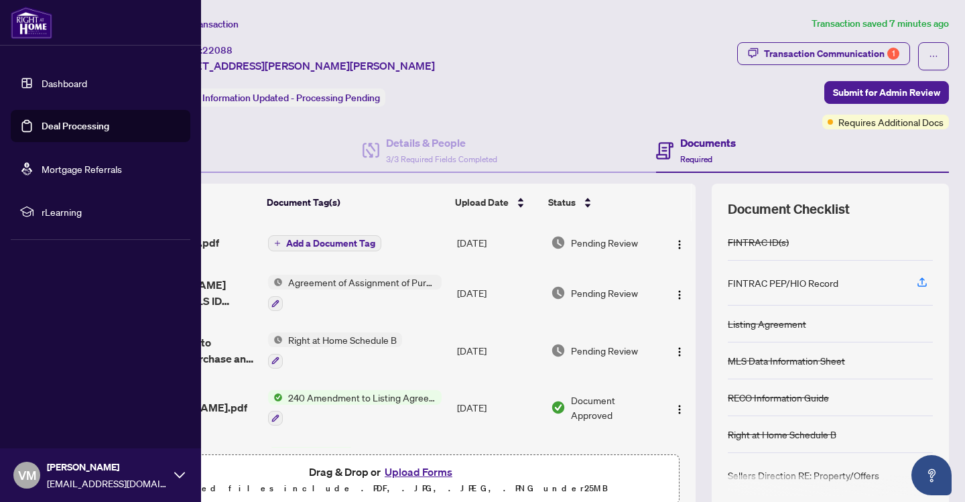
click at [81, 127] on link "Deal Processing" at bounding box center [76, 126] width 68 height 12
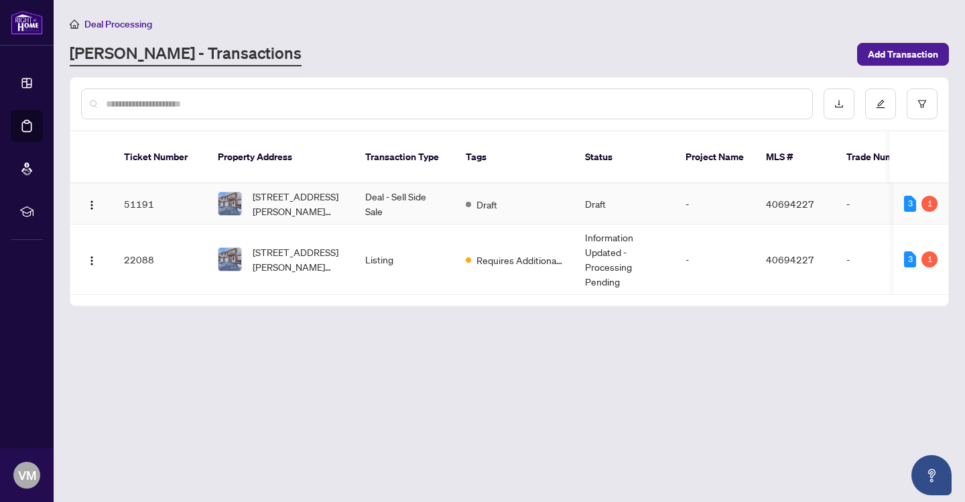
click at [142, 188] on td "51191" at bounding box center [160, 204] width 94 height 41
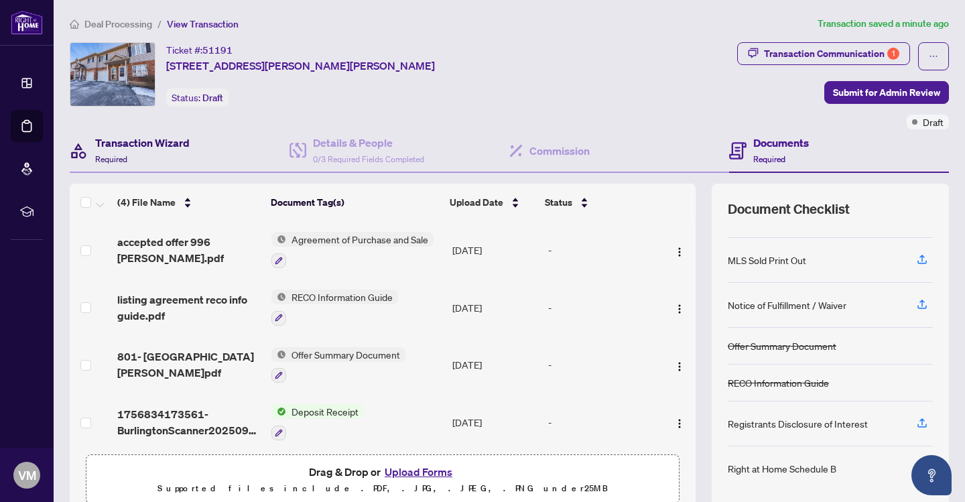
click at [135, 145] on h4 "Transaction Wizard" at bounding box center [142, 143] width 94 height 16
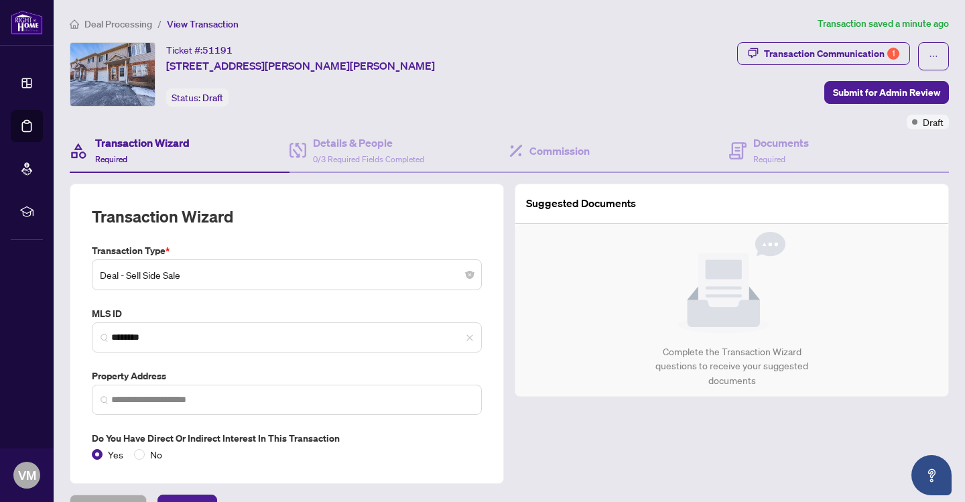
type input "**********"
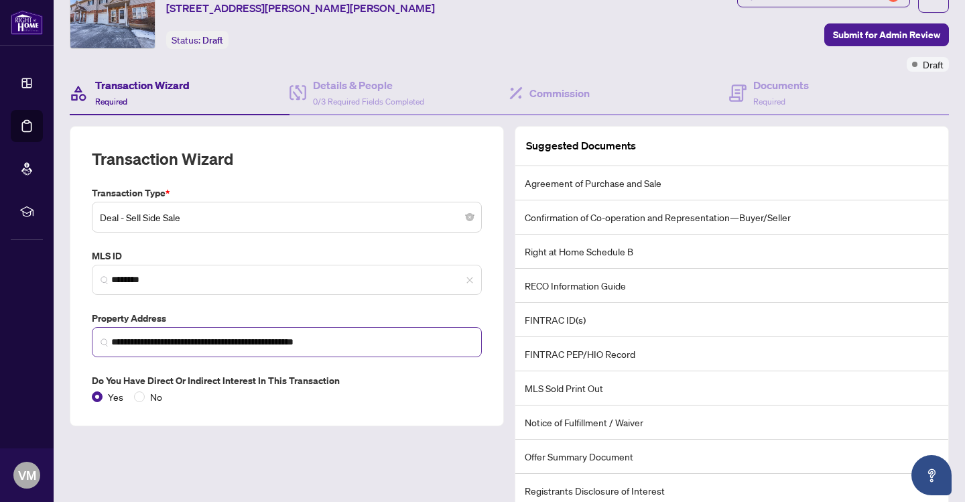
scroll to position [59, 0]
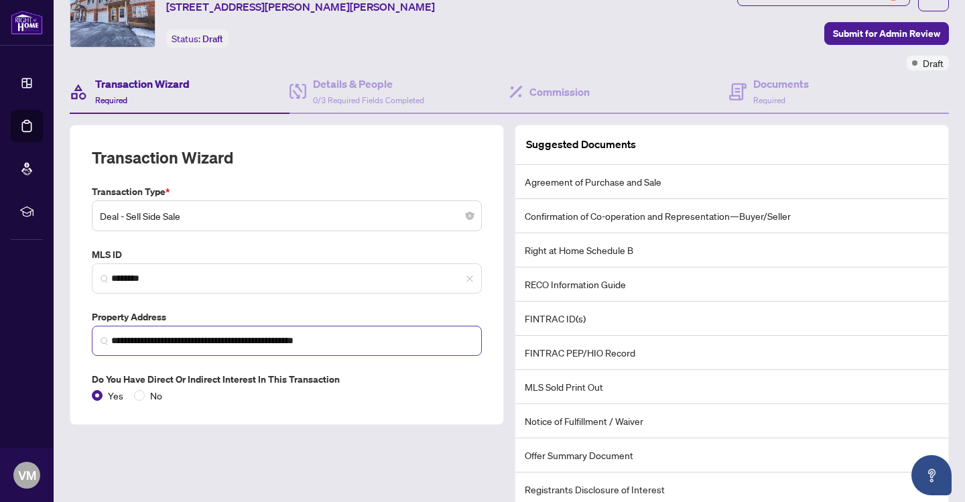
click at [103, 338] on img at bounding box center [104, 341] width 8 height 8
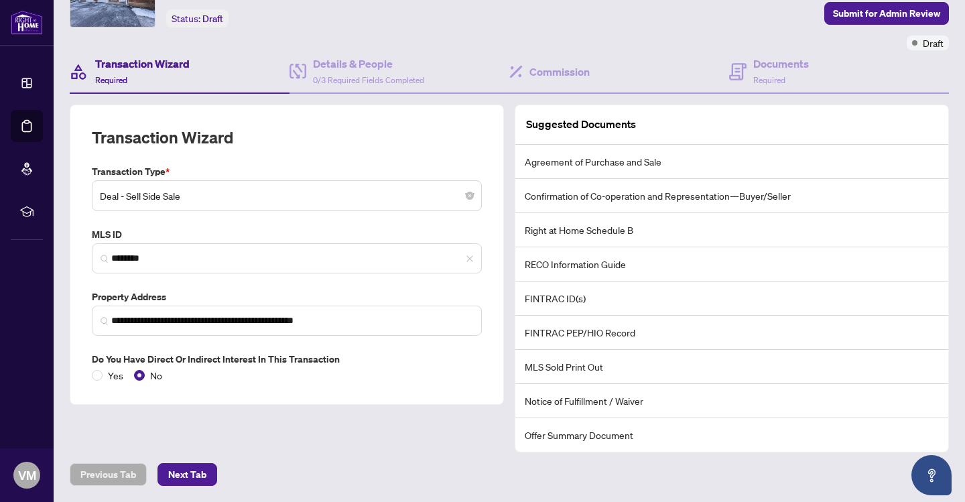
scroll to position [78, 0]
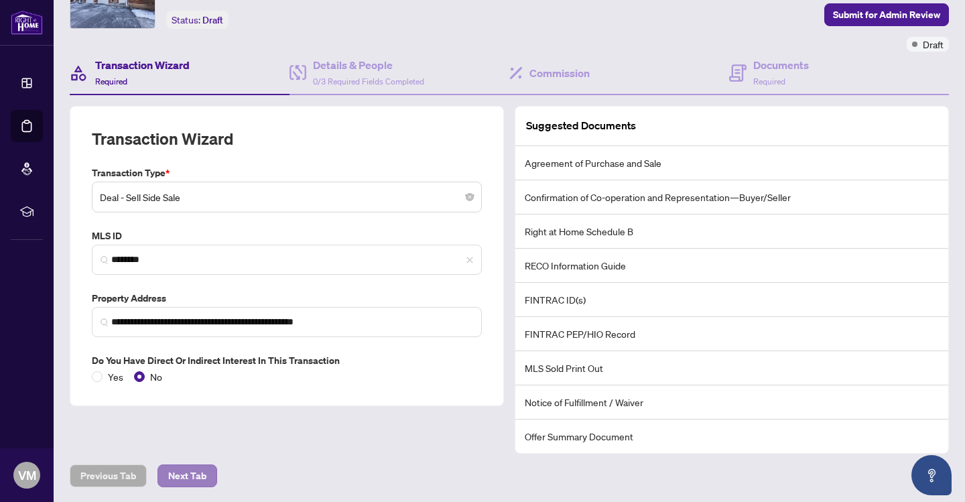
click at [196, 471] on span "Next Tab" at bounding box center [187, 475] width 38 height 21
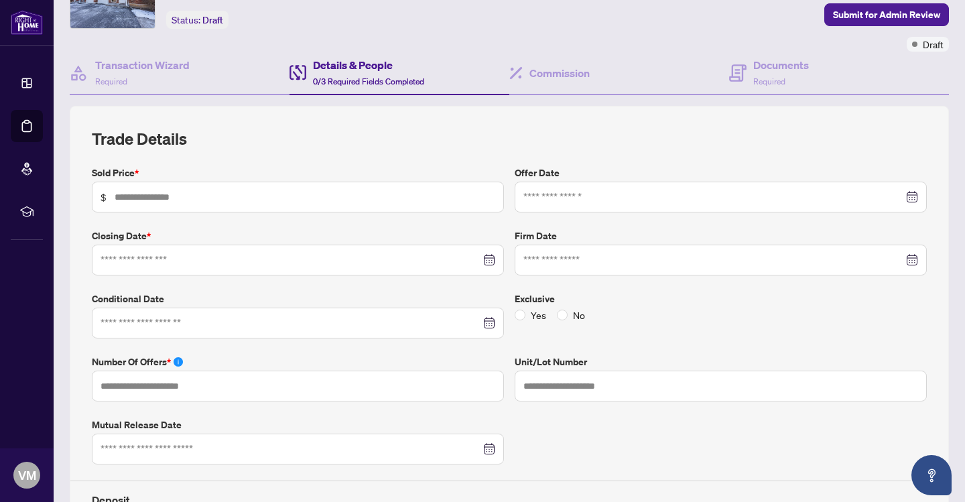
type input "**"
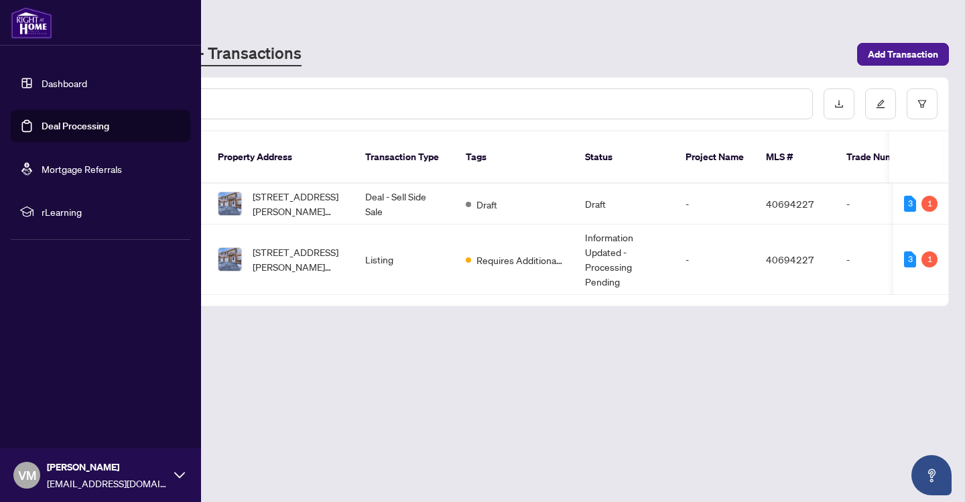
click at [93, 125] on link "Deal Processing" at bounding box center [76, 126] width 68 height 12
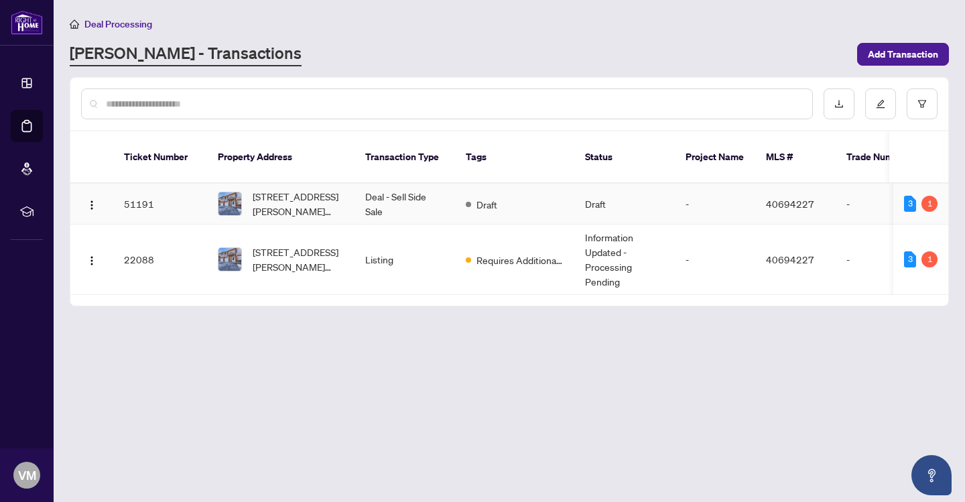
click at [143, 188] on td "51191" at bounding box center [160, 204] width 94 height 41
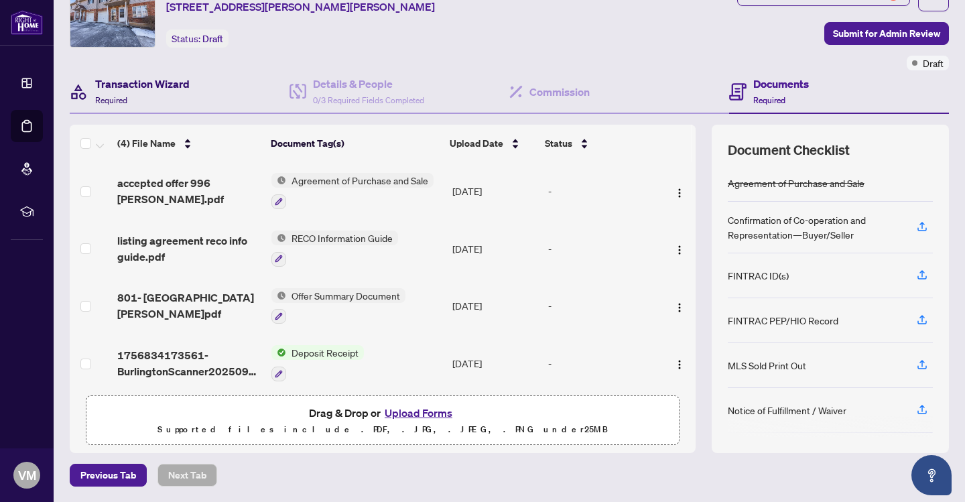
click at [150, 81] on h4 "Transaction Wizard" at bounding box center [142, 84] width 94 height 16
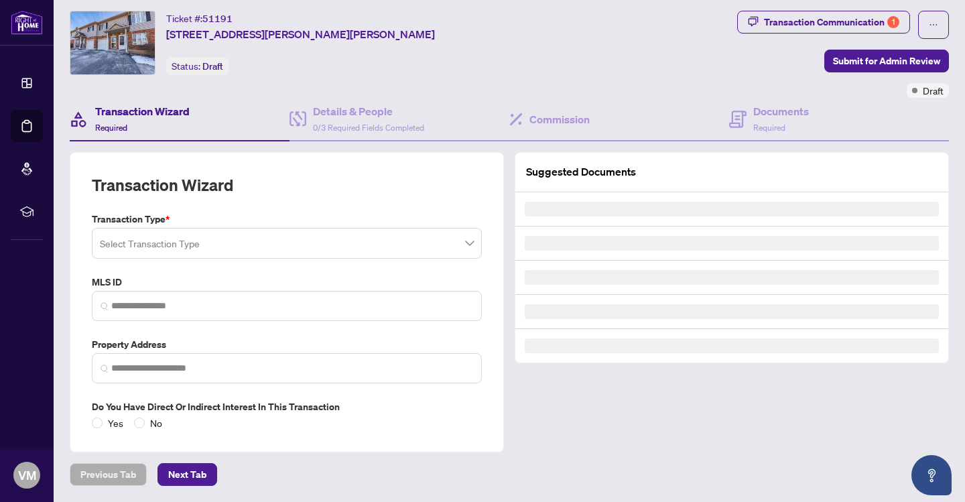
type input "********"
type input "**********"
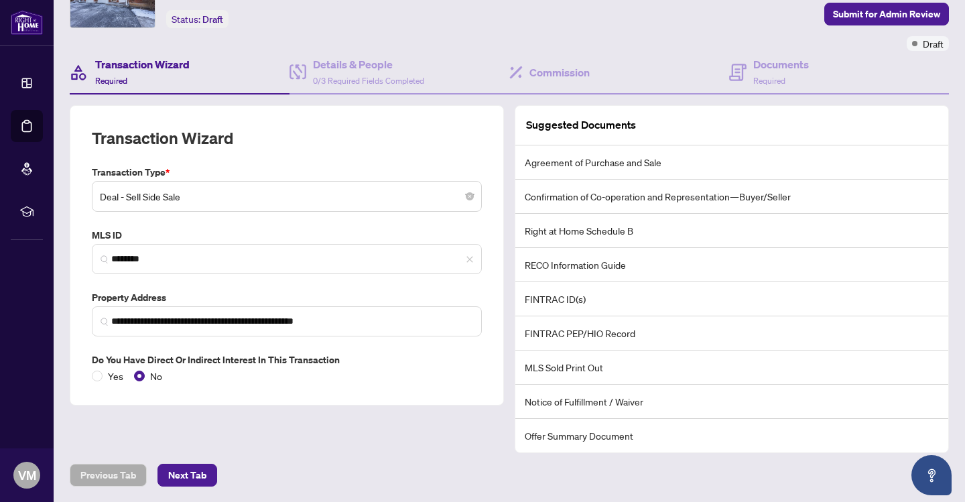
scroll to position [78, 0]
click at [101, 375] on span at bounding box center [97, 376] width 11 height 11
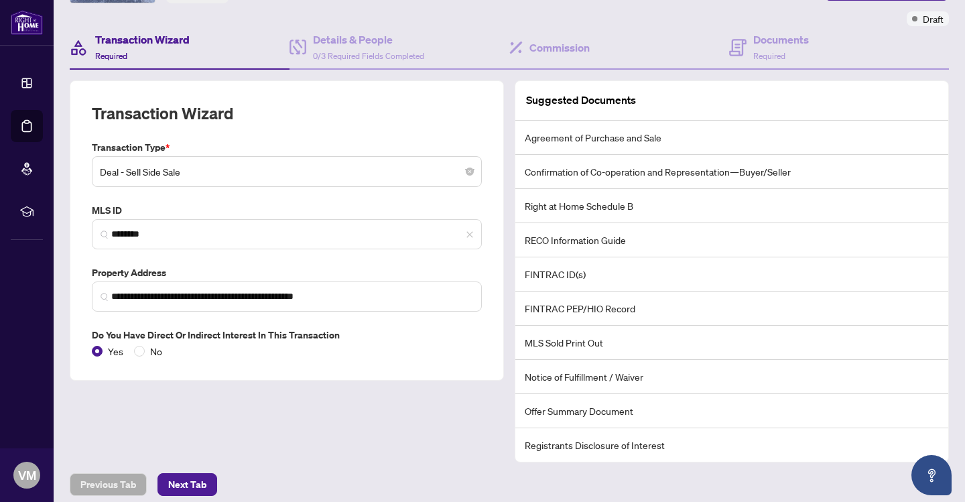
scroll to position [107, 0]
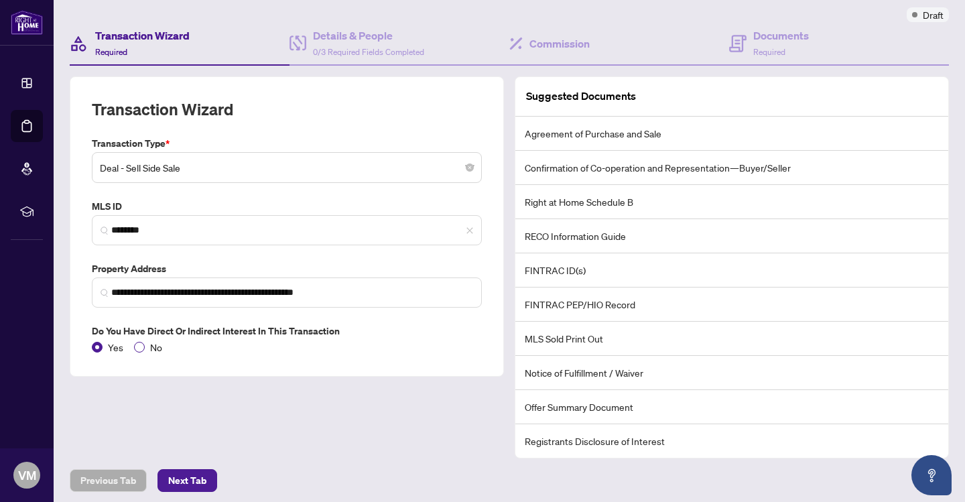
click at [143, 342] on span at bounding box center [139, 347] width 11 height 11
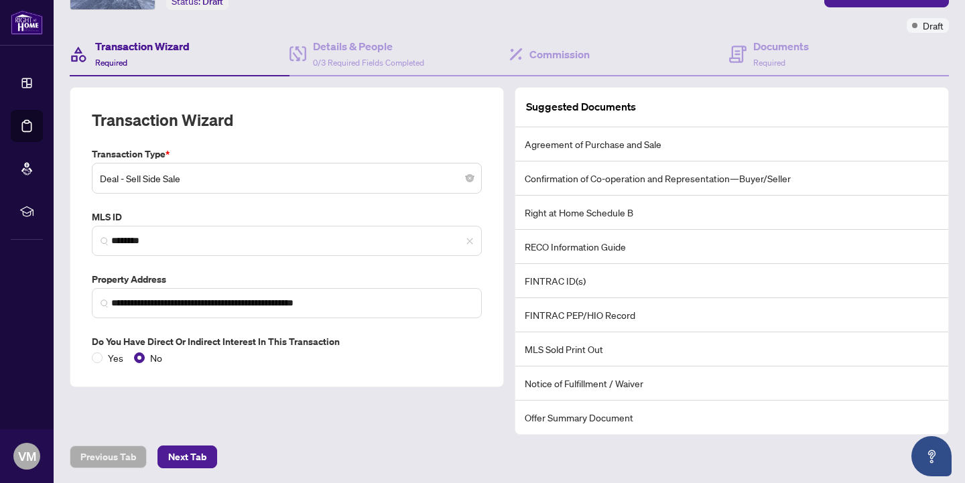
scroll to position [0, 0]
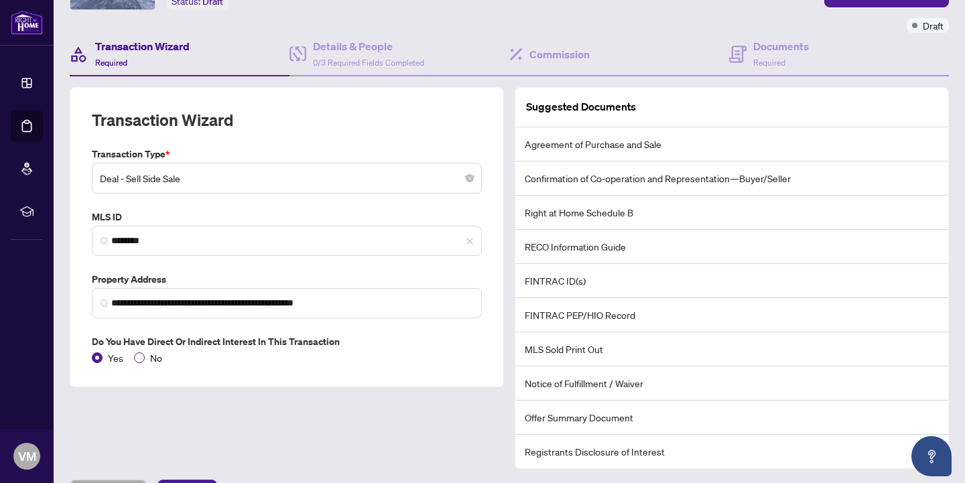
click at [139, 358] on span at bounding box center [139, 357] width 11 height 11
